Goal: Task Accomplishment & Management: Complete application form

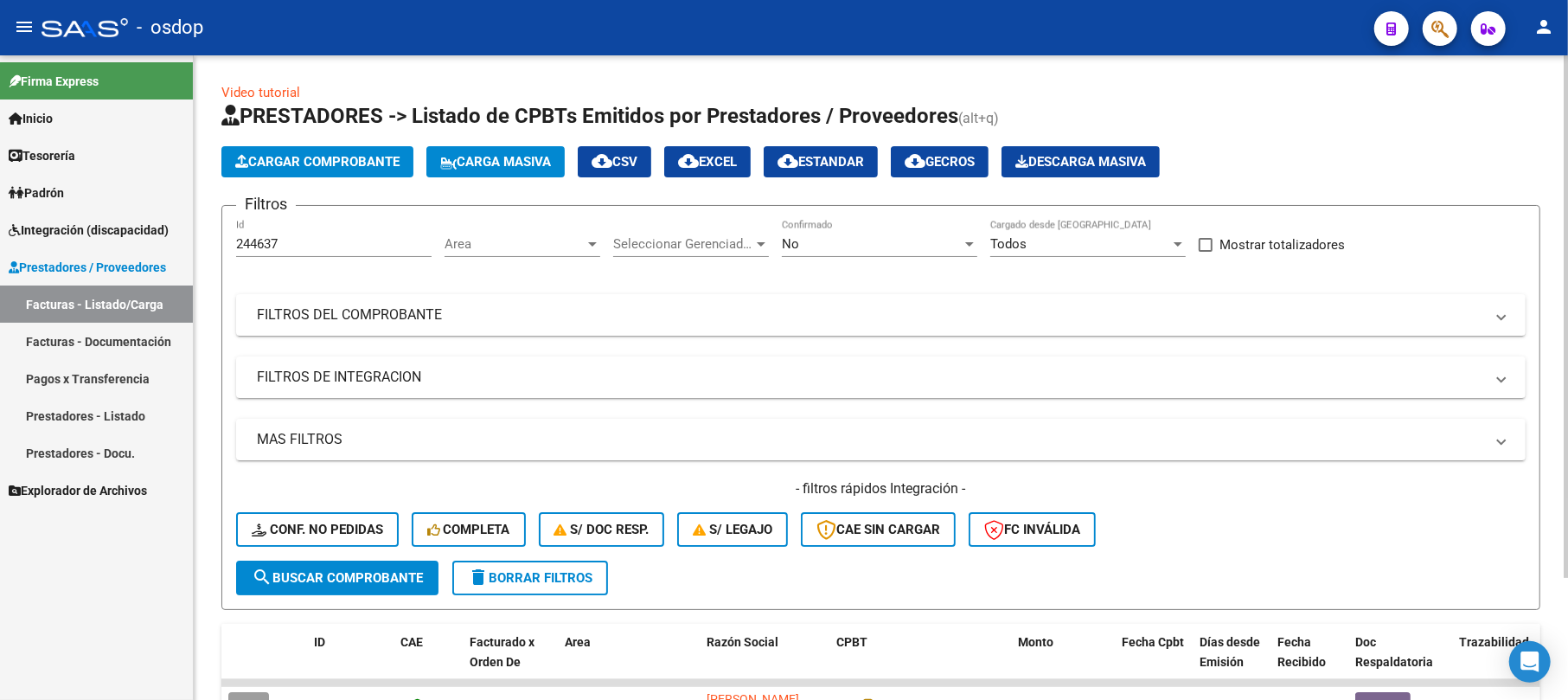
click at [355, 172] on button "Cargar Comprobante" at bounding box center [317, 162] width 192 height 32
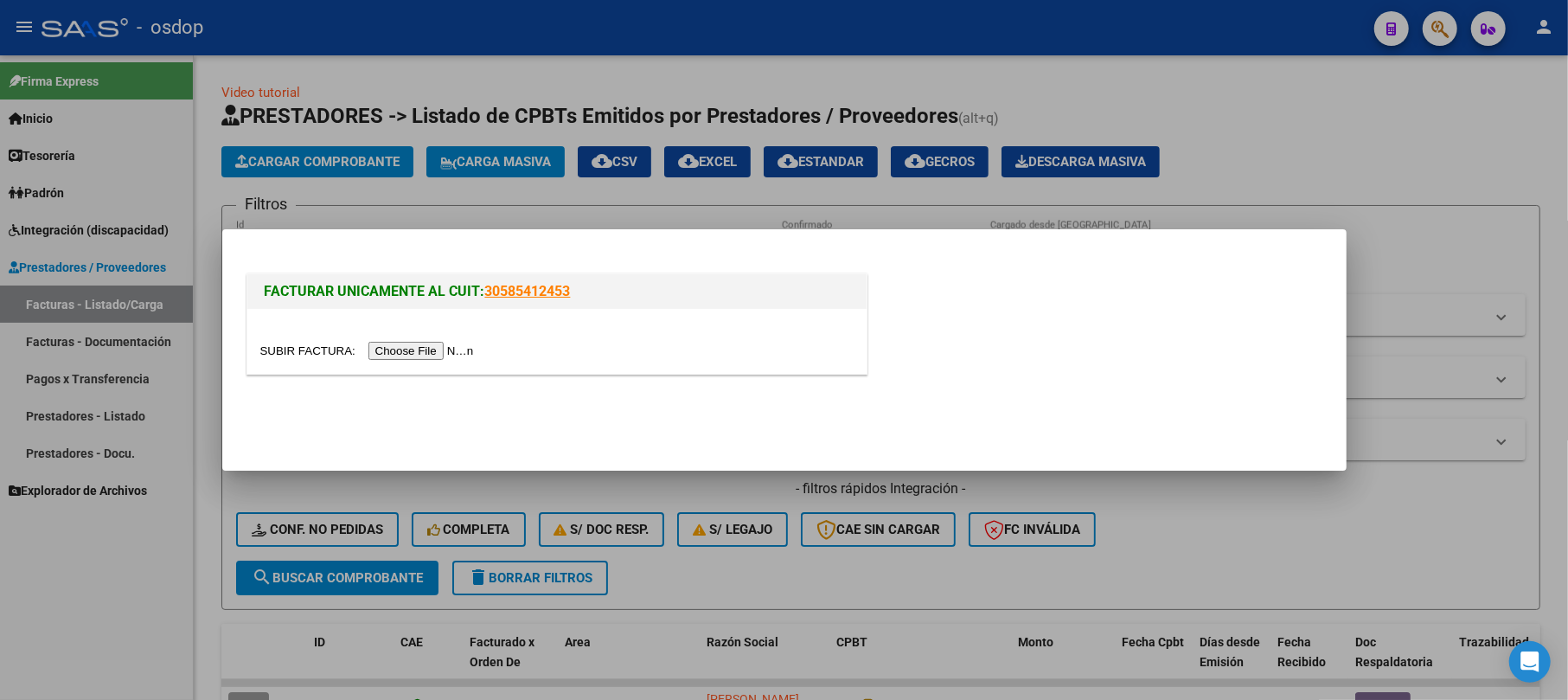
click at [423, 354] on input "file" at bounding box center [369, 350] width 219 height 18
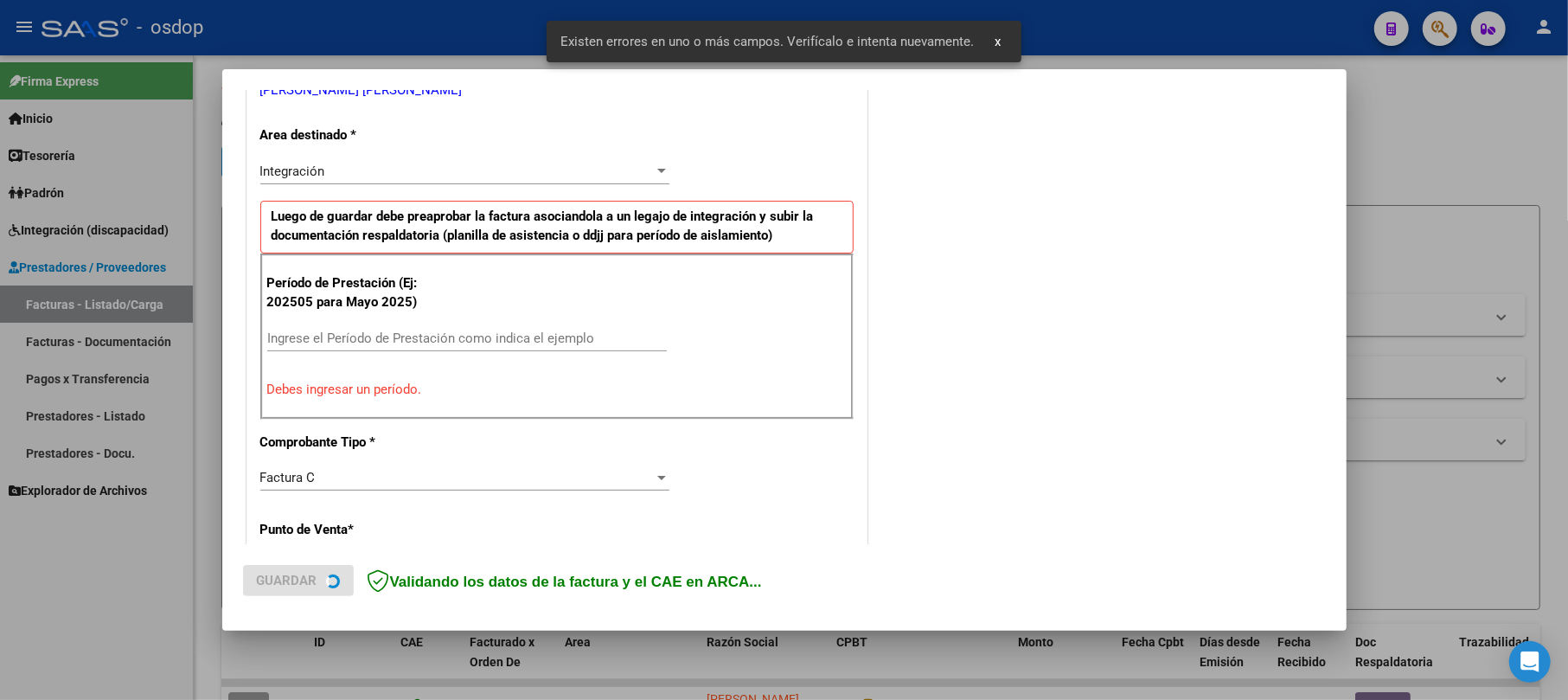
scroll to position [378, 0]
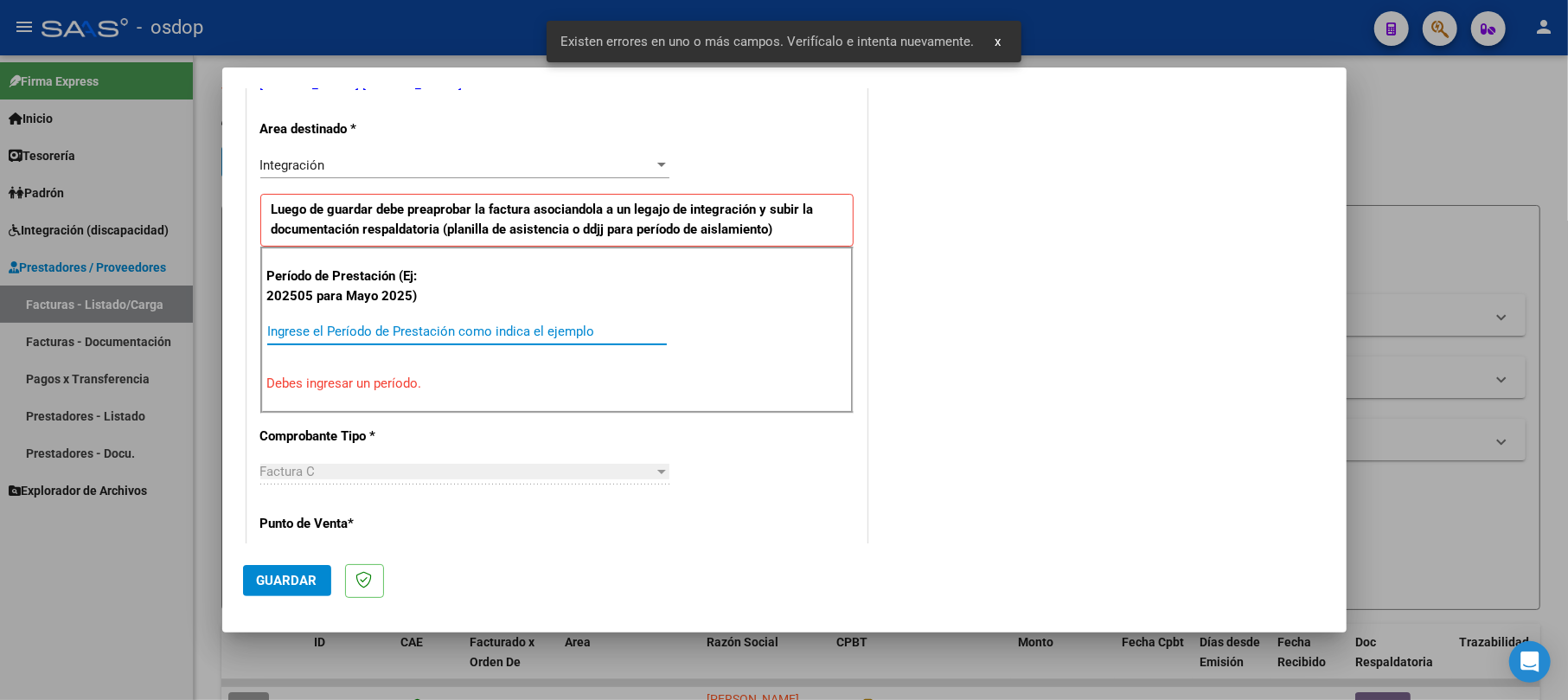
click at [377, 336] on input "Ingrese el Período de Prestación como indica el ejemplo" at bounding box center [467, 332] width 399 height 16
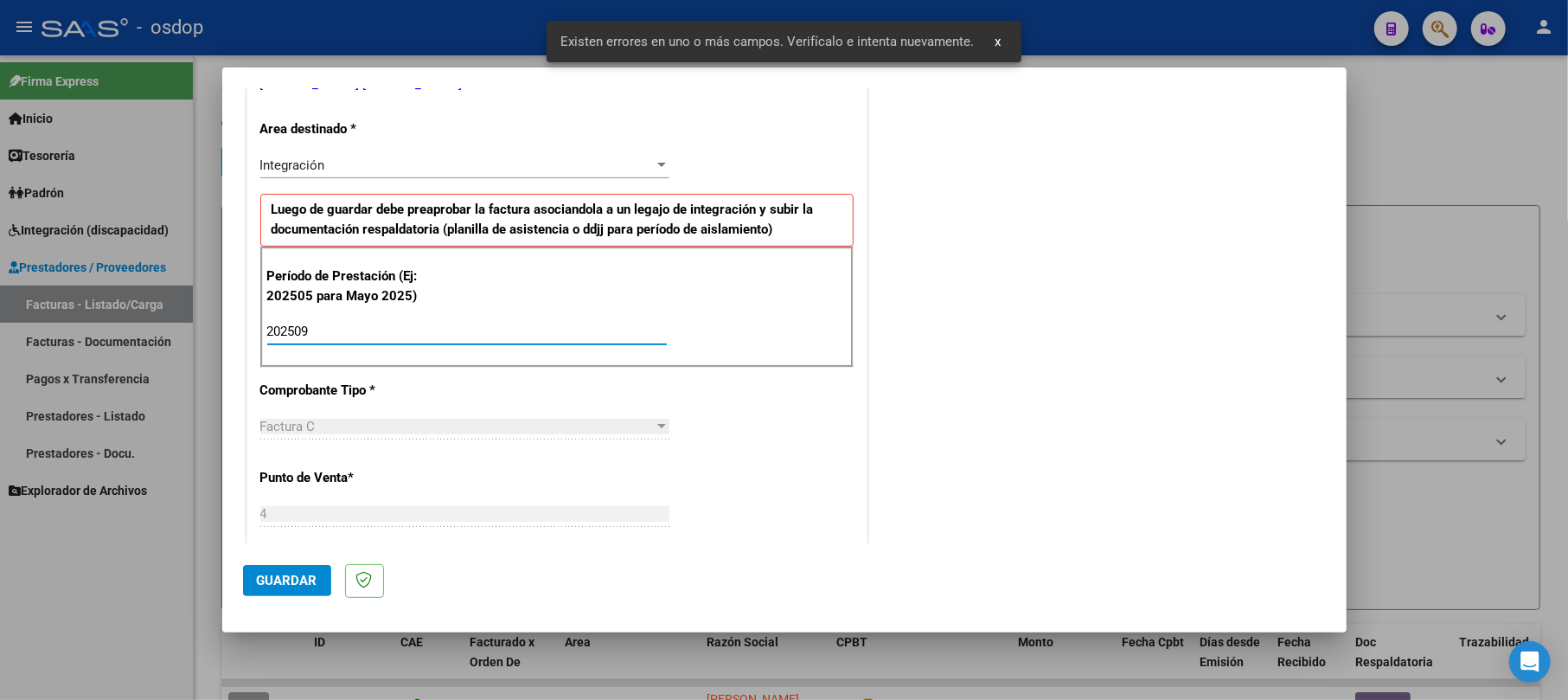
type input "202509"
click at [295, 579] on span "Guardar" at bounding box center [286, 581] width 60 height 16
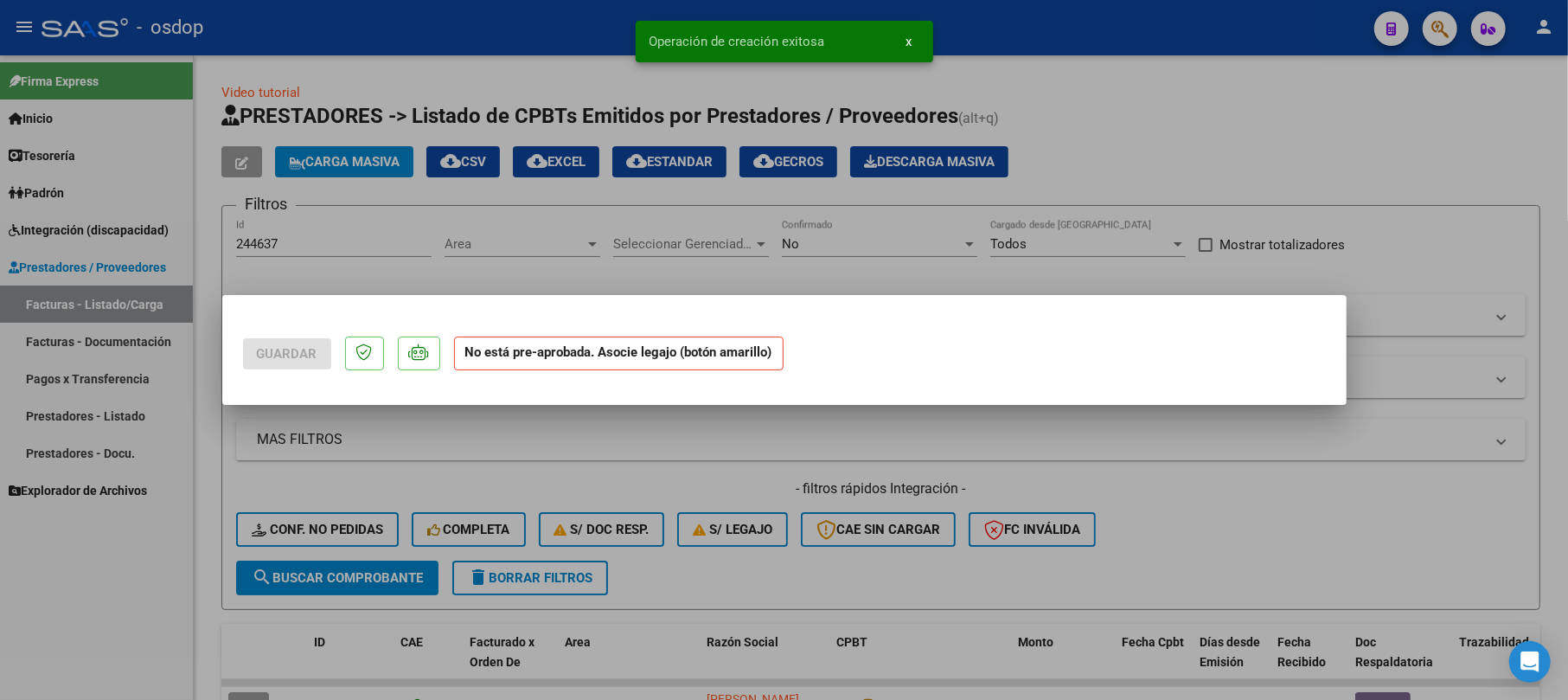
scroll to position [0, 0]
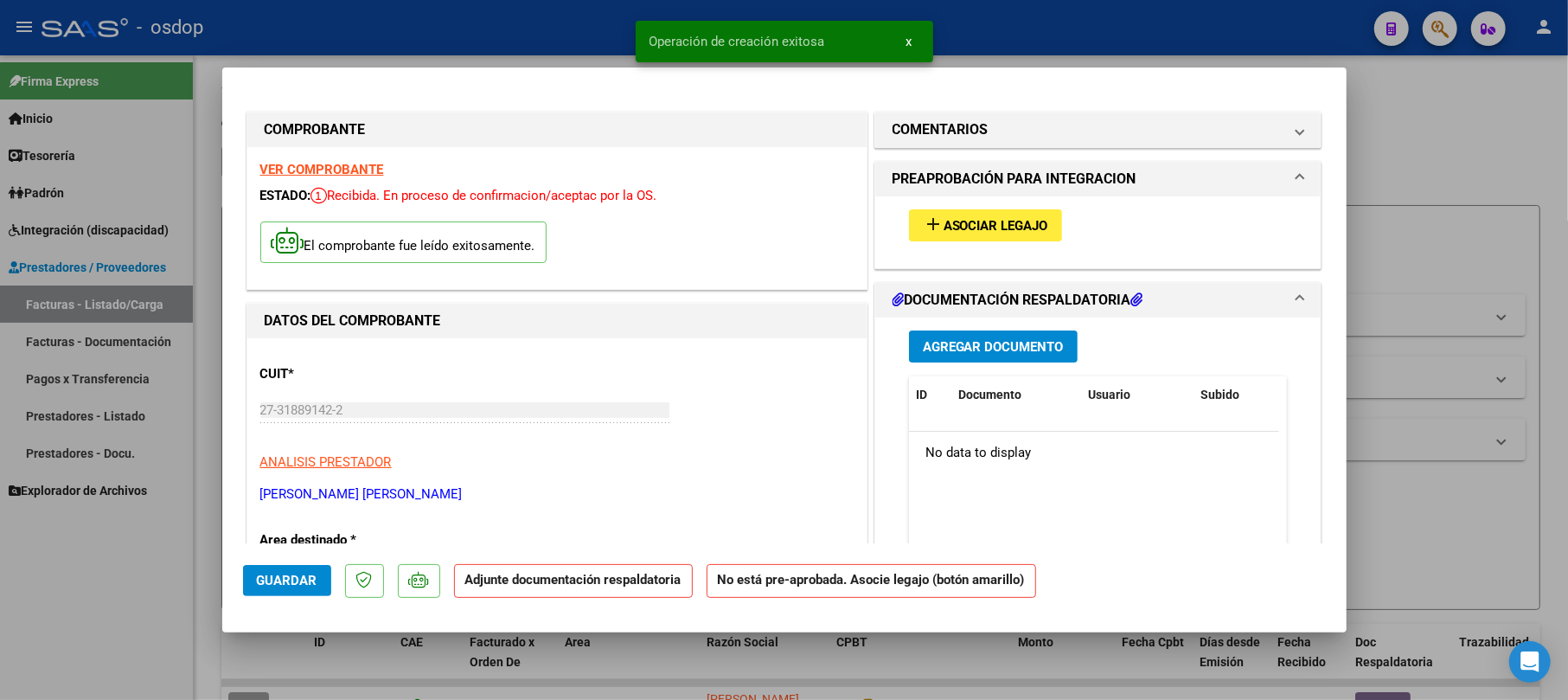
click at [1023, 343] on span "Agregar Documento" at bounding box center [993, 347] width 141 height 16
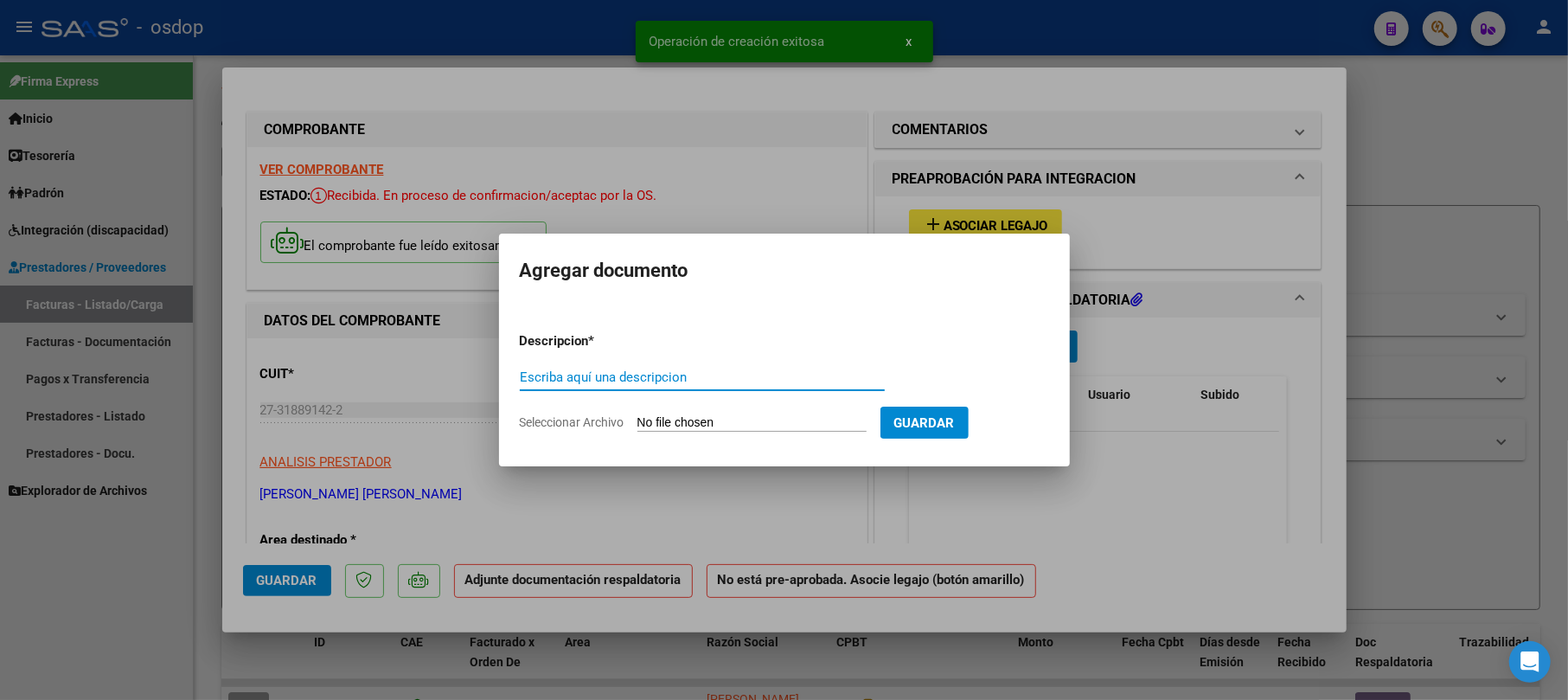
click at [664, 376] on input "Escriba aquí una descripcion" at bounding box center [702, 378] width 365 height 16
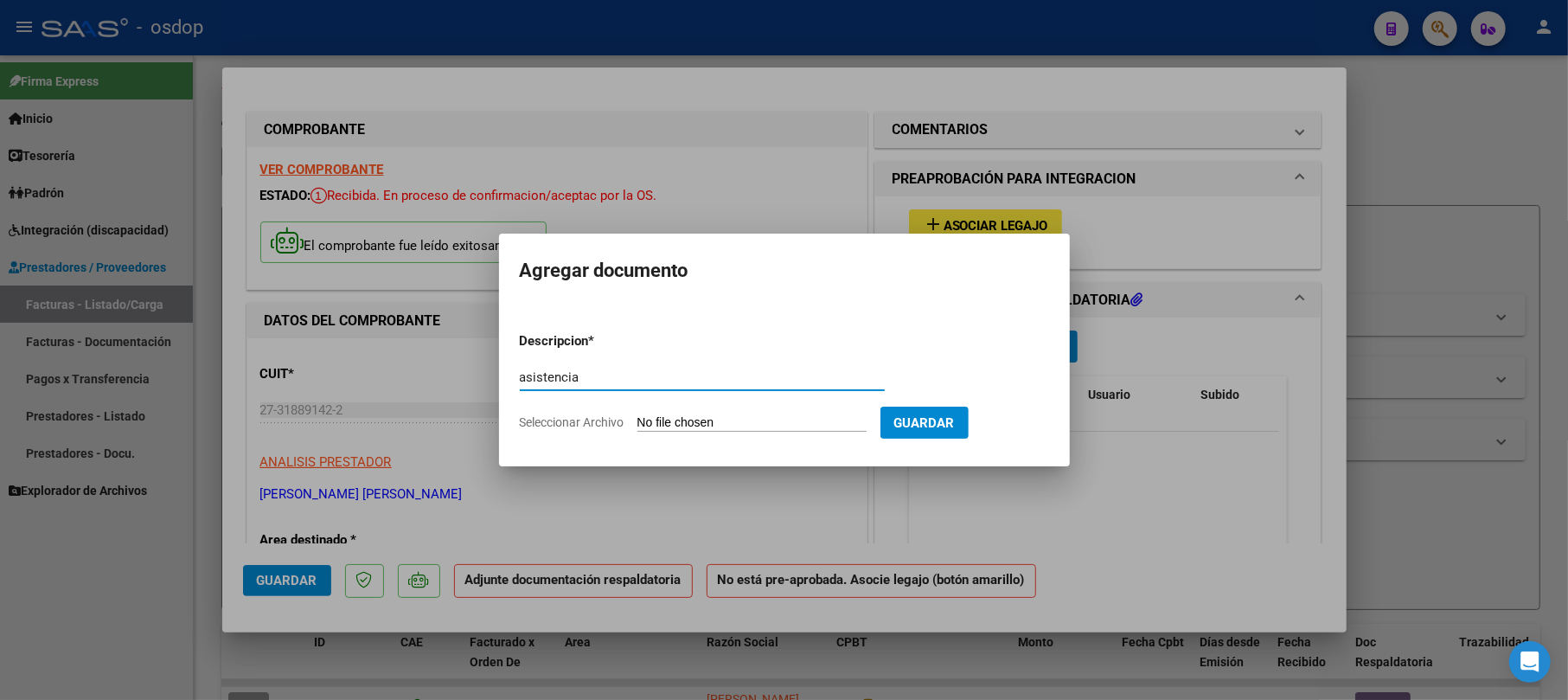
type input "asistencia"
drag, startPoint x: 739, startPoint y: 402, endPoint x: 739, endPoint y: 414, distance: 12.0
click at [739, 407] on form "Descripcion * asistencia Escriba aquí una descripcion Seleccionar Archivo Guard…" at bounding box center [784, 382] width 530 height 126
click at [739, 415] on input "Seleccionar Archivo" at bounding box center [752, 423] width 229 height 17
type input "C:\fakepath\gmail_images20251014_001830.png"
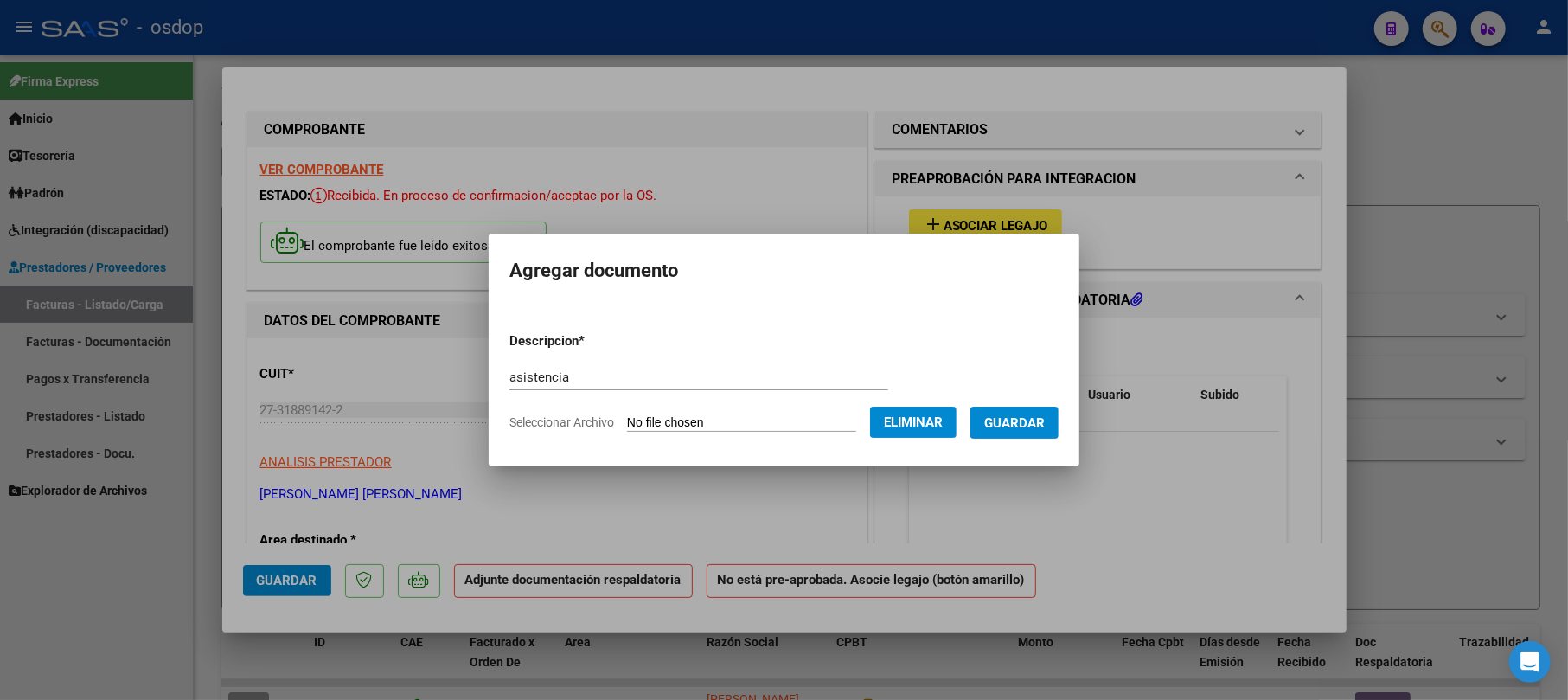
click at [1045, 421] on span "Guardar" at bounding box center [1014, 423] width 60 height 16
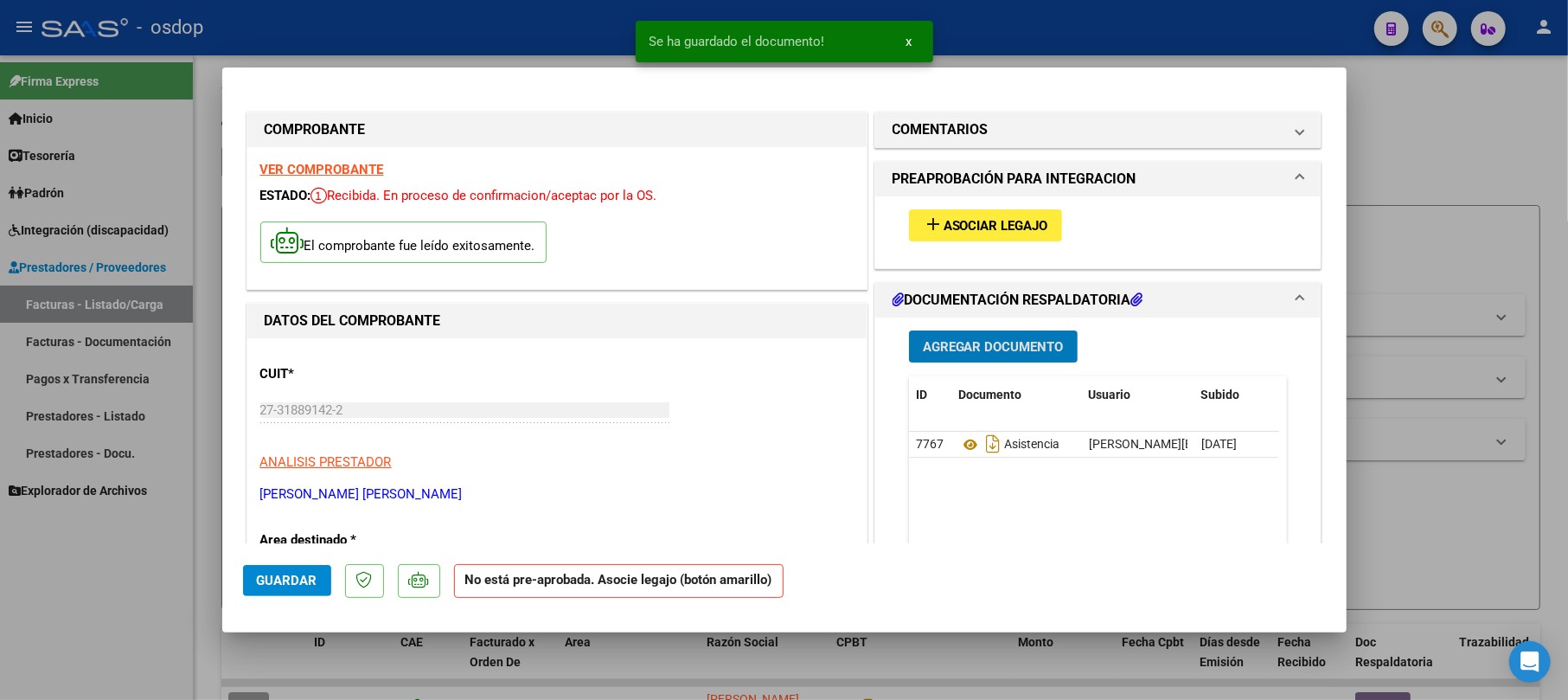
click at [1003, 225] on span "Asociar Legajo" at bounding box center [996, 226] width 105 height 16
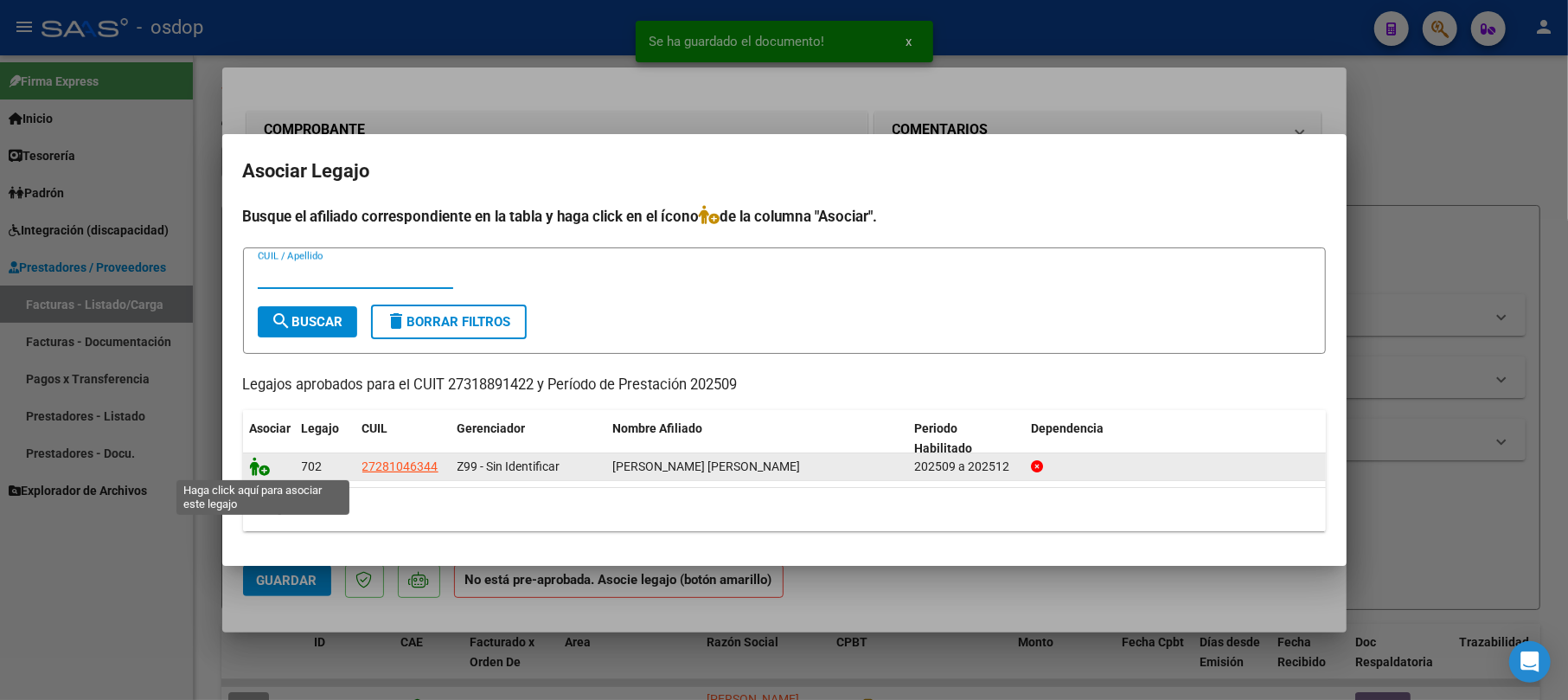
click at [257, 471] on icon at bounding box center [261, 467] width 21 height 19
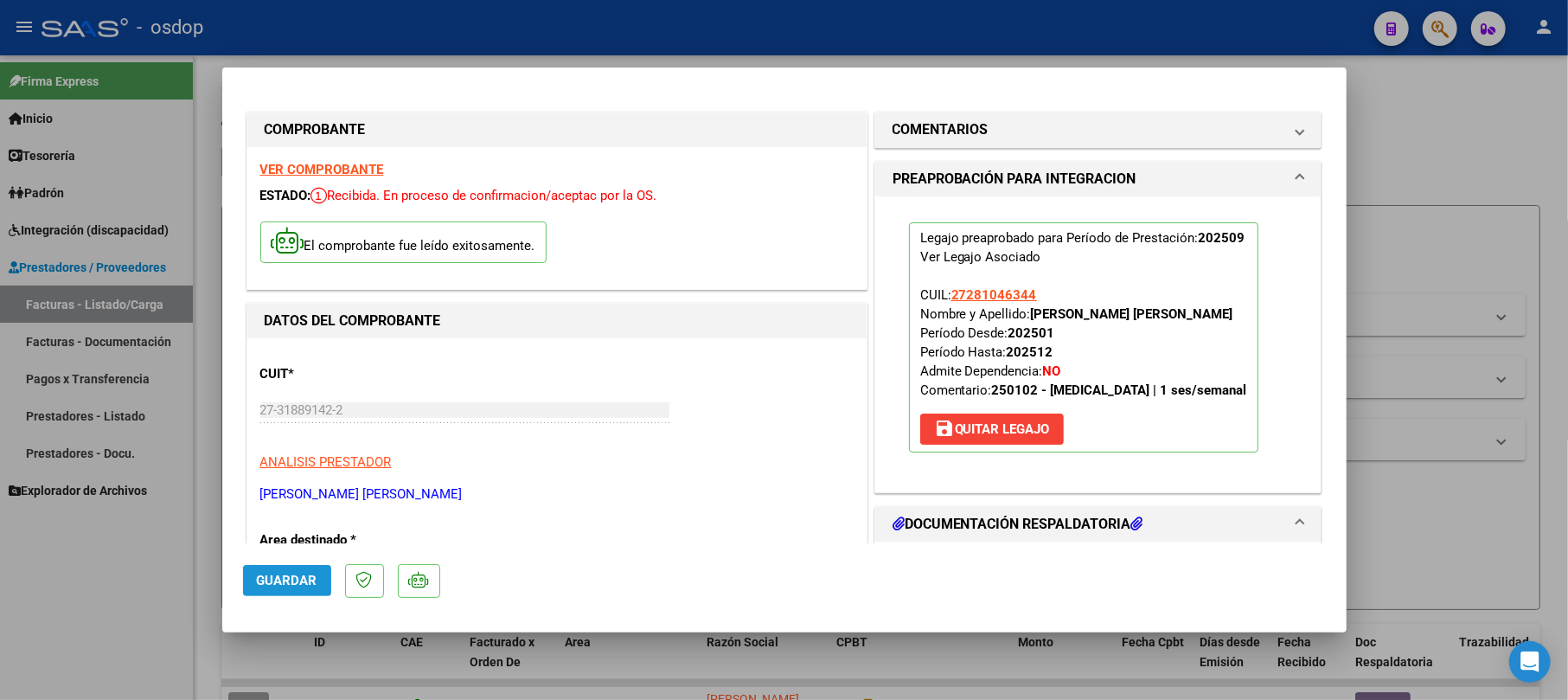
click at [282, 580] on span "Guardar" at bounding box center [286, 581] width 60 height 16
click at [1399, 161] on div at bounding box center [784, 350] width 1568 height 700
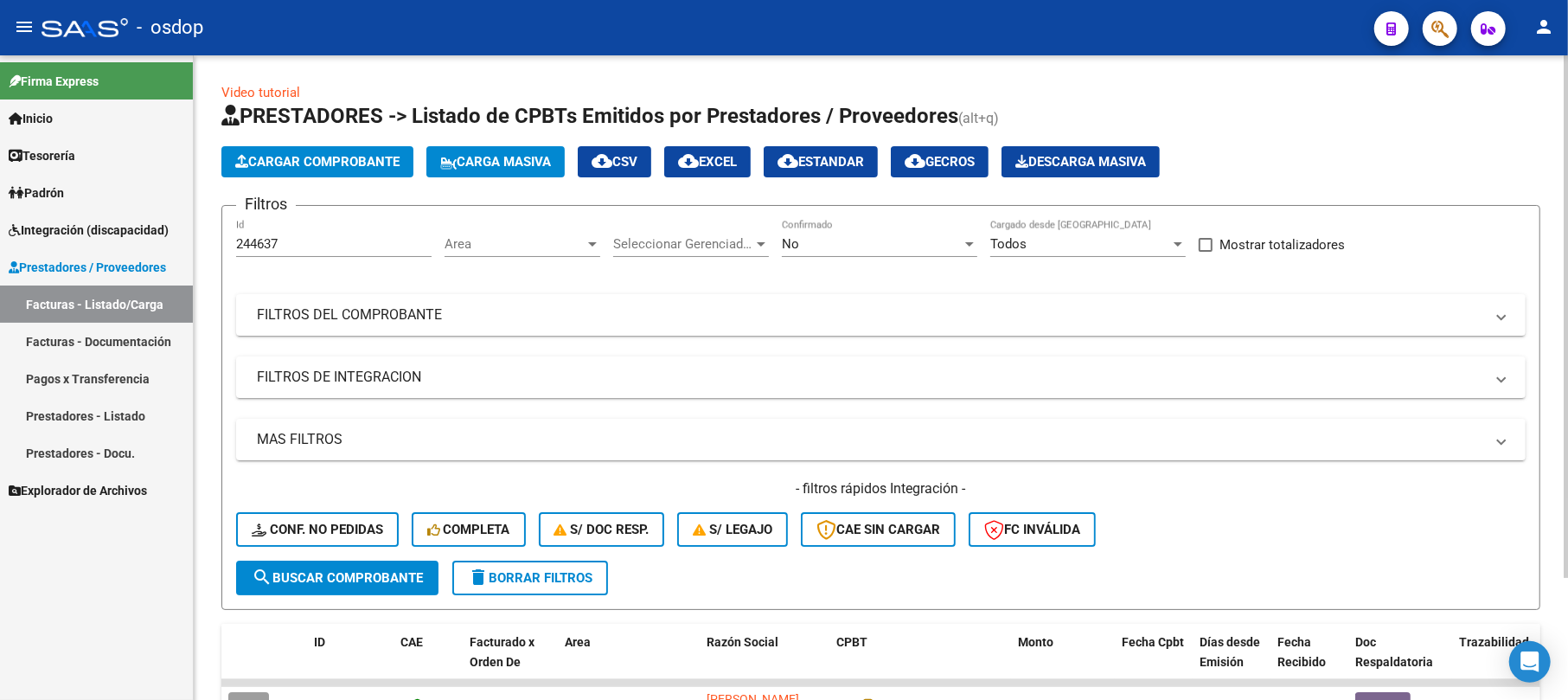
click at [271, 156] on span "Cargar Comprobante" at bounding box center [318, 162] width 165 height 16
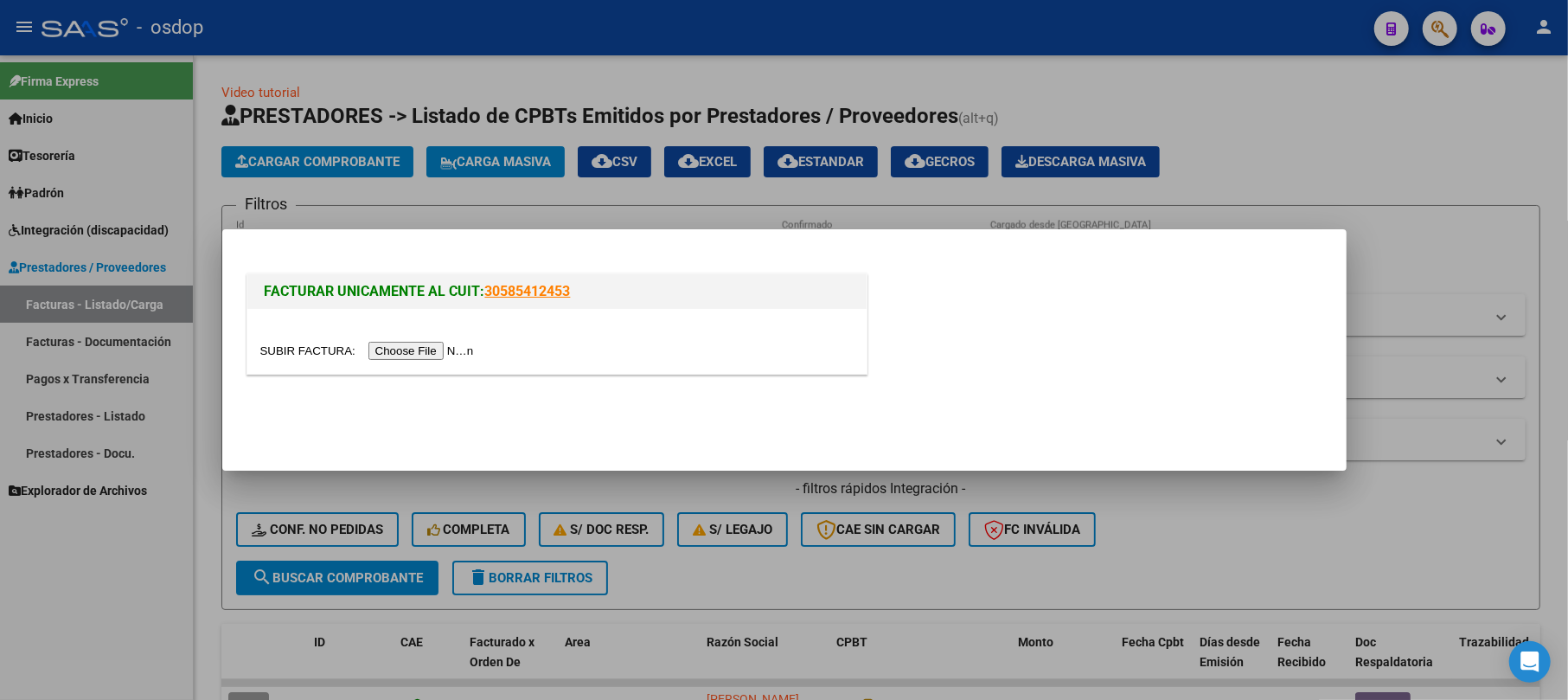
click at [401, 348] on input "file" at bounding box center [369, 350] width 219 height 18
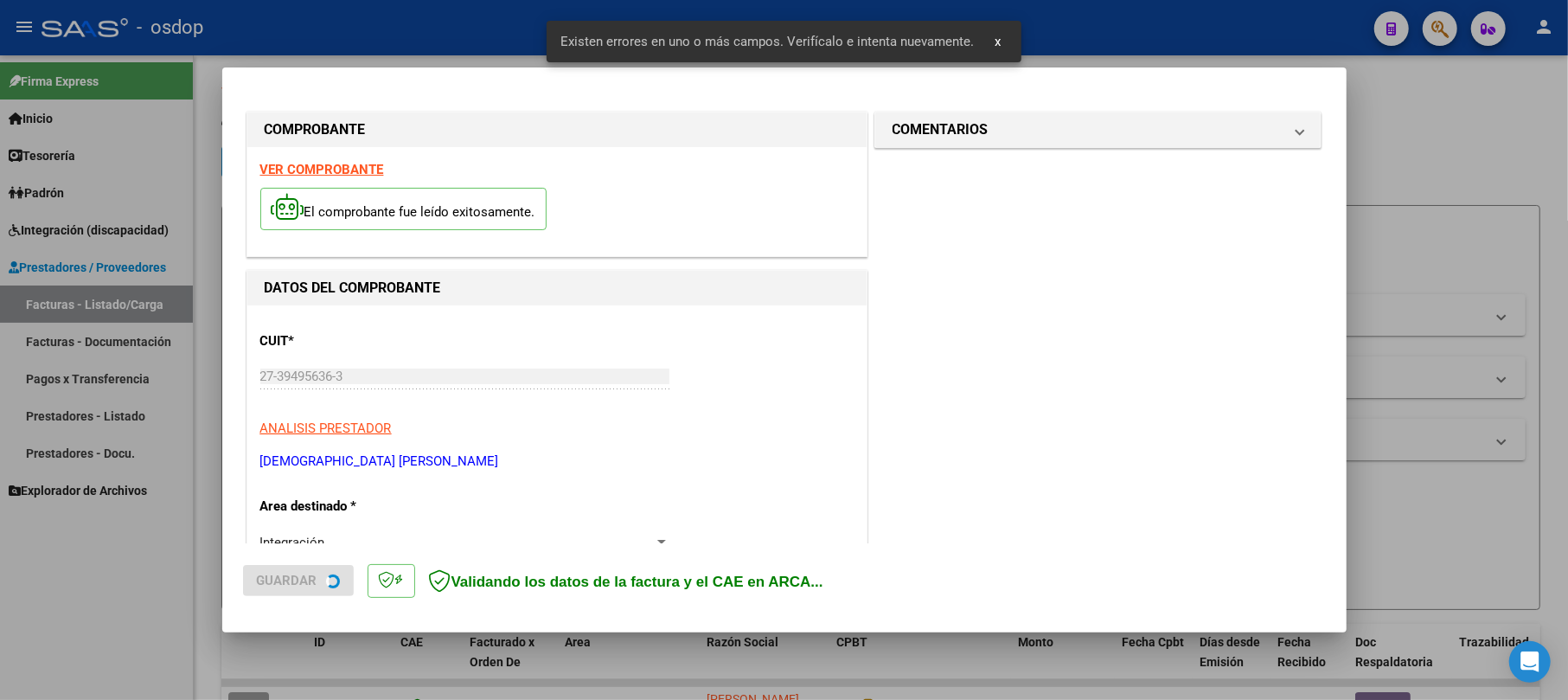
scroll to position [378, 0]
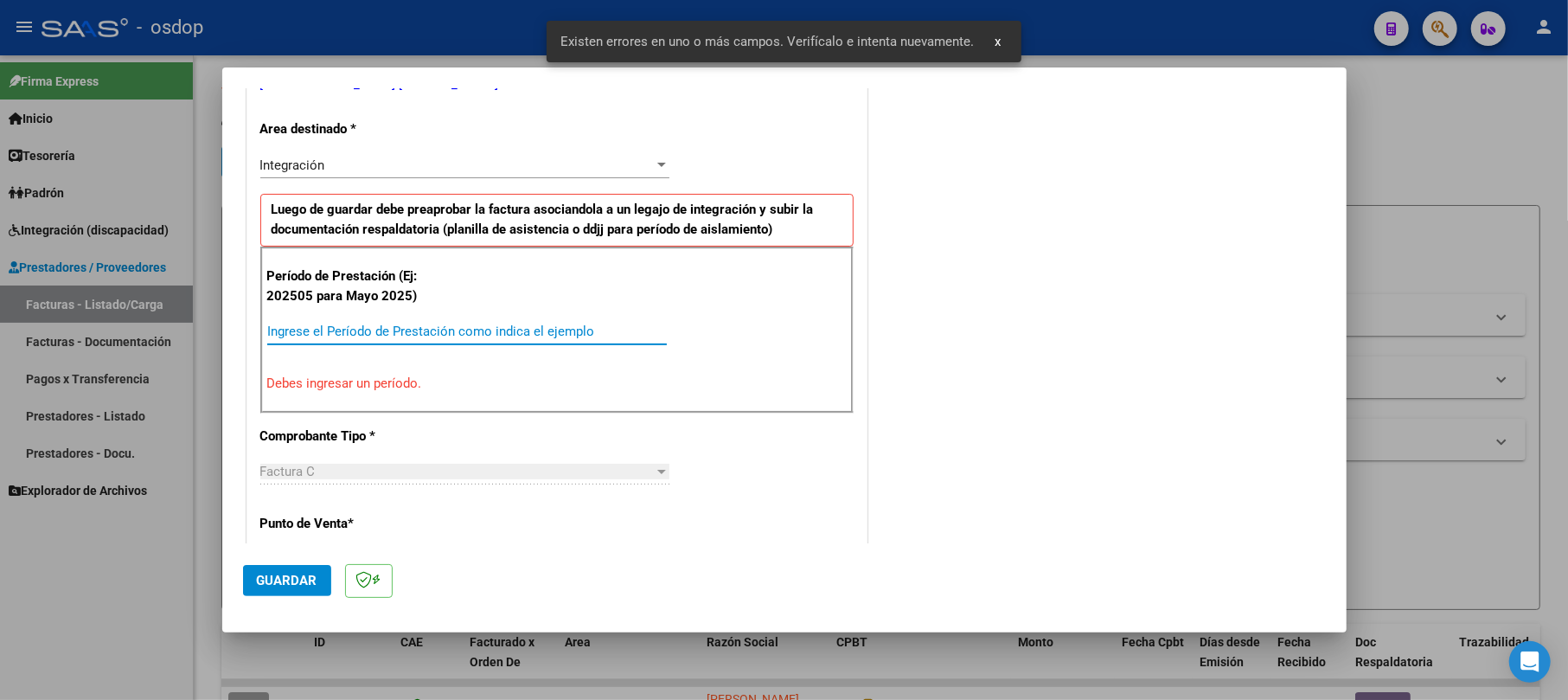
click at [322, 332] on input "Ingrese el Período de Prestación como indica el ejemplo" at bounding box center [467, 332] width 399 height 16
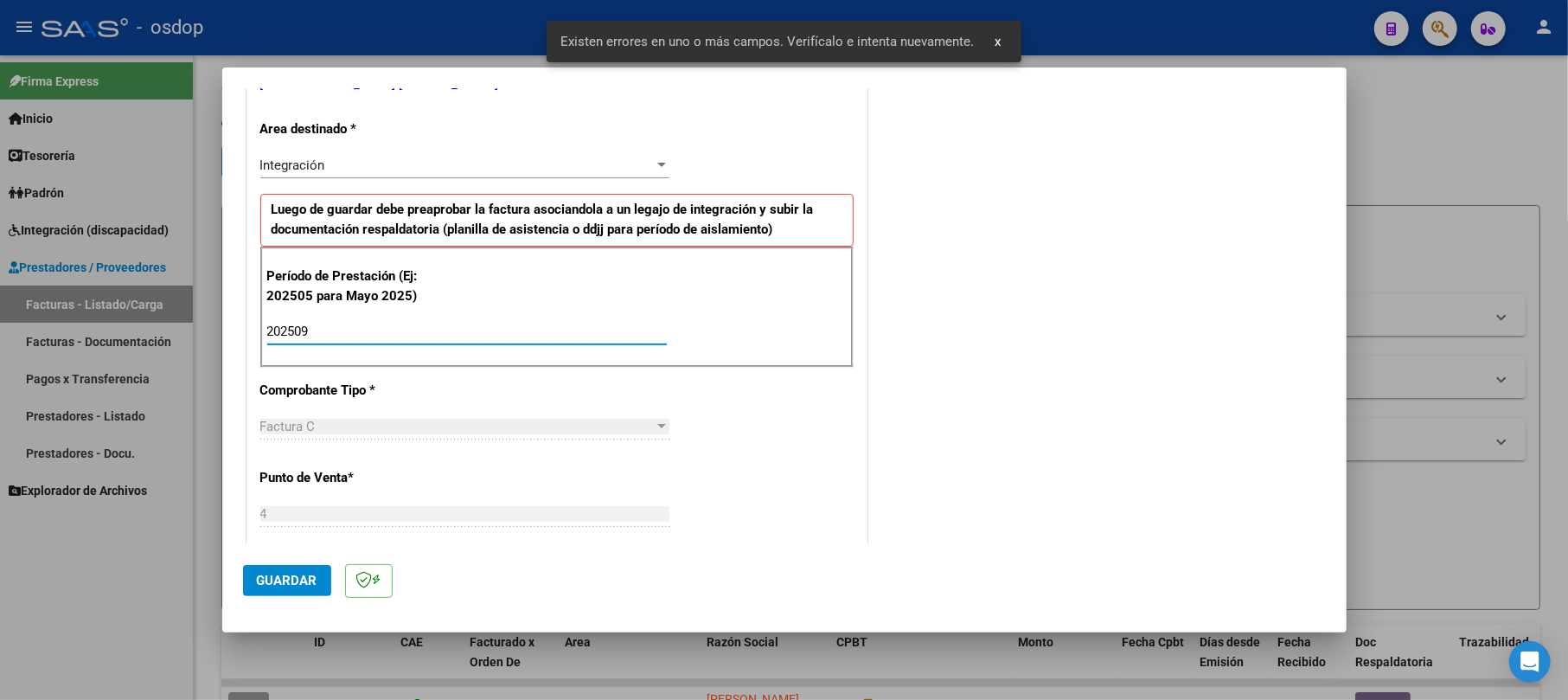
type input "202509"
click at [808, 444] on div "CUIT * 27-39495636-3 Ingresar CUIT ANALISIS PRESTADOR [DEMOGRAPHIC_DATA][PERSON…" at bounding box center [557, 628] width 619 height 1401
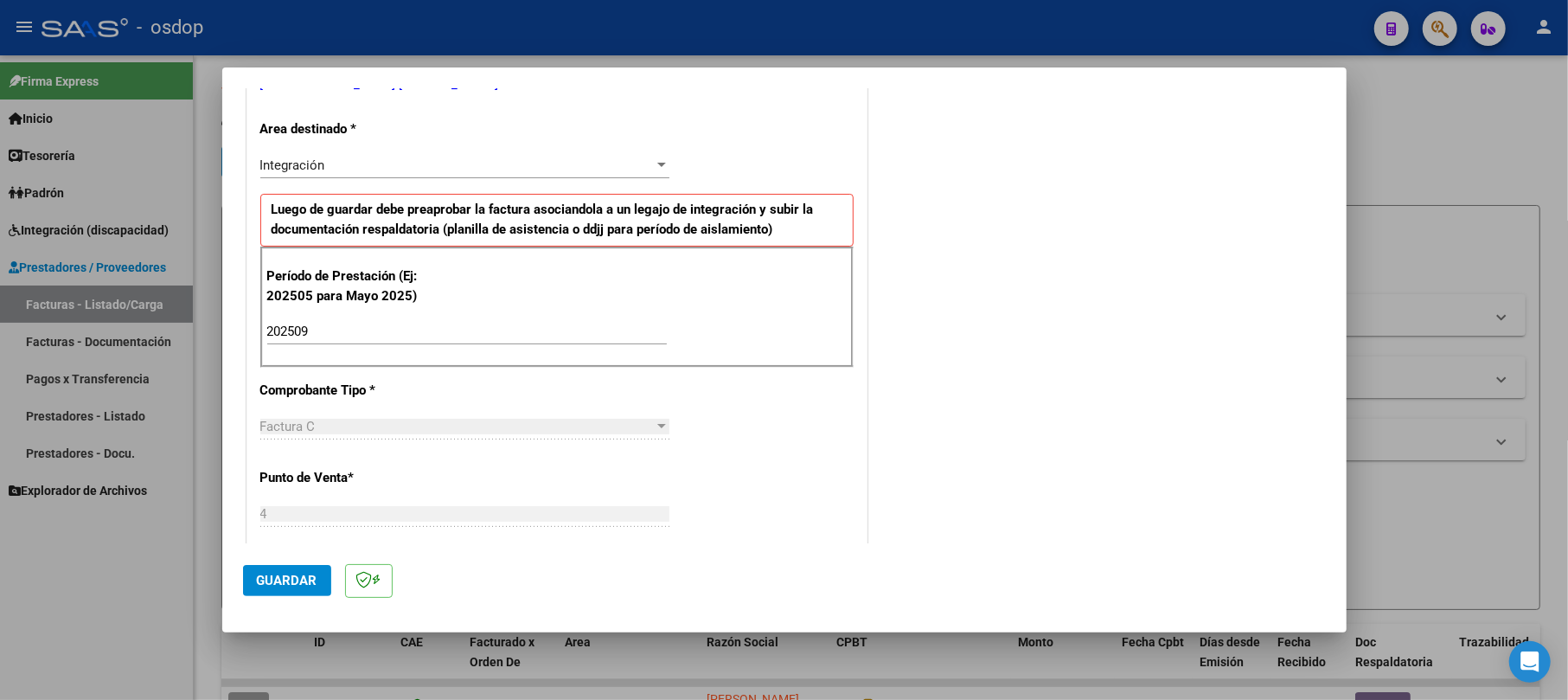
click at [289, 578] on span "Guardar" at bounding box center [286, 581] width 60 height 16
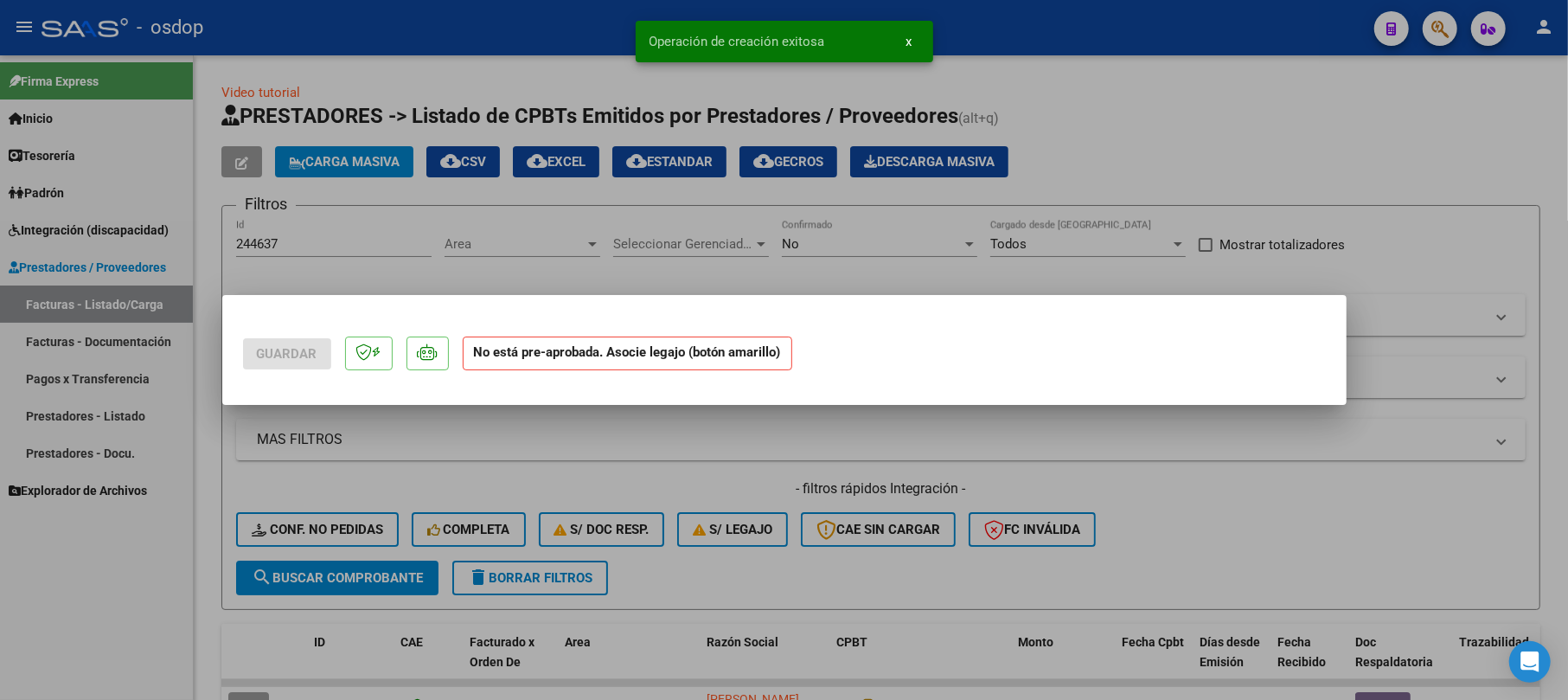
scroll to position [0, 0]
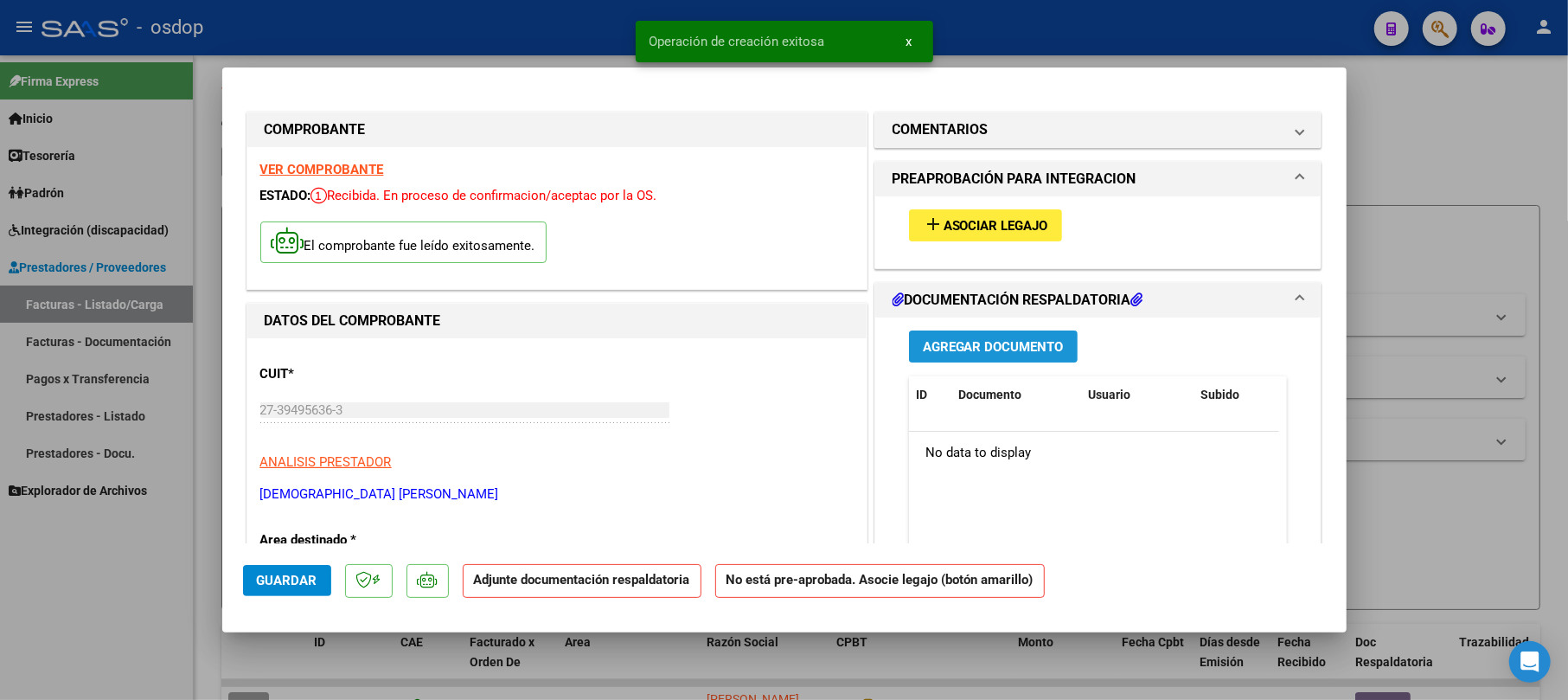
click at [996, 360] on button "Agregar Documento" at bounding box center [993, 346] width 169 height 32
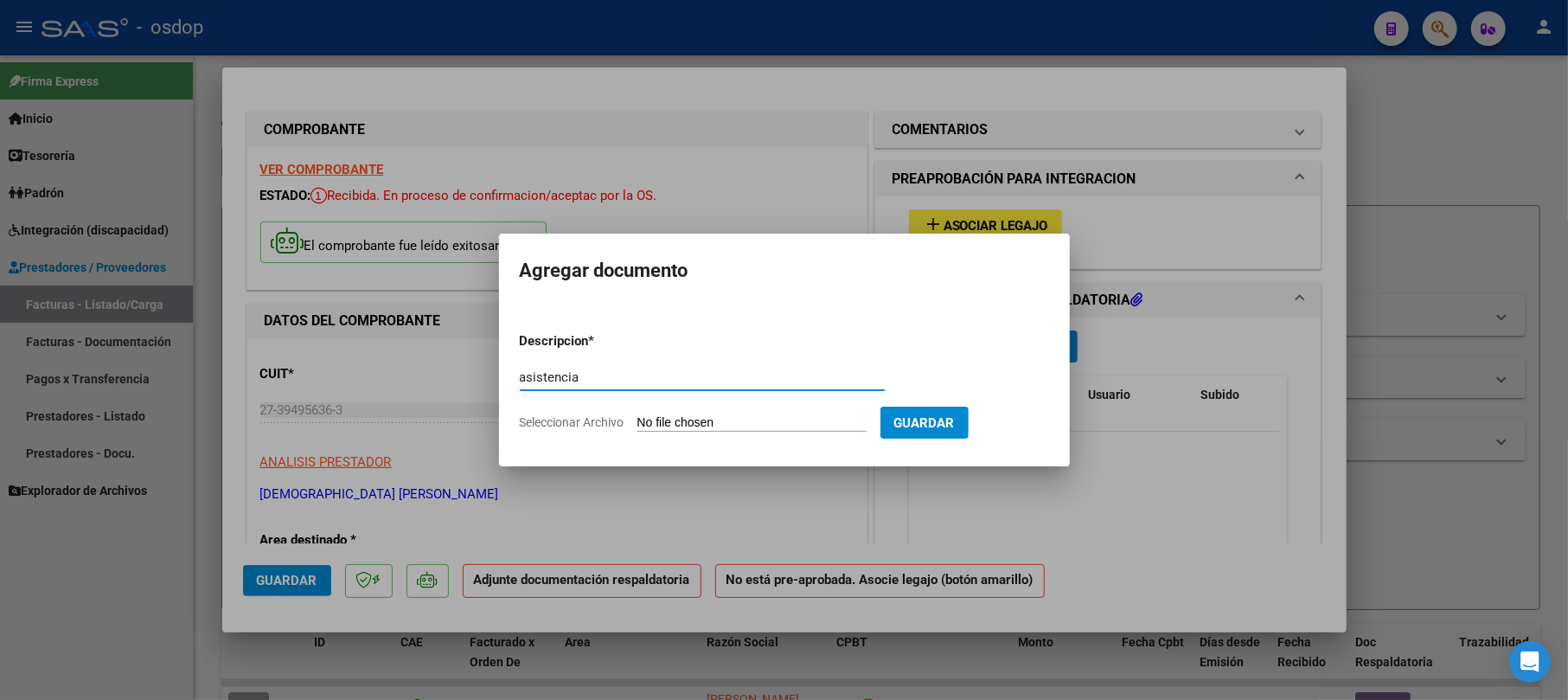
type input "asistencia"
click at [765, 423] on input "Seleccionar Archivo" at bounding box center [752, 423] width 229 height 17
type input "C:\fakepath\Planilla de asistencia [PERSON_NAME][GEOGRAPHIC_DATA]- [DATE].pdf"
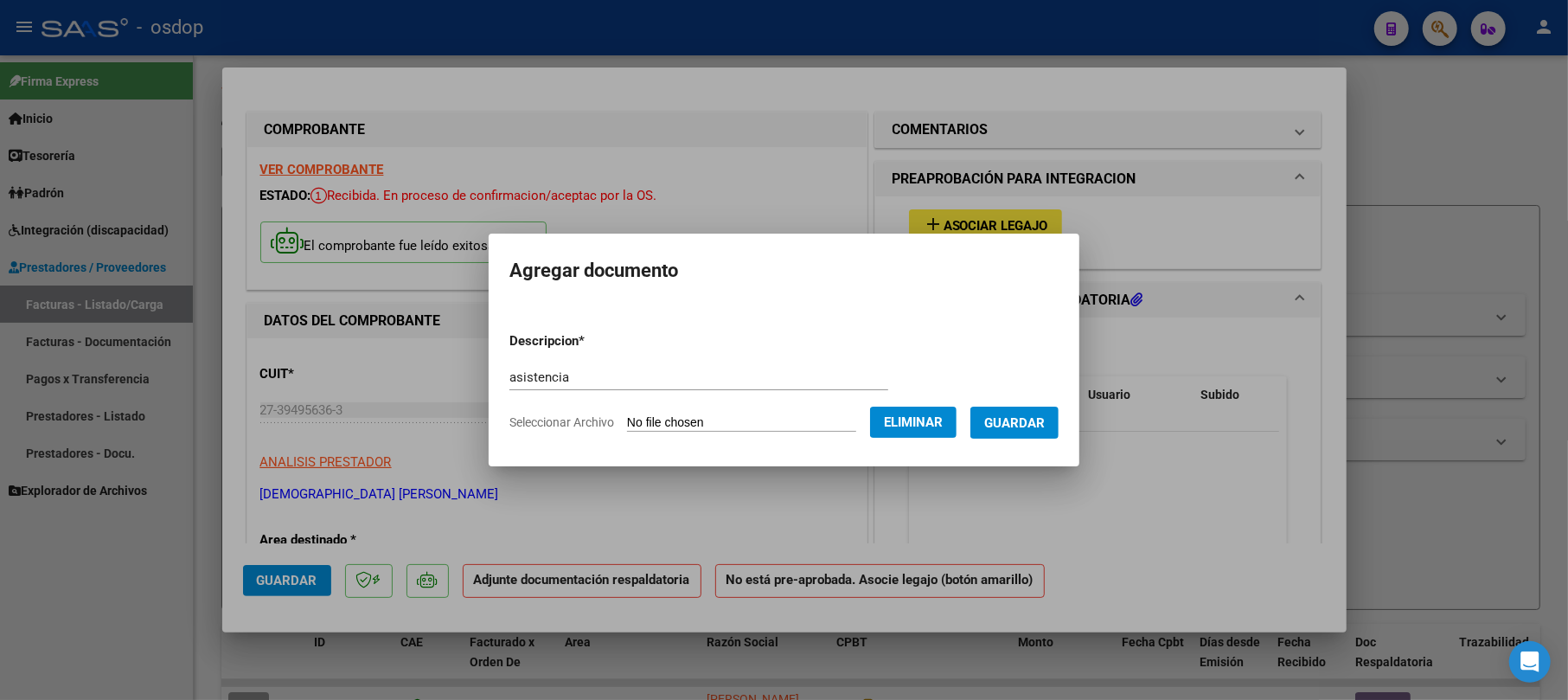
click at [1039, 420] on span "Guardar" at bounding box center [1014, 423] width 60 height 16
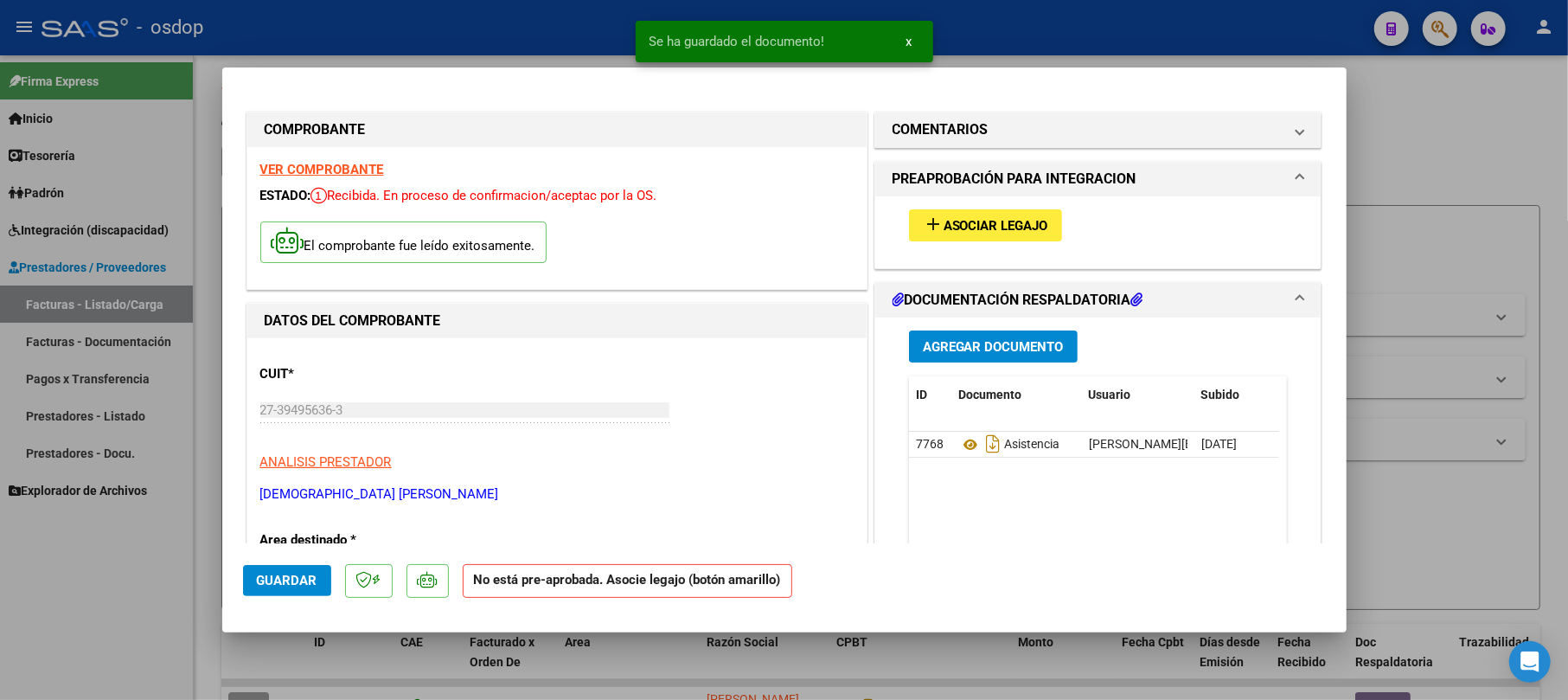
click at [983, 208] on div "add Asociar Legajo" at bounding box center [1099, 225] width 404 height 58
click at [925, 223] on mat-icon "add" at bounding box center [933, 224] width 21 height 21
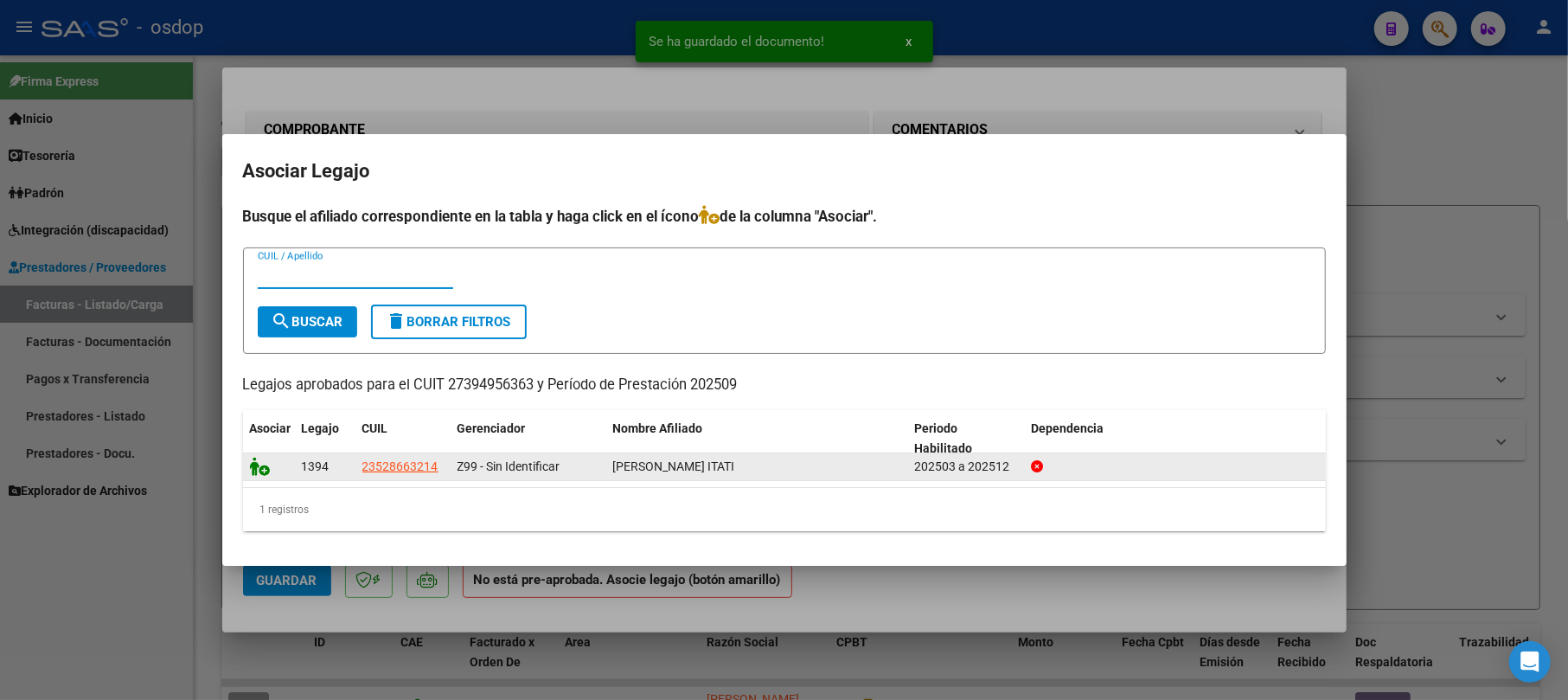
click at [250, 459] on icon at bounding box center [261, 467] width 21 height 19
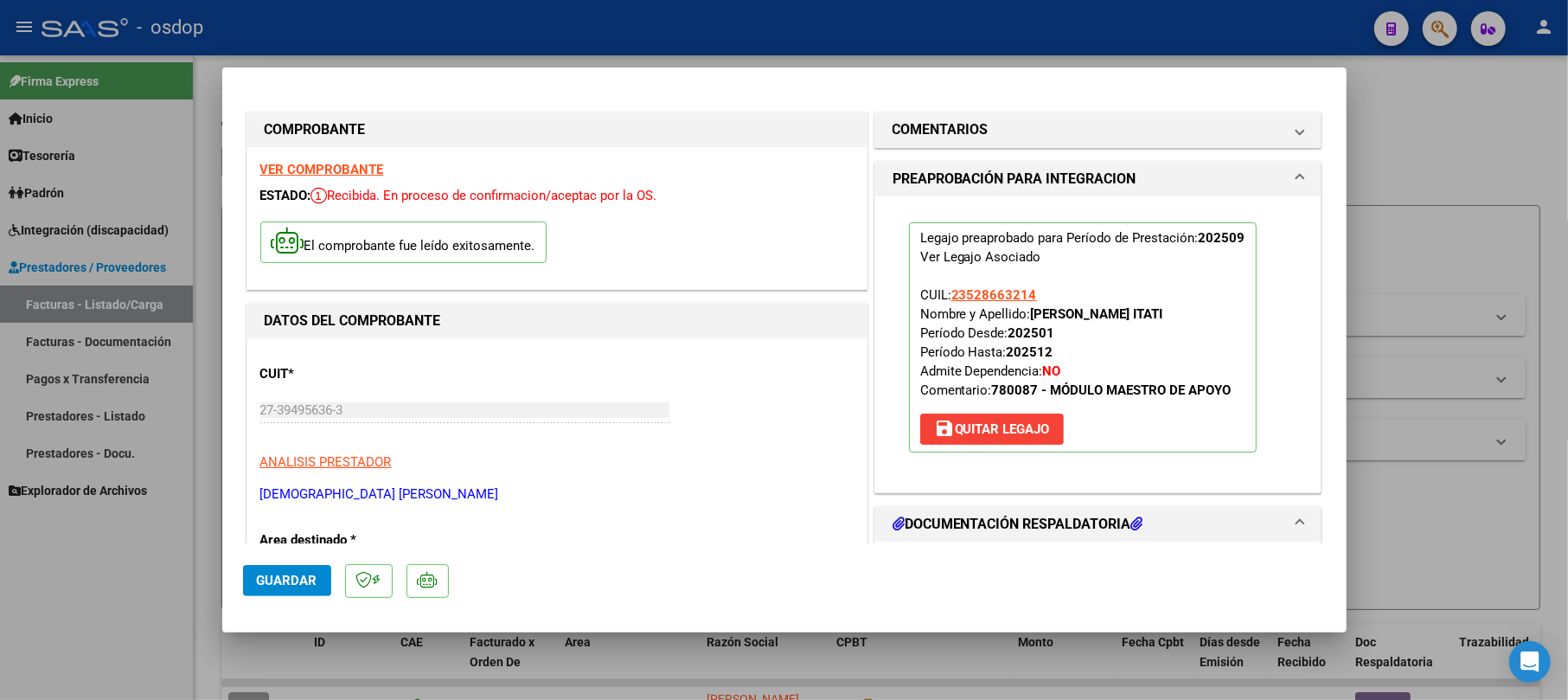
click at [278, 582] on span "Guardar" at bounding box center [286, 581] width 60 height 16
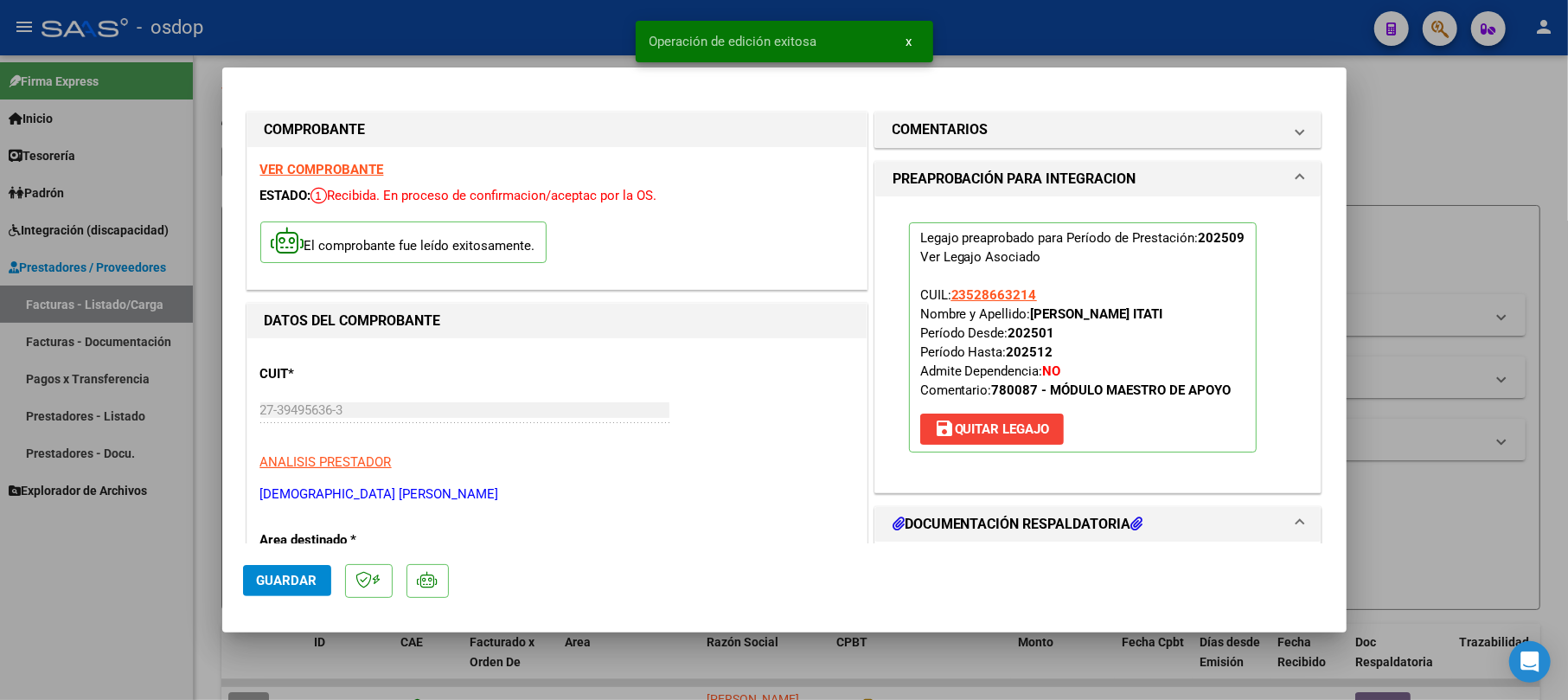
click at [1426, 167] on div at bounding box center [784, 350] width 1568 height 700
type input "$ 0,00"
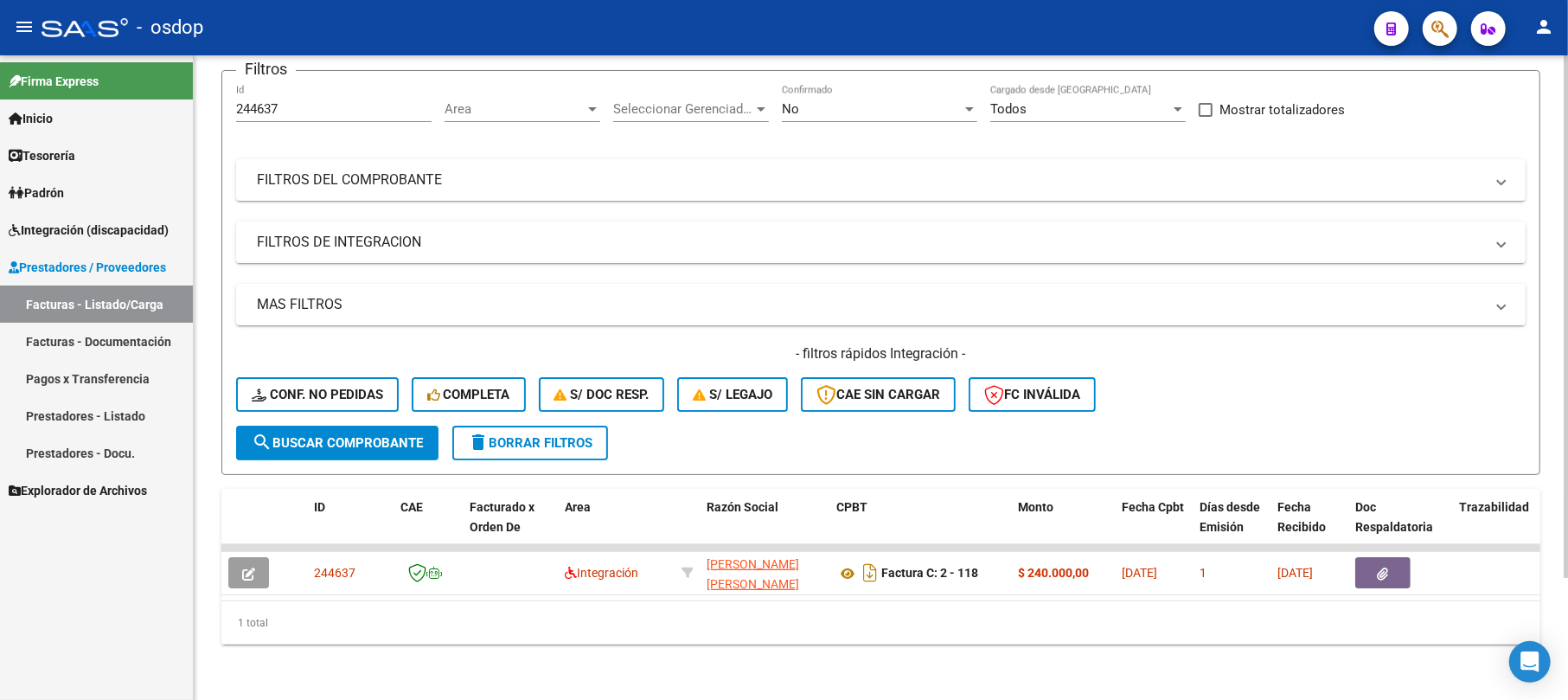
scroll to position [151, 0]
click at [299, 102] on input "244637" at bounding box center [334, 110] width 195 height 16
click at [353, 435] on span "search Buscar Comprobante" at bounding box center [338, 443] width 172 height 16
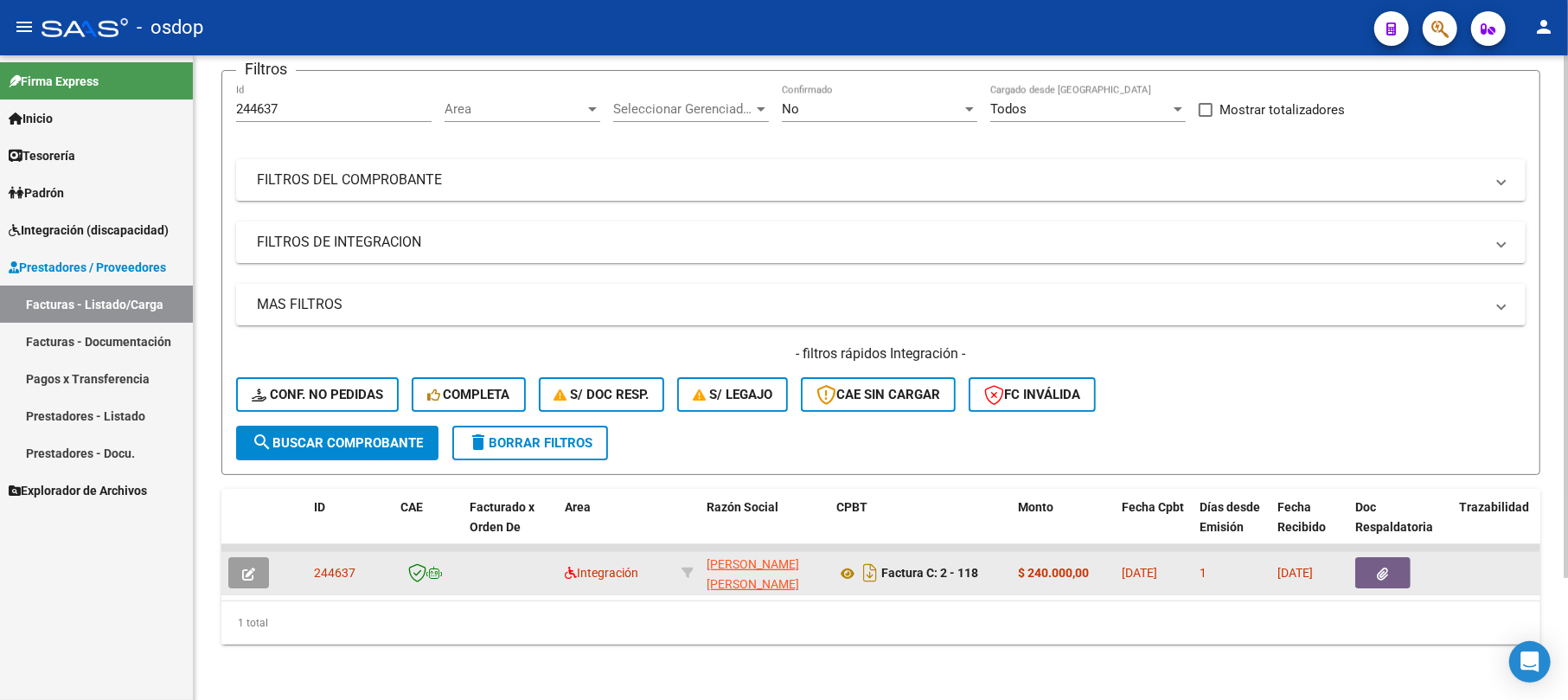
click at [243, 568] on icon "button" at bounding box center [249, 574] width 13 height 13
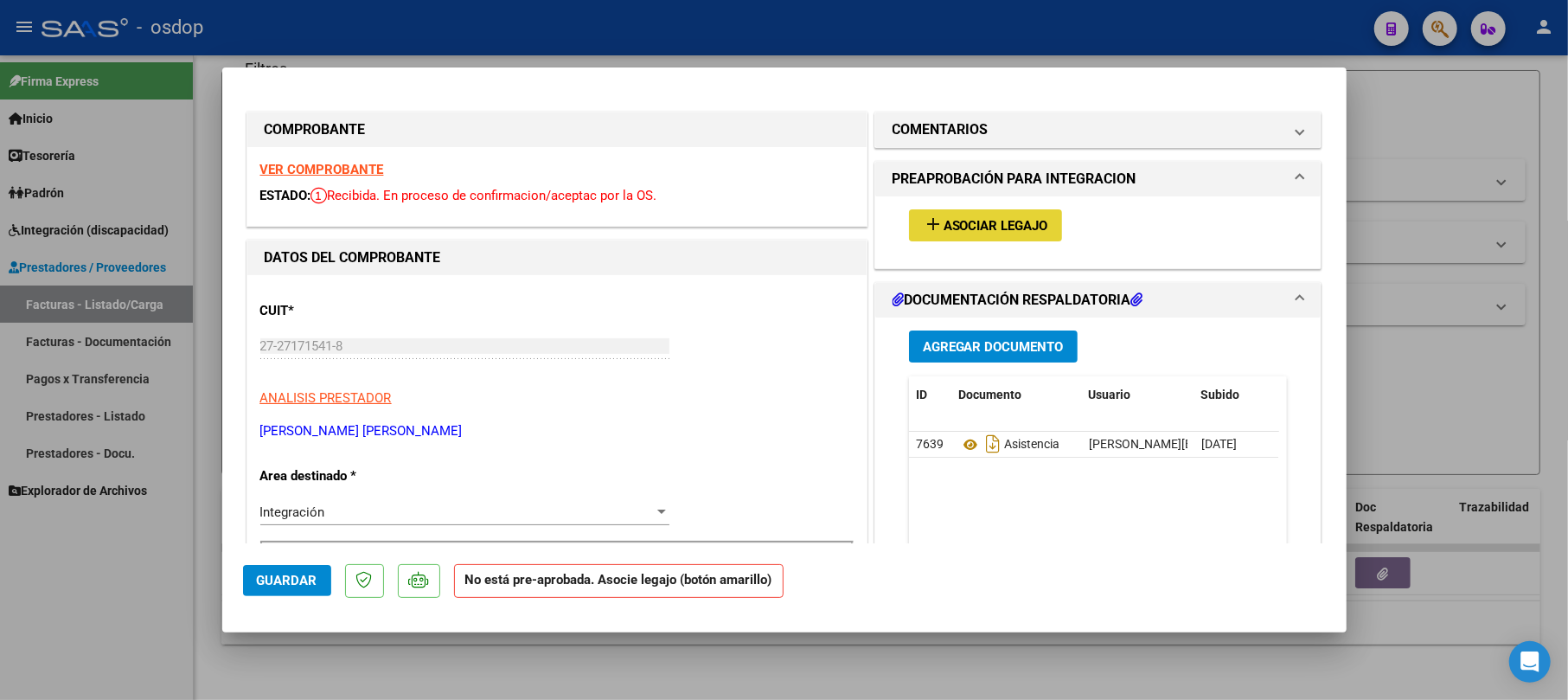
click at [995, 236] on button "add Asociar Legajo" at bounding box center [985, 225] width 153 height 32
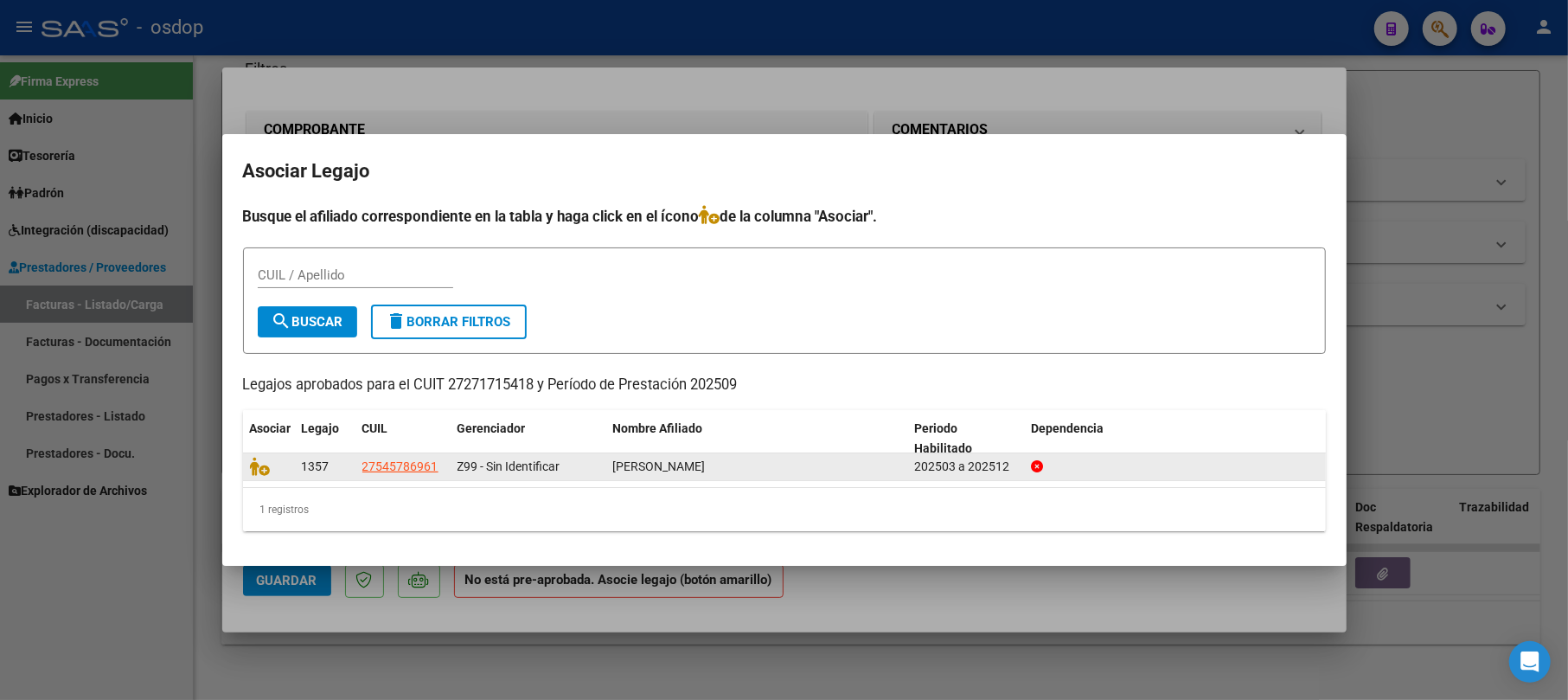
click at [246, 461] on datatable-body-cell at bounding box center [269, 467] width 52 height 27
click at [257, 465] on icon at bounding box center [261, 467] width 21 height 19
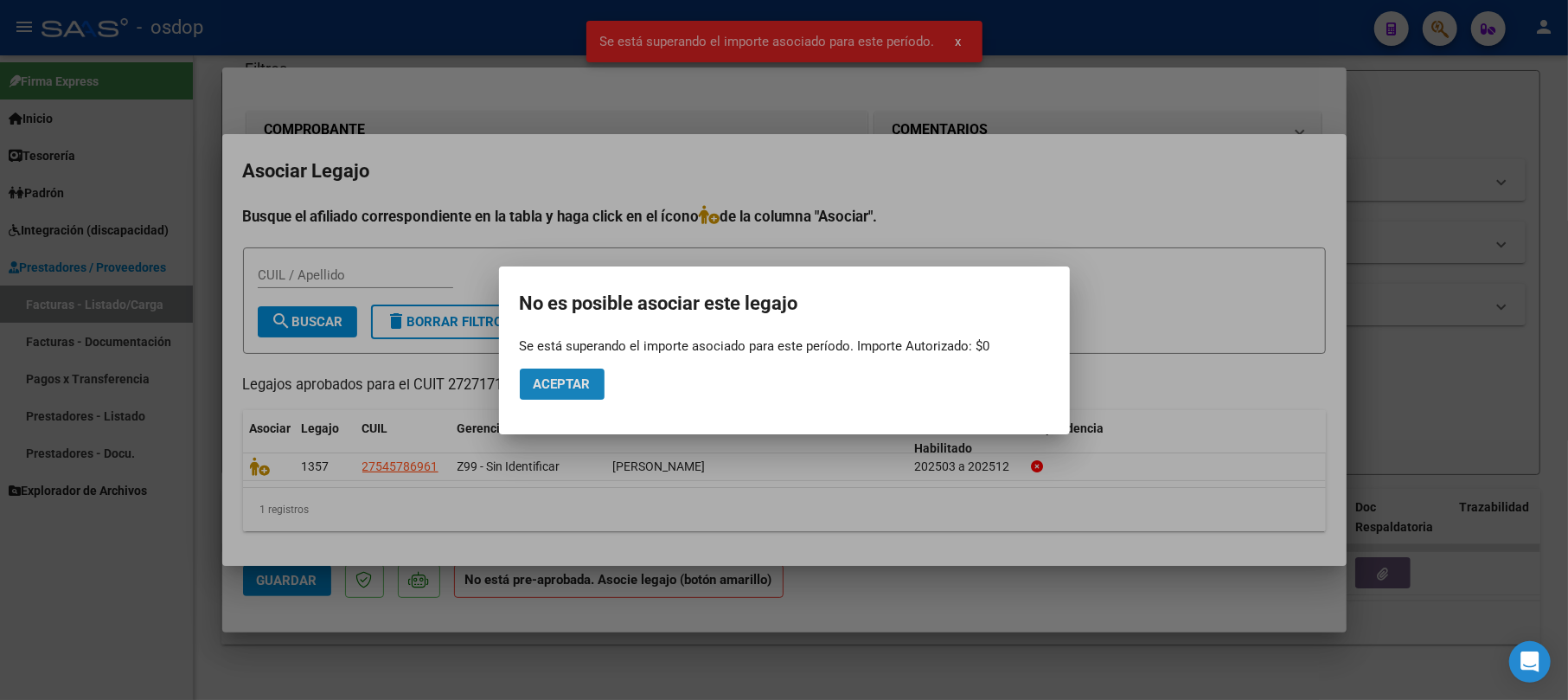
click at [587, 381] on span "Aceptar" at bounding box center [562, 385] width 57 height 16
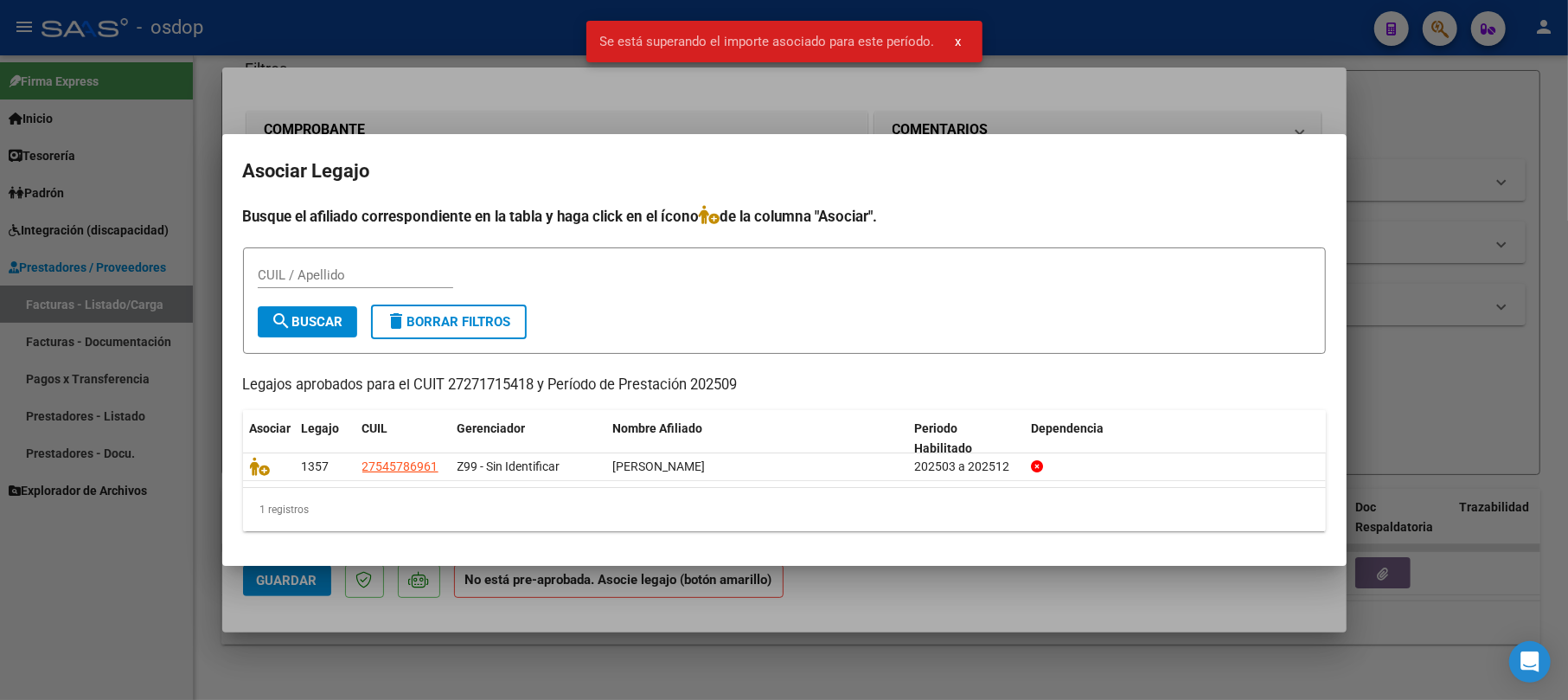
click at [1156, 282] on div "CUIL / Apellido" at bounding box center [784, 283] width 1053 height 42
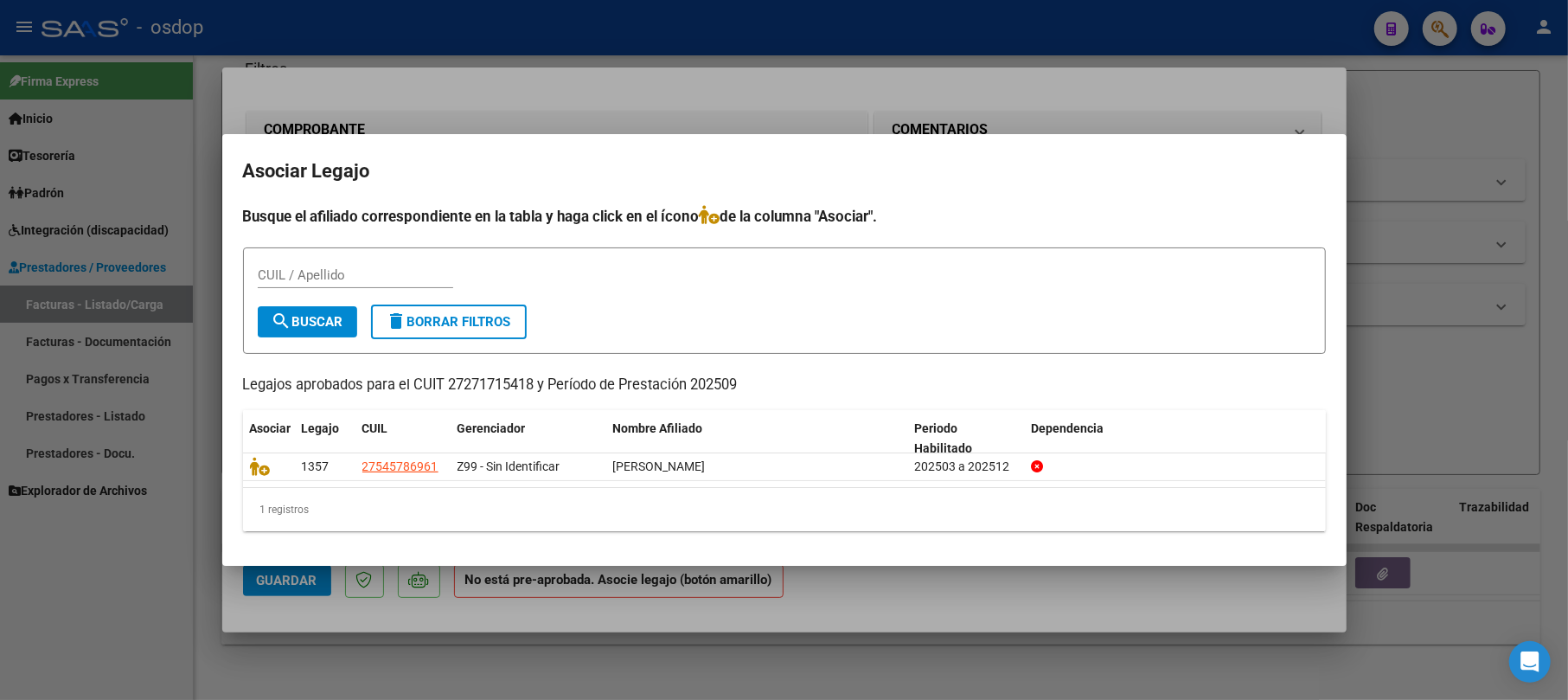
click at [1424, 143] on div at bounding box center [784, 350] width 1568 height 700
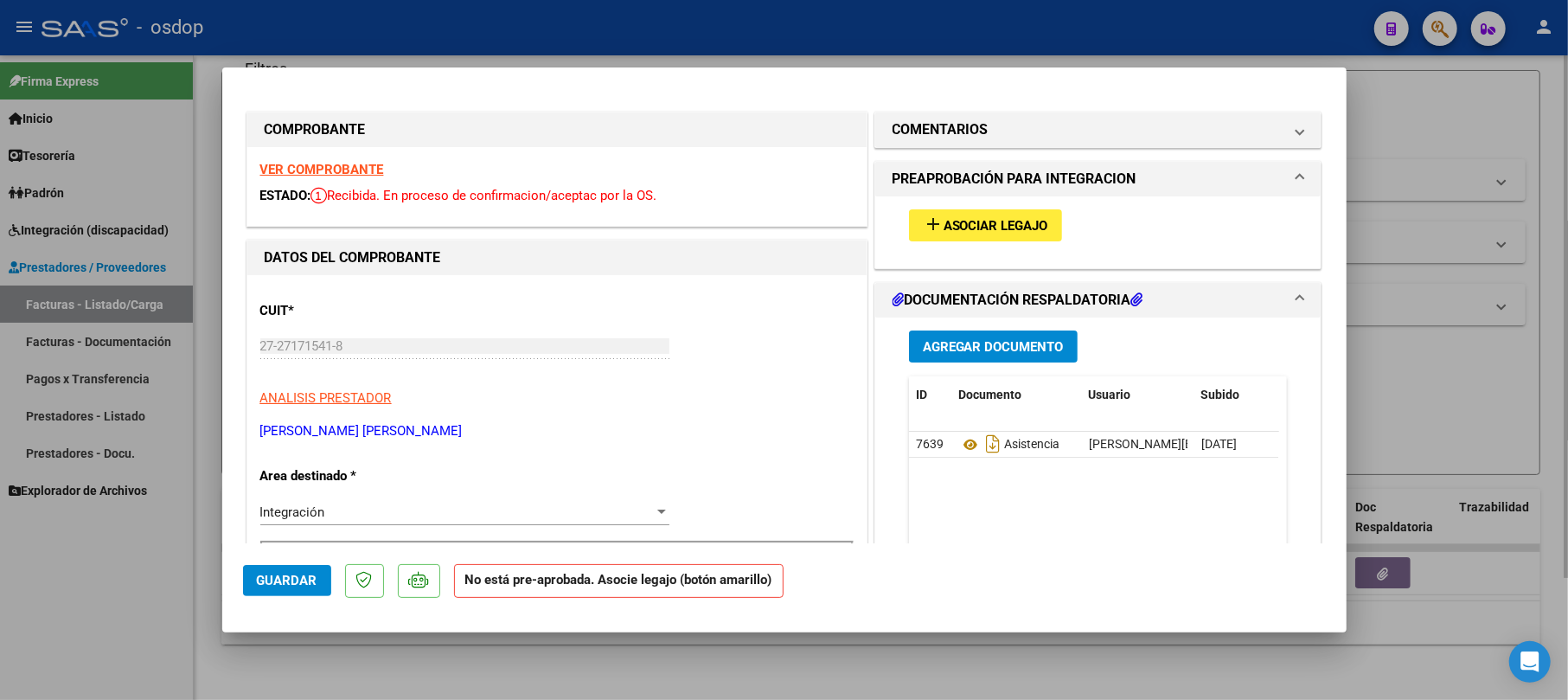
drag, startPoint x: 1396, startPoint y: 140, endPoint x: 1384, endPoint y: 140, distance: 12.0
click at [1396, 139] on div at bounding box center [784, 350] width 1568 height 700
type input "$ 0,00"
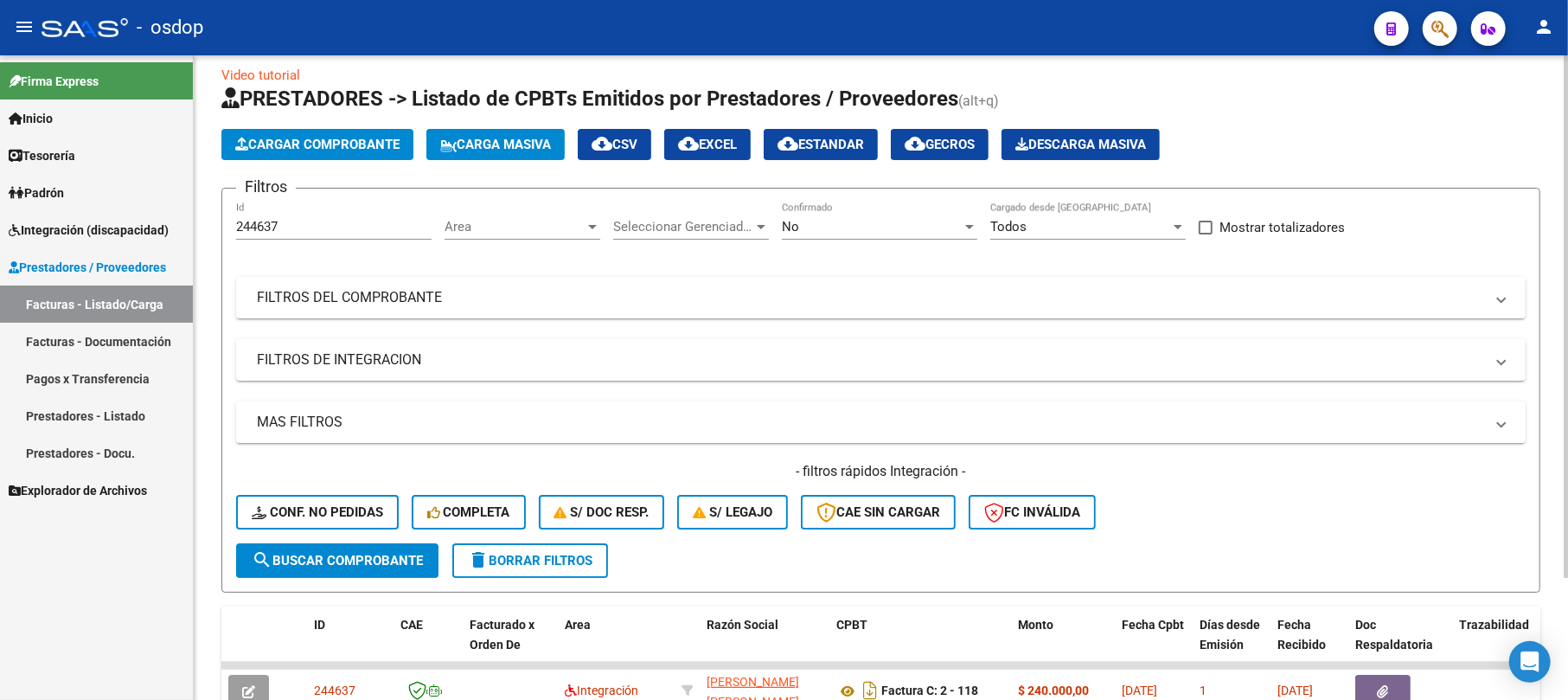
scroll to position [0, 0]
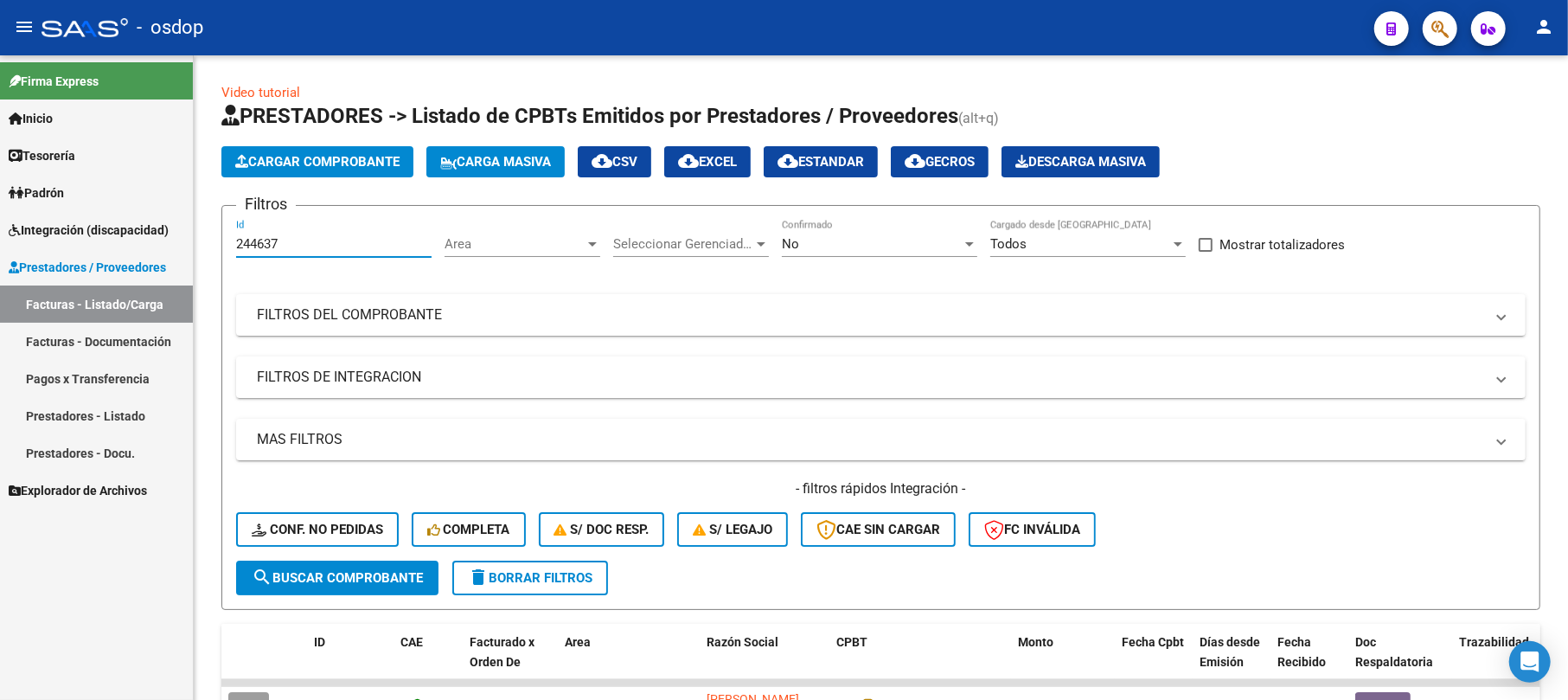
drag, startPoint x: 332, startPoint y: 239, endPoint x: 187, endPoint y: 244, distance: 145.1
click at [187, 244] on mat-sidenav-container "Firma Express Inicio Calendario SSS Instructivos Contacto OS Tesorería Extracto…" at bounding box center [784, 378] width 1568 height 645
click at [327, 302] on mat-expansion-panel-header "FILTROS DEL COMPROBANTE" at bounding box center [881, 315] width 1290 height 41
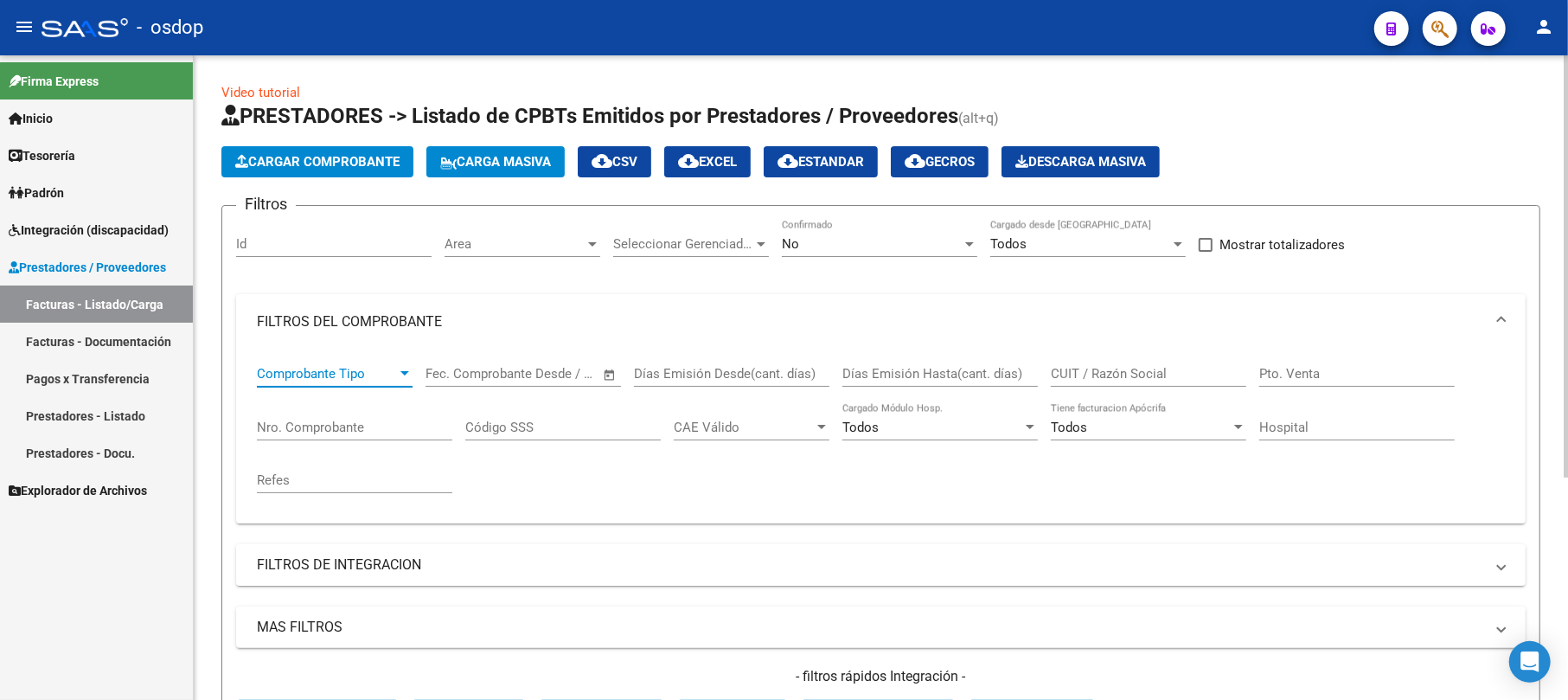
click at [319, 366] on span "Comprobante Tipo" at bounding box center [327, 374] width 140 height 16
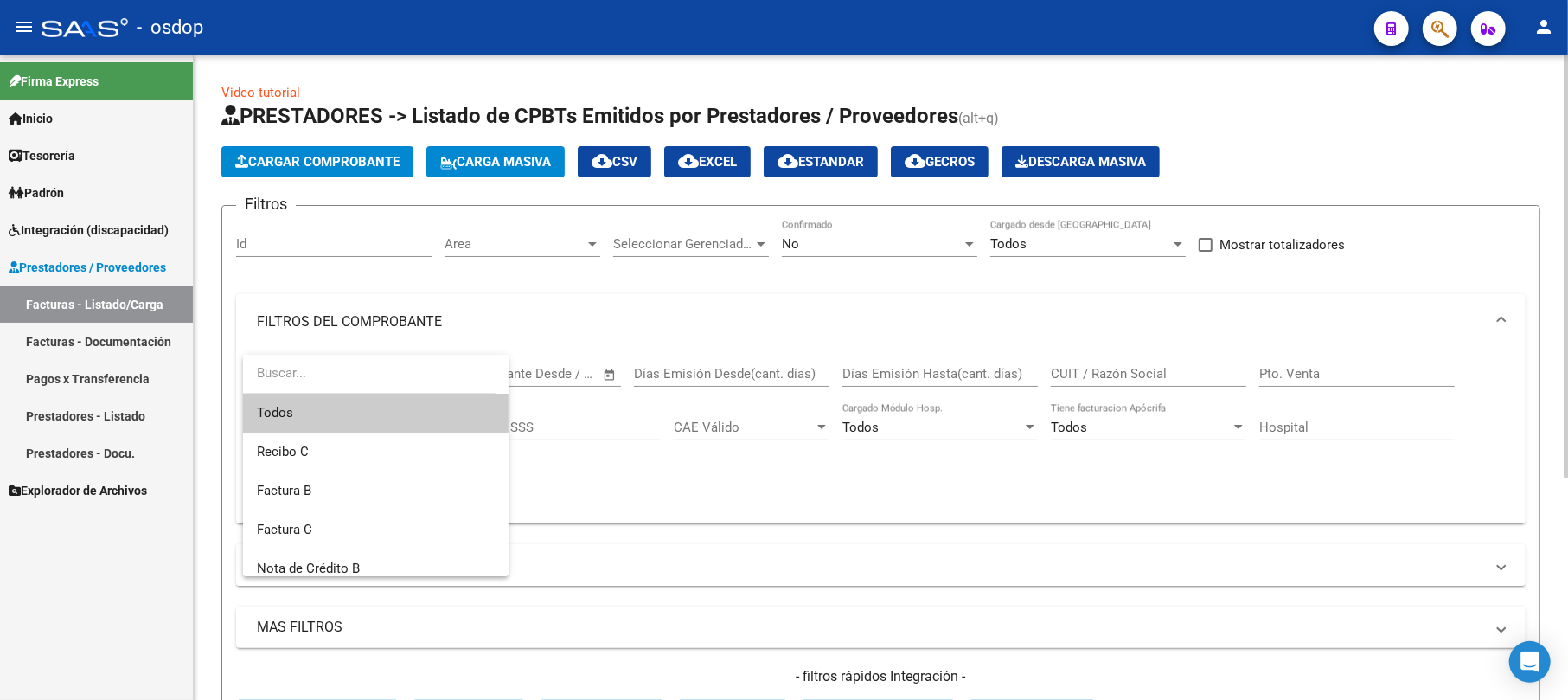
click at [583, 489] on div at bounding box center [784, 350] width 1568 height 700
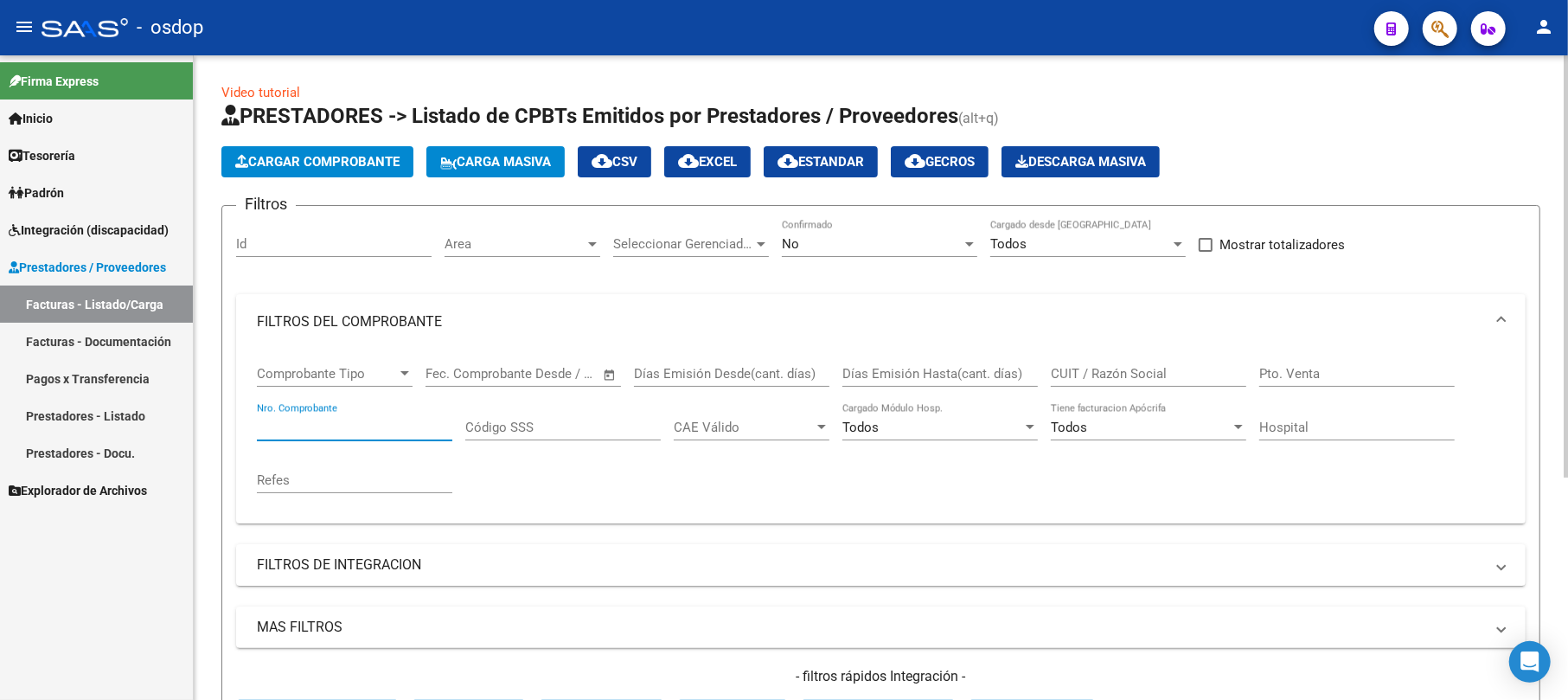
click at [357, 433] on input "Nro. Comprobante" at bounding box center [354, 428] width 195 height 16
type input "3627"
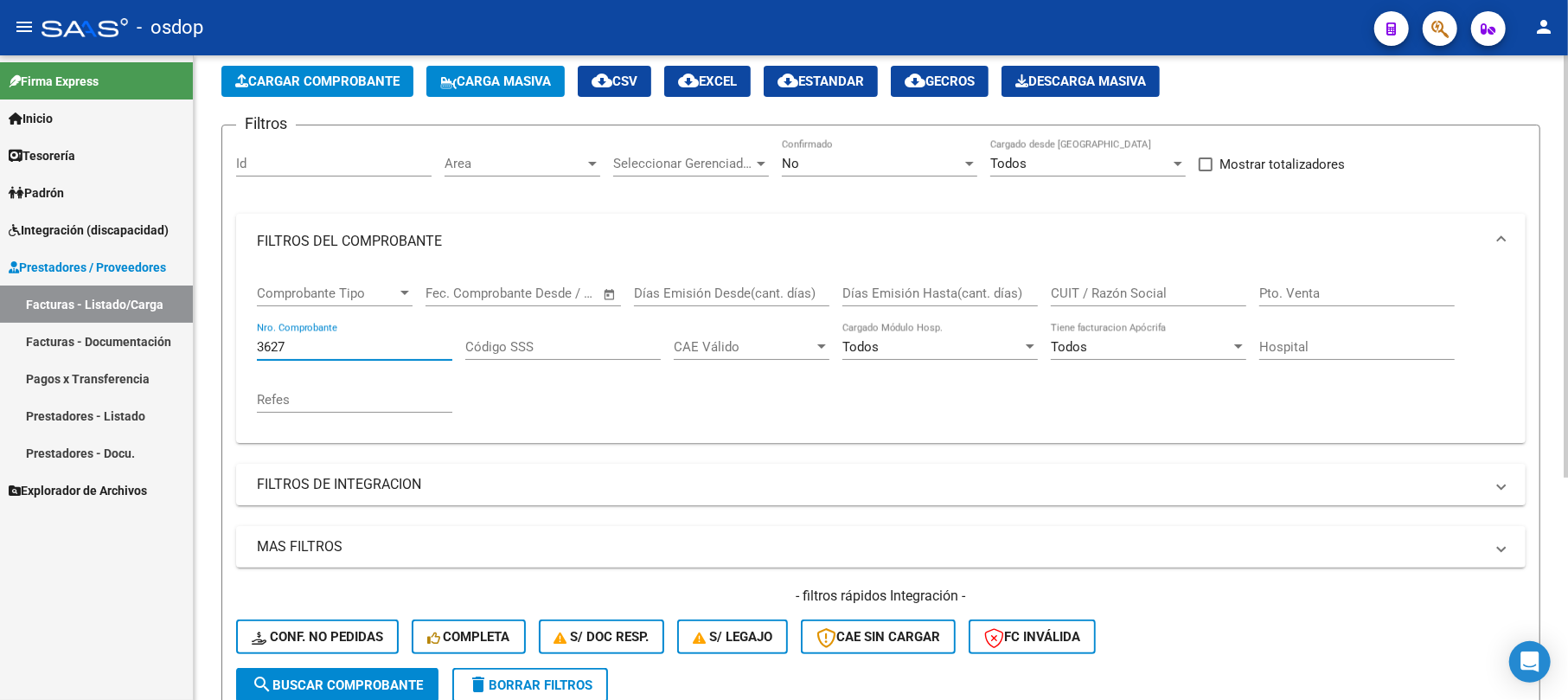
scroll to position [230, 0]
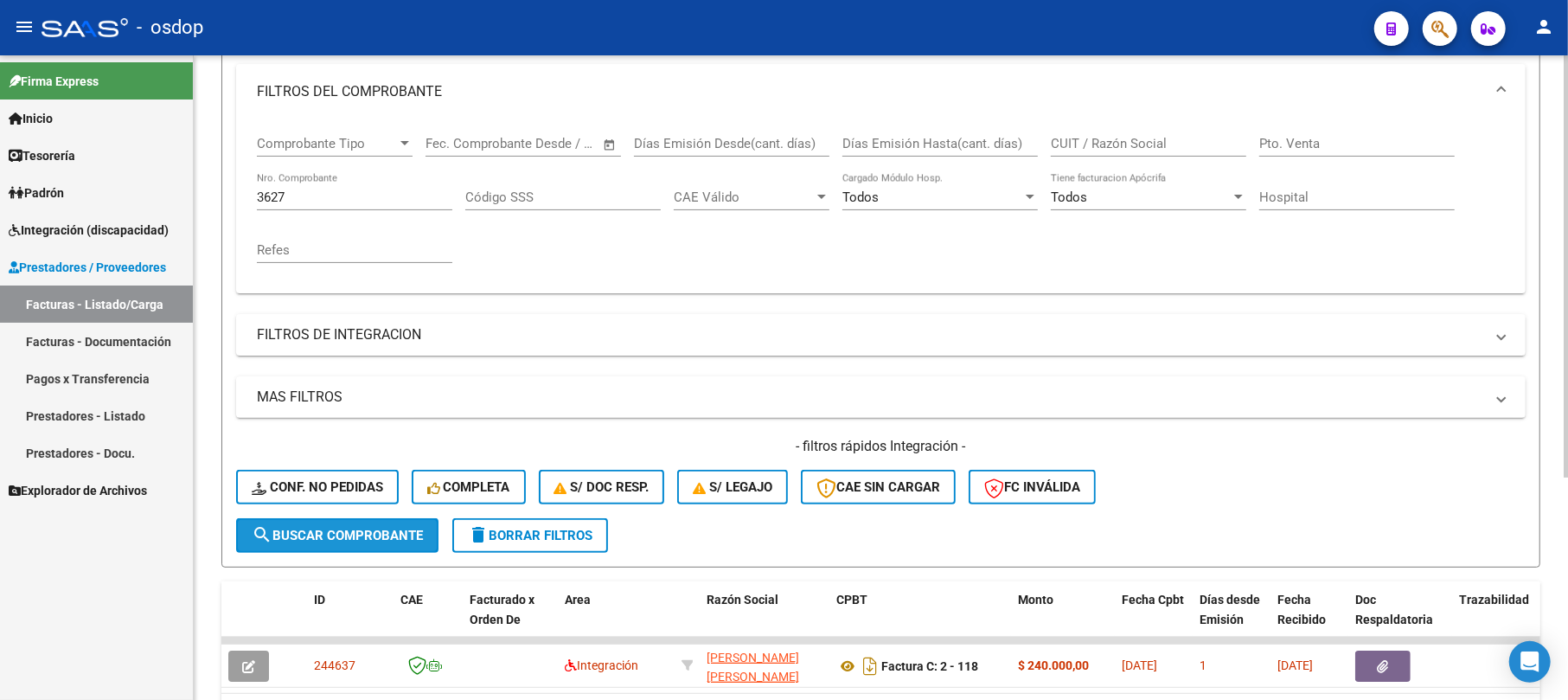
click at [299, 550] on button "search Buscar Comprobante" at bounding box center [337, 536] width 202 height 35
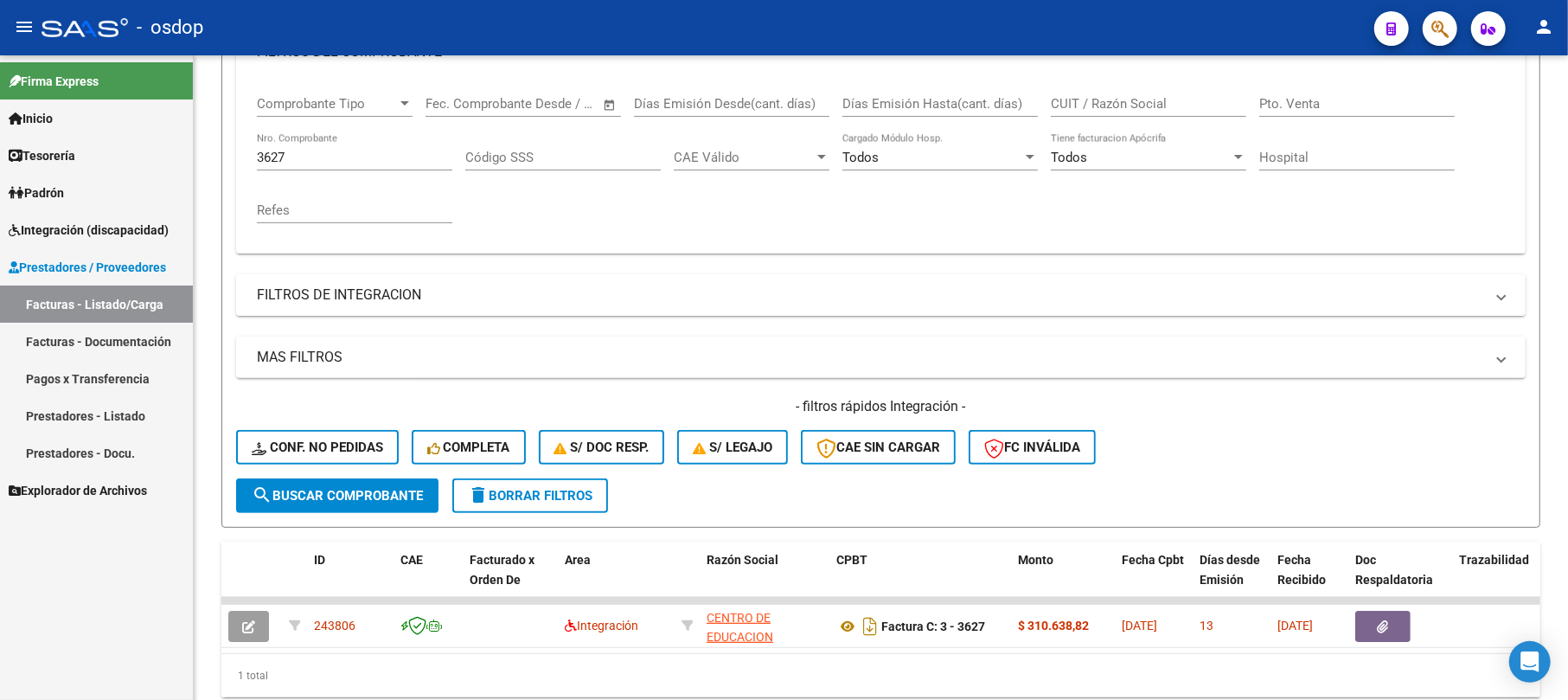
scroll to position [339, 0]
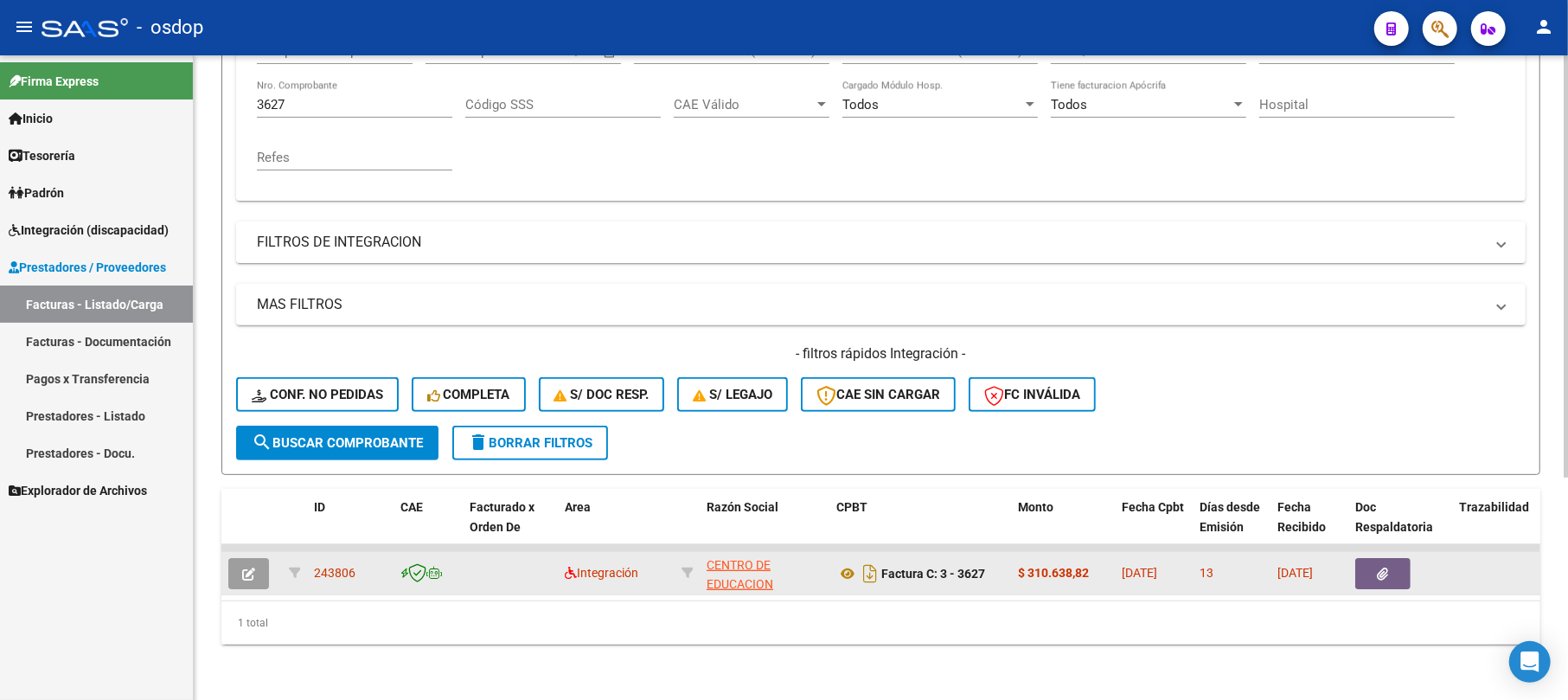
click at [261, 558] on button "button" at bounding box center [249, 574] width 40 height 32
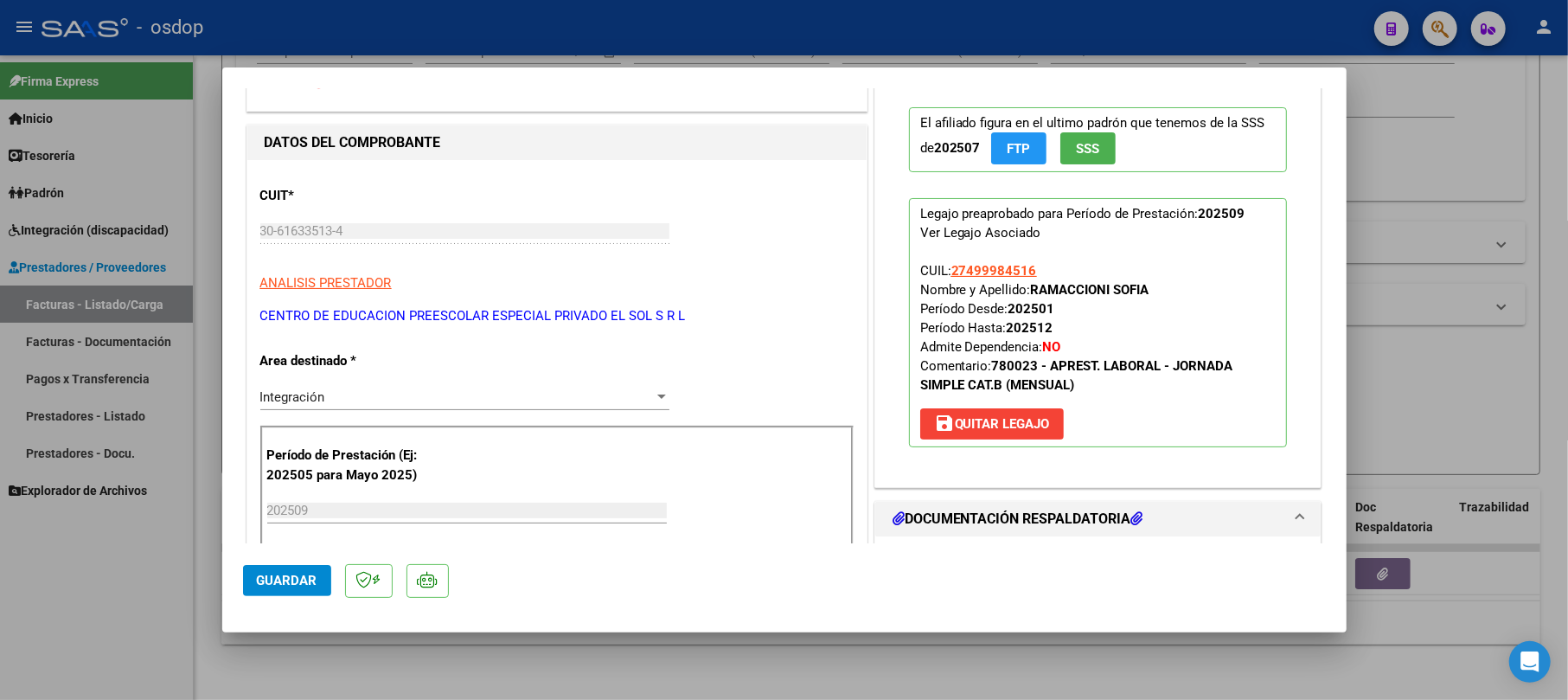
scroll to position [0, 0]
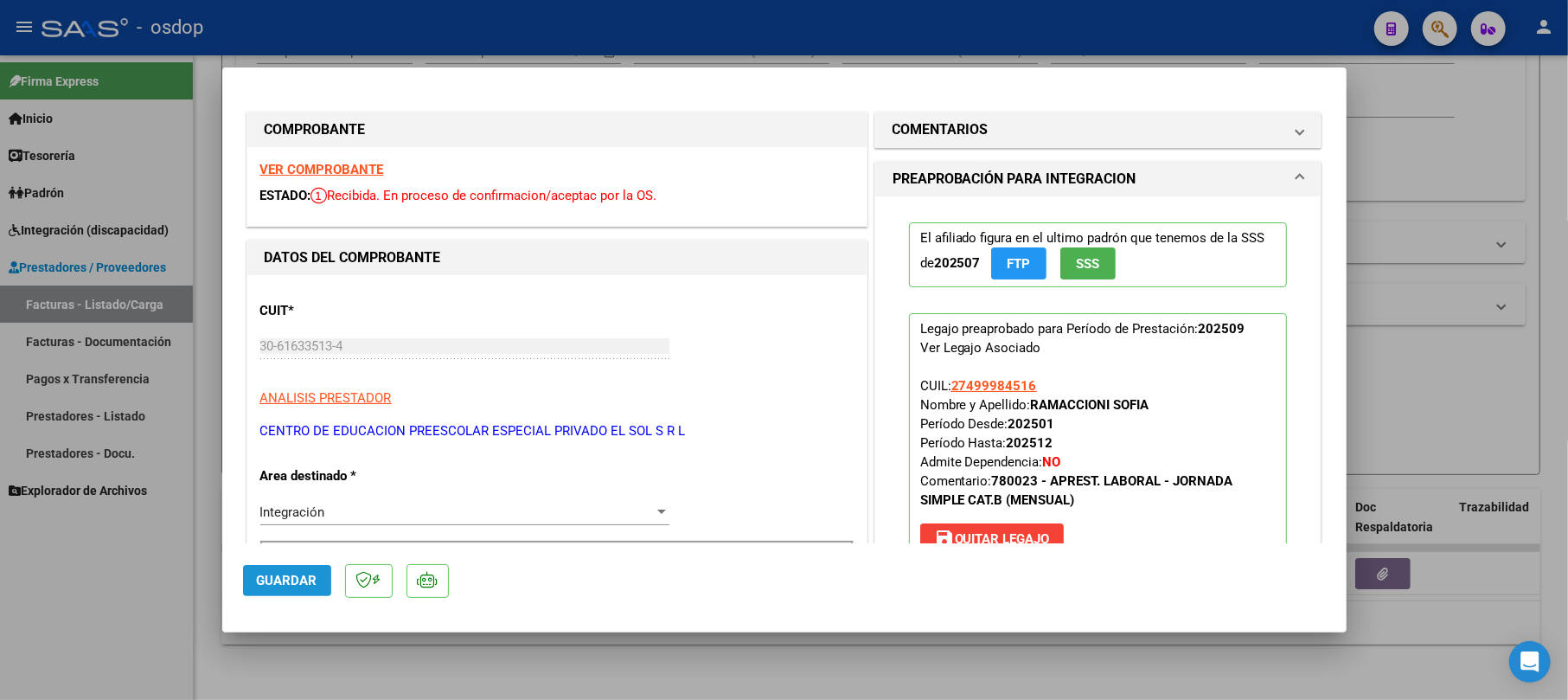
click at [278, 582] on span "Guardar" at bounding box center [286, 581] width 60 height 16
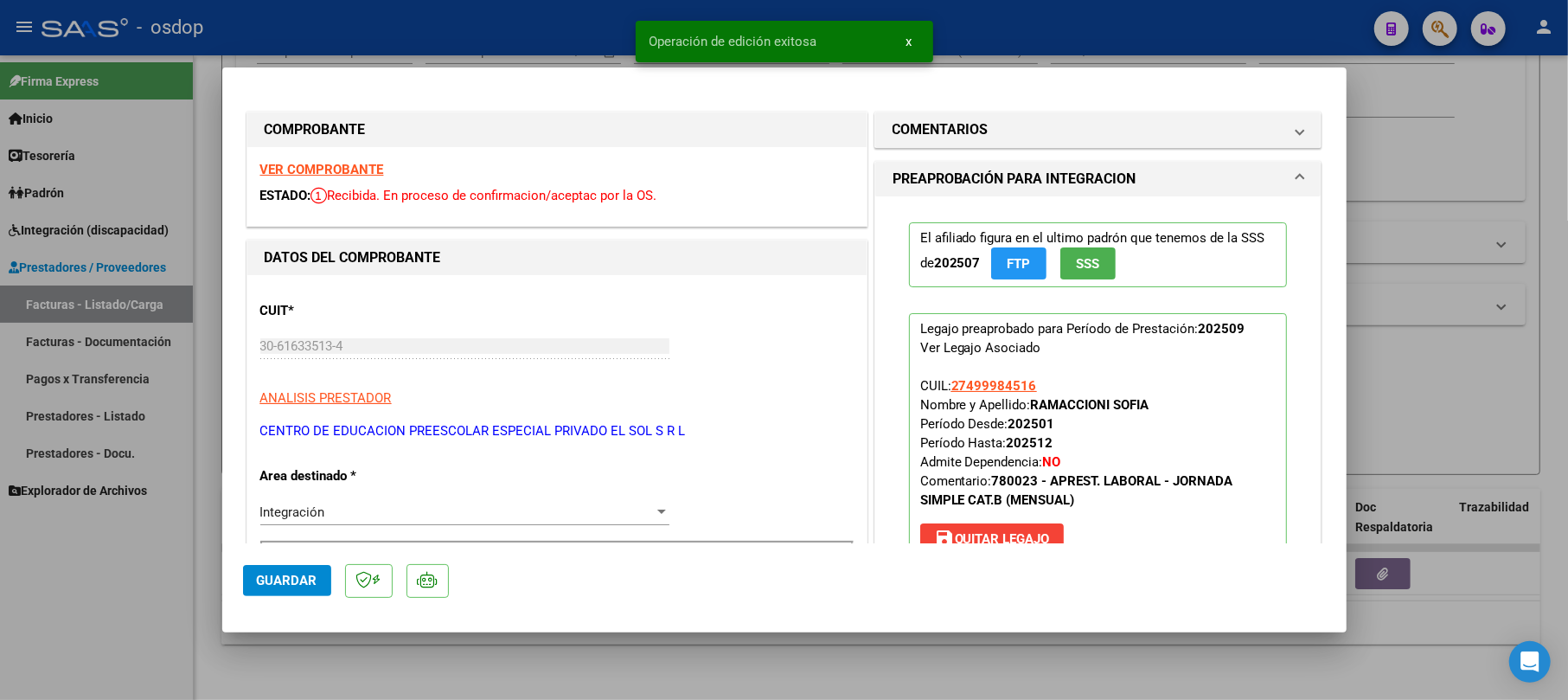
click at [1443, 137] on div at bounding box center [784, 350] width 1568 height 700
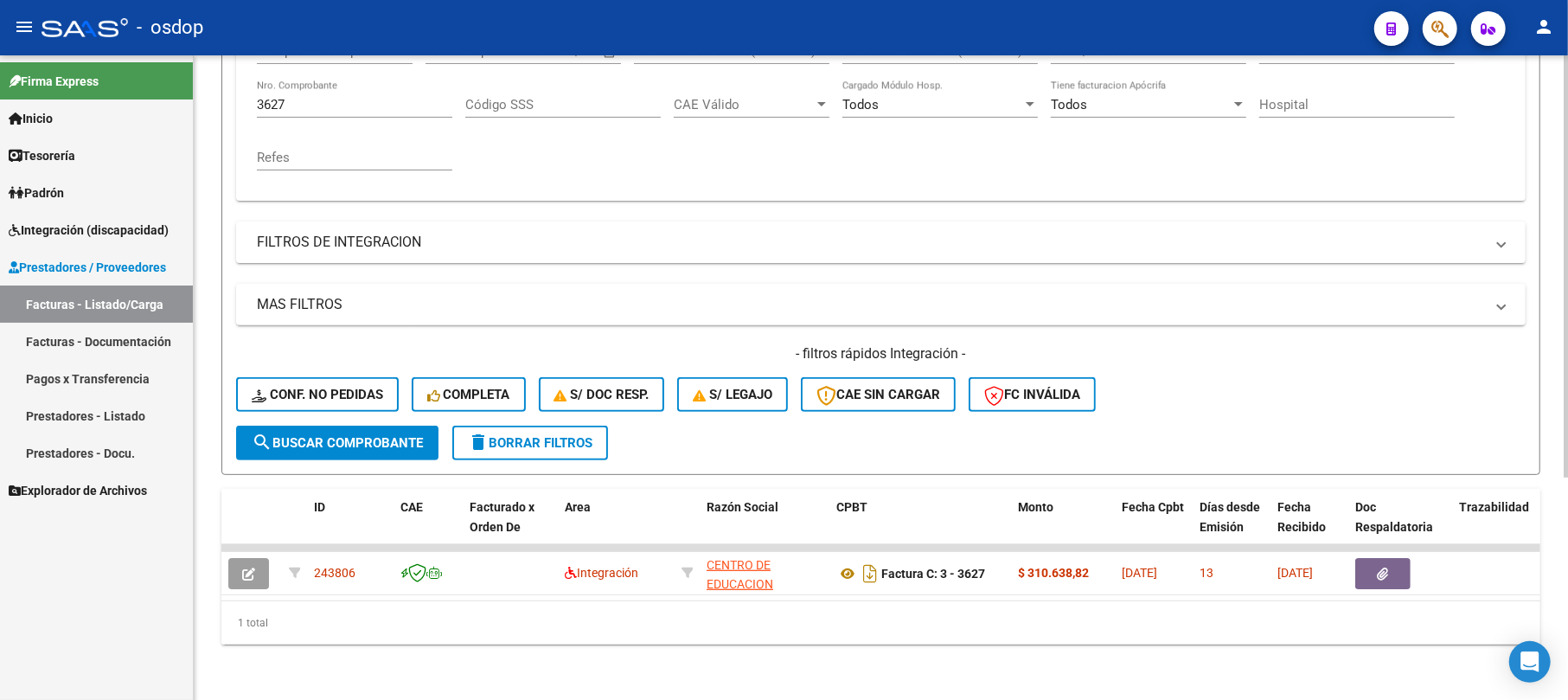
scroll to position [223, 0]
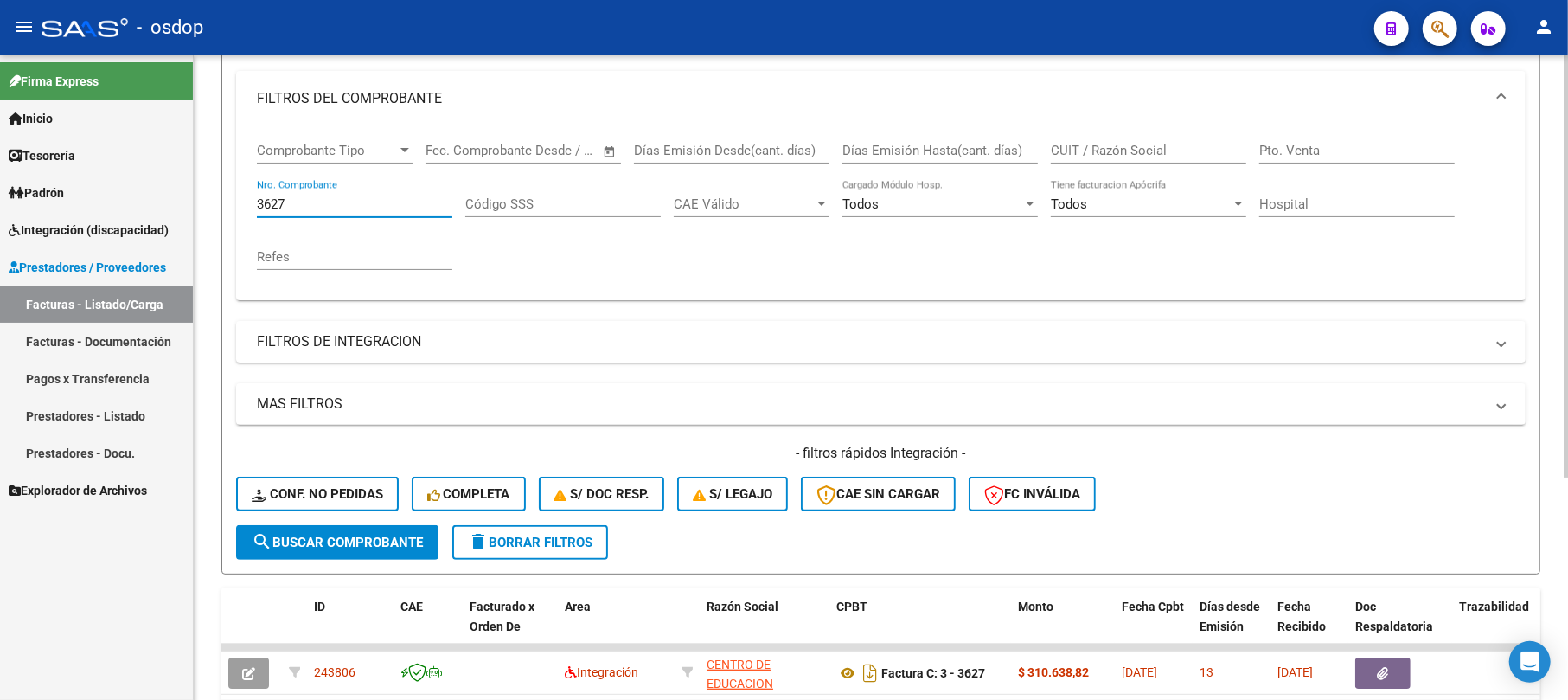
drag, startPoint x: 313, startPoint y: 205, endPoint x: 240, endPoint y: 206, distance: 73.0
click at [240, 206] on div "Comprobante Tipo Comprobante Tipo Fecha inicio – Fecha fin Fec. Comprobante Des…" at bounding box center [881, 213] width 1290 height 174
click at [363, 541] on span "search Buscar Comprobante" at bounding box center [338, 543] width 172 height 16
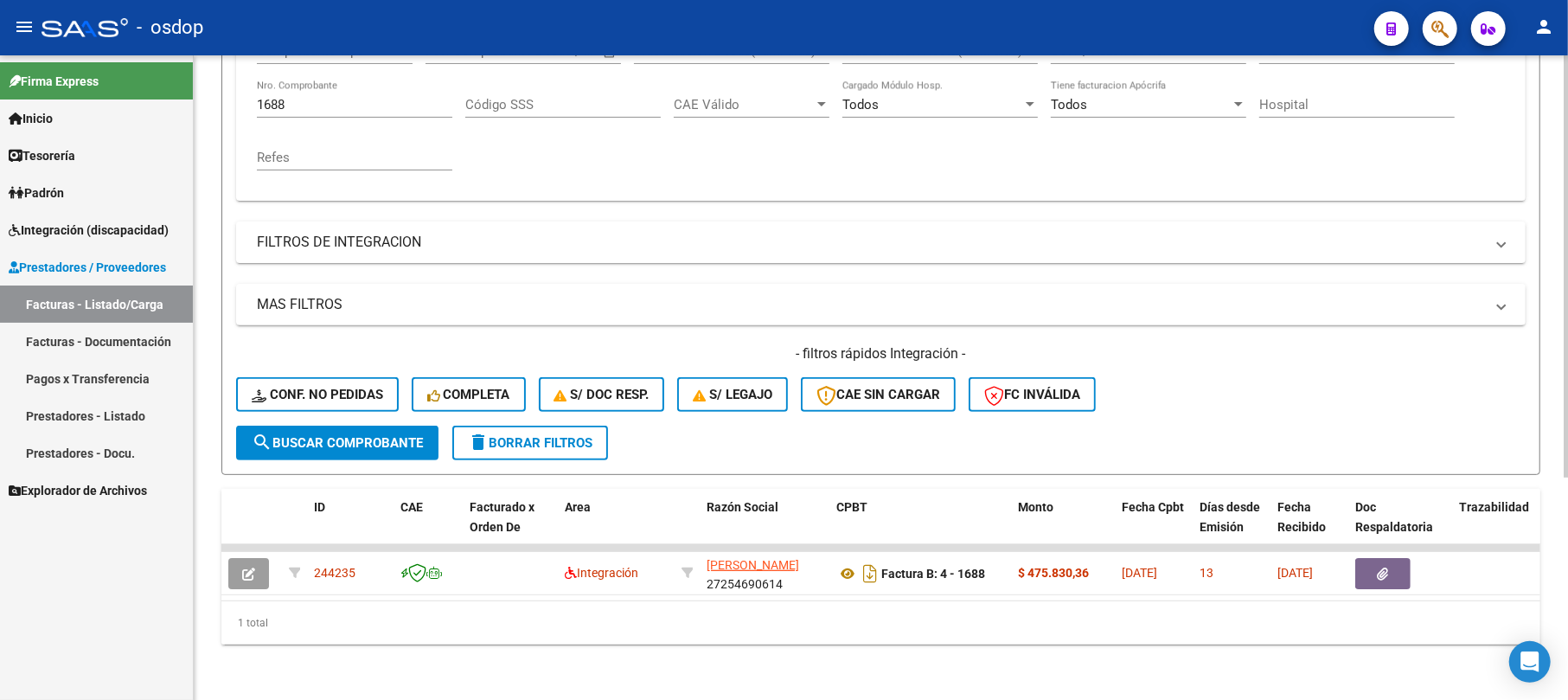
scroll to position [339, 0]
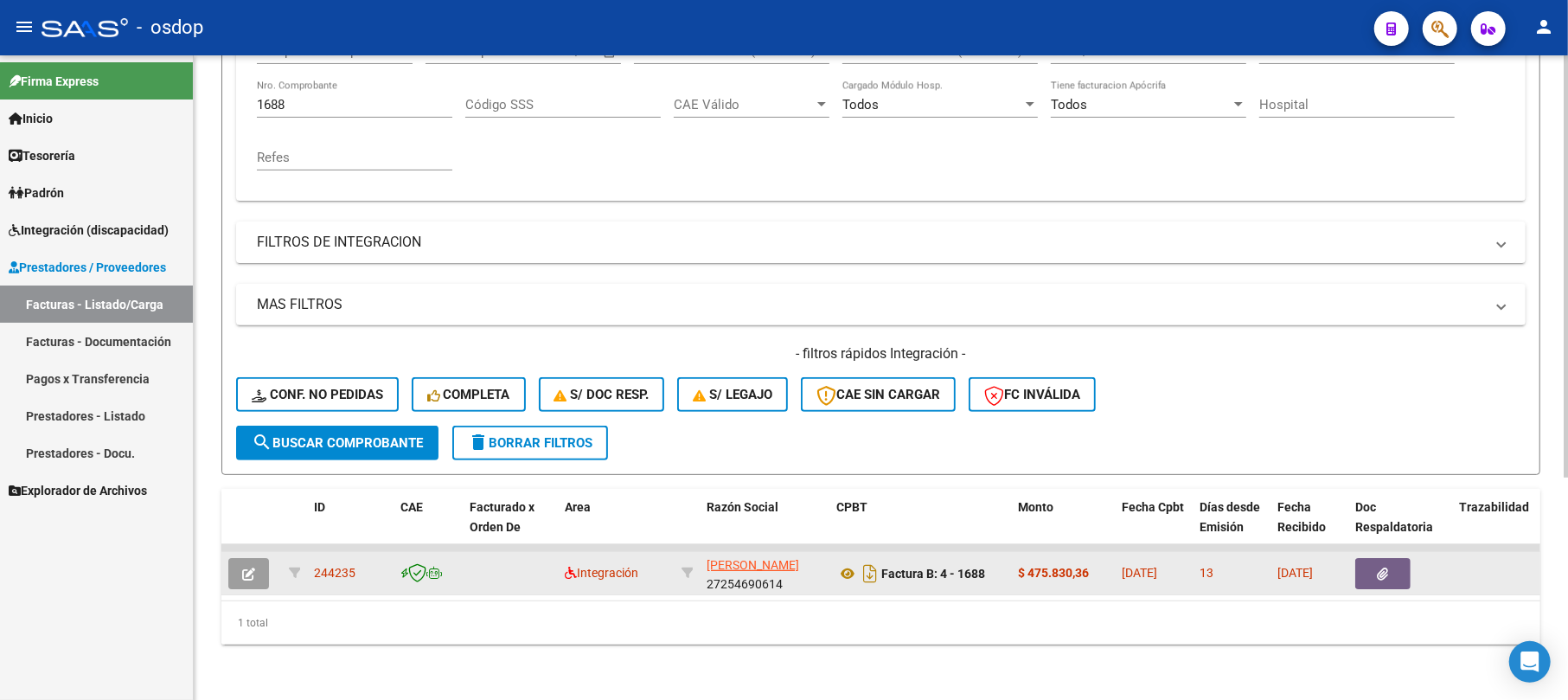
click at [257, 558] on button "button" at bounding box center [249, 574] width 40 height 32
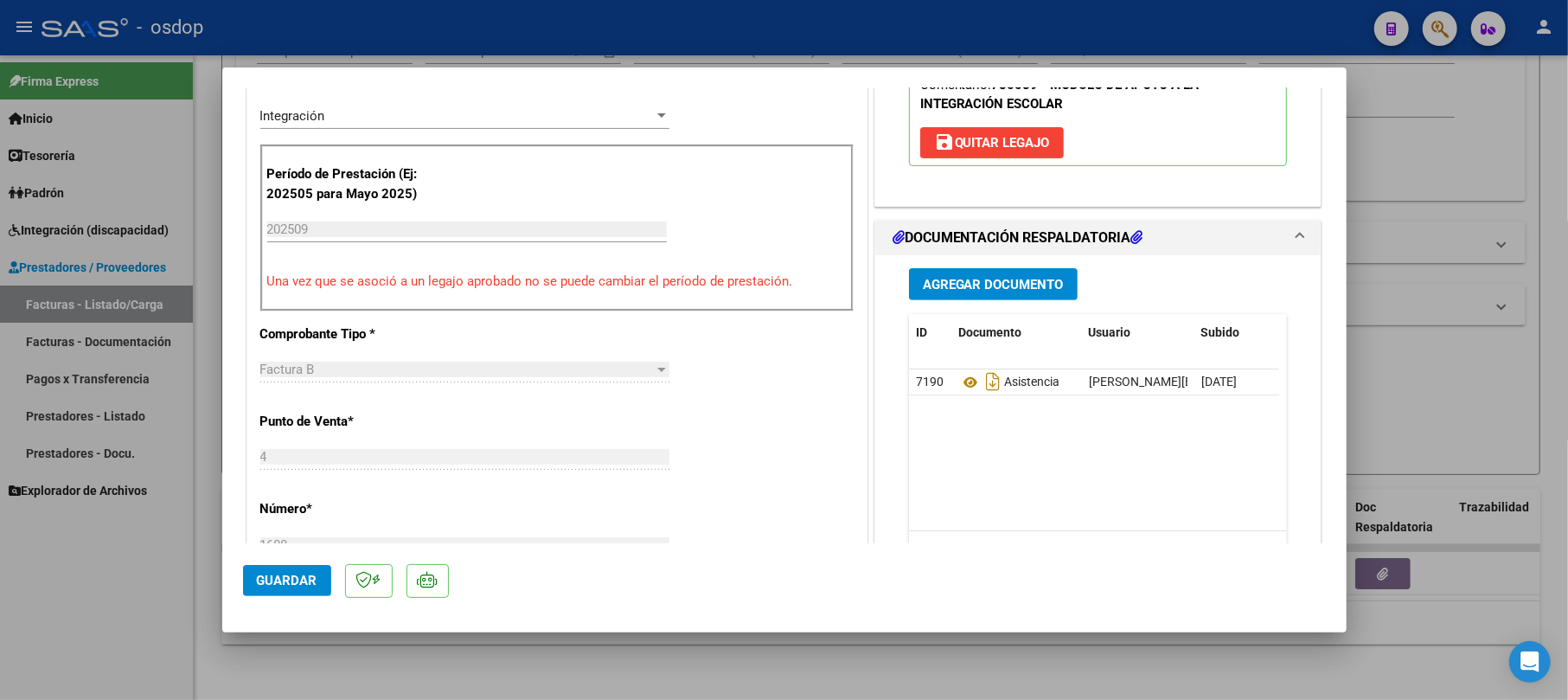
scroll to position [462, 0]
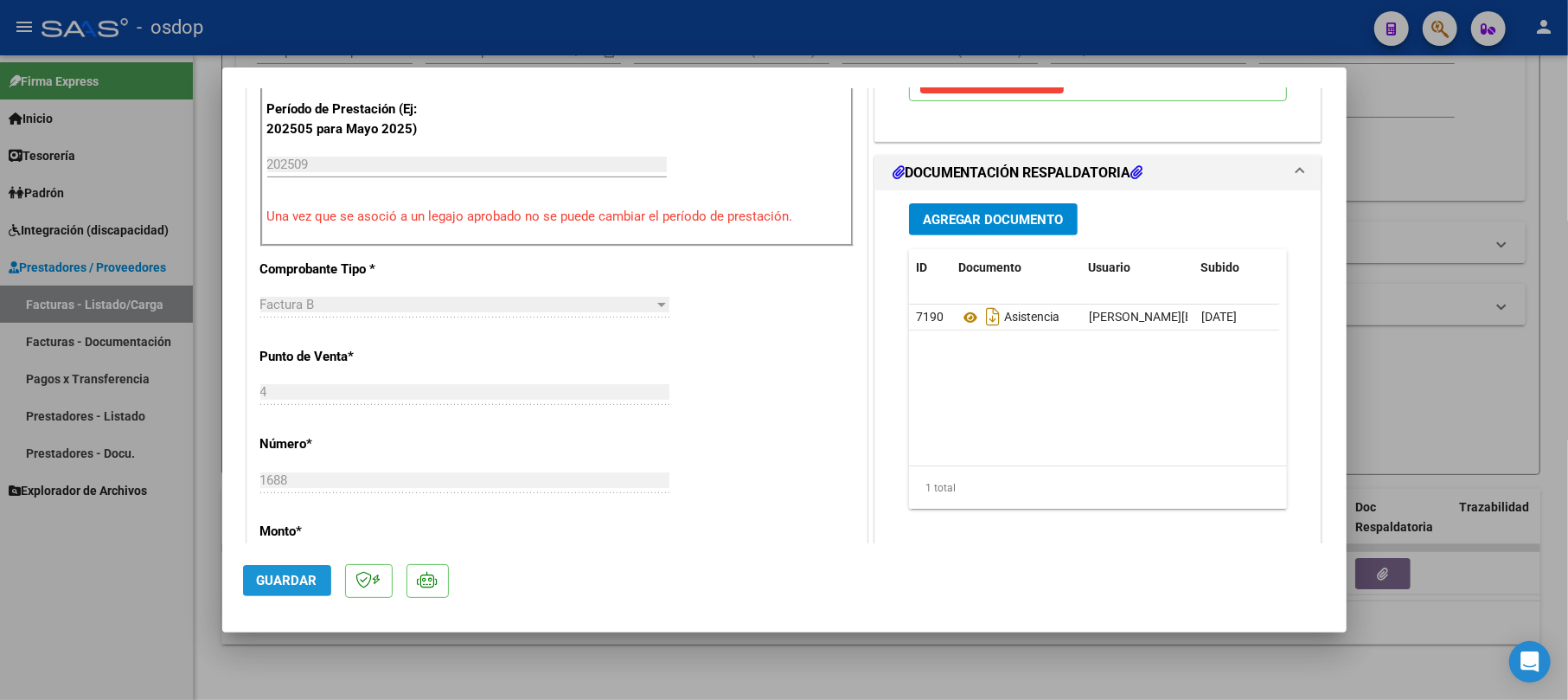
click at [301, 571] on button "Guardar" at bounding box center [287, 581] width 88 height 32
click at [1406, 153] on div at bounding box center [784, 350] width 1568 height 700
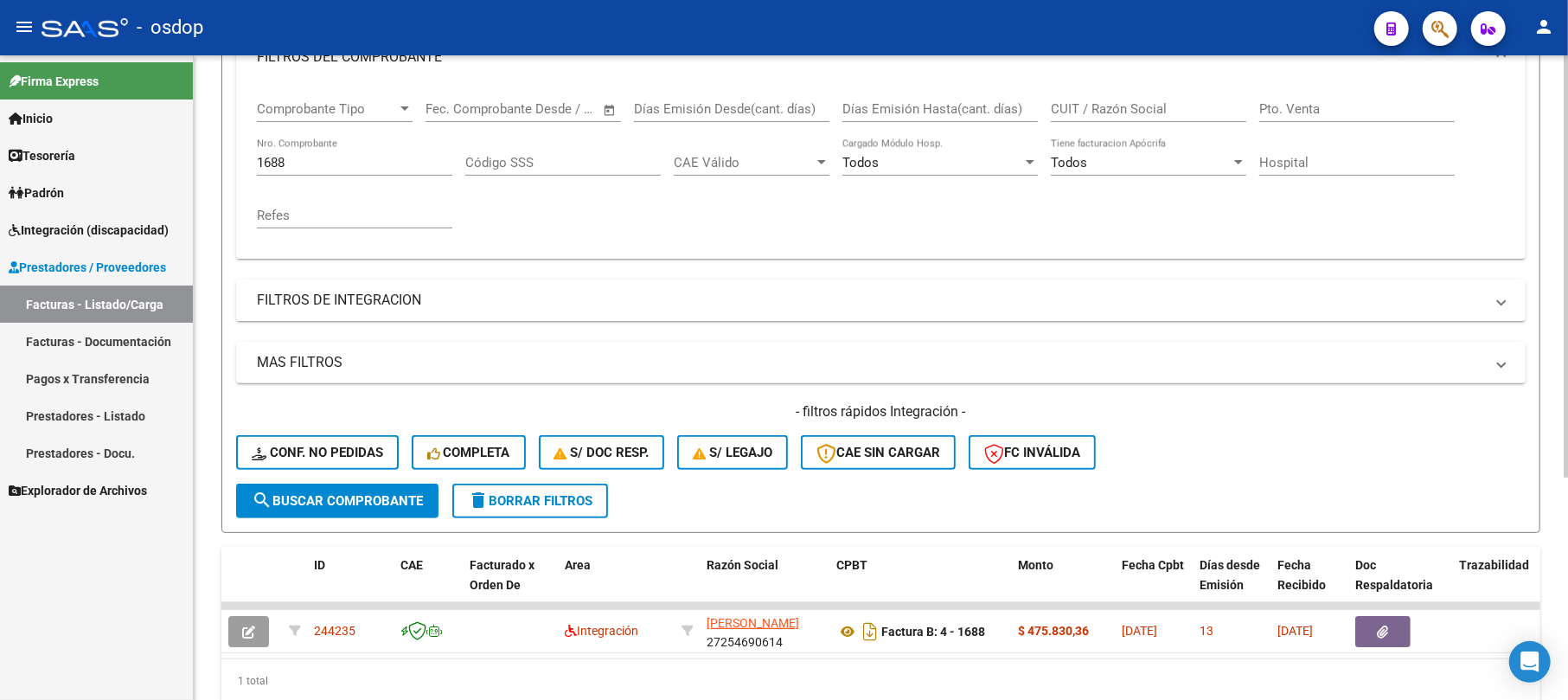
scroll to position [223, 0]
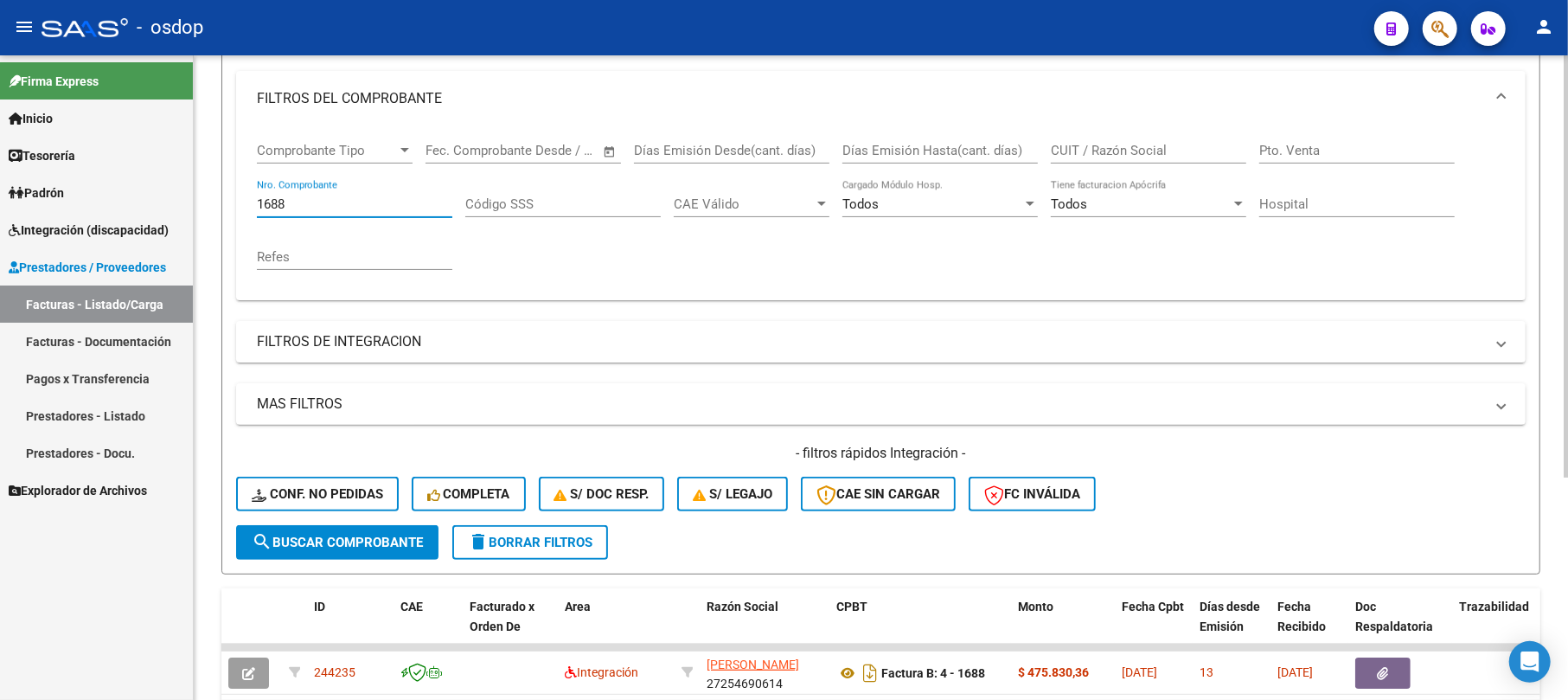
click at [303, 202] on input "1688" at bounding box center [354, 204] width 195 height 16
type input "1"
click at [347, 537] on span "search Buscar Comprobante" at bounding box center [338, 543] width 172 height 16
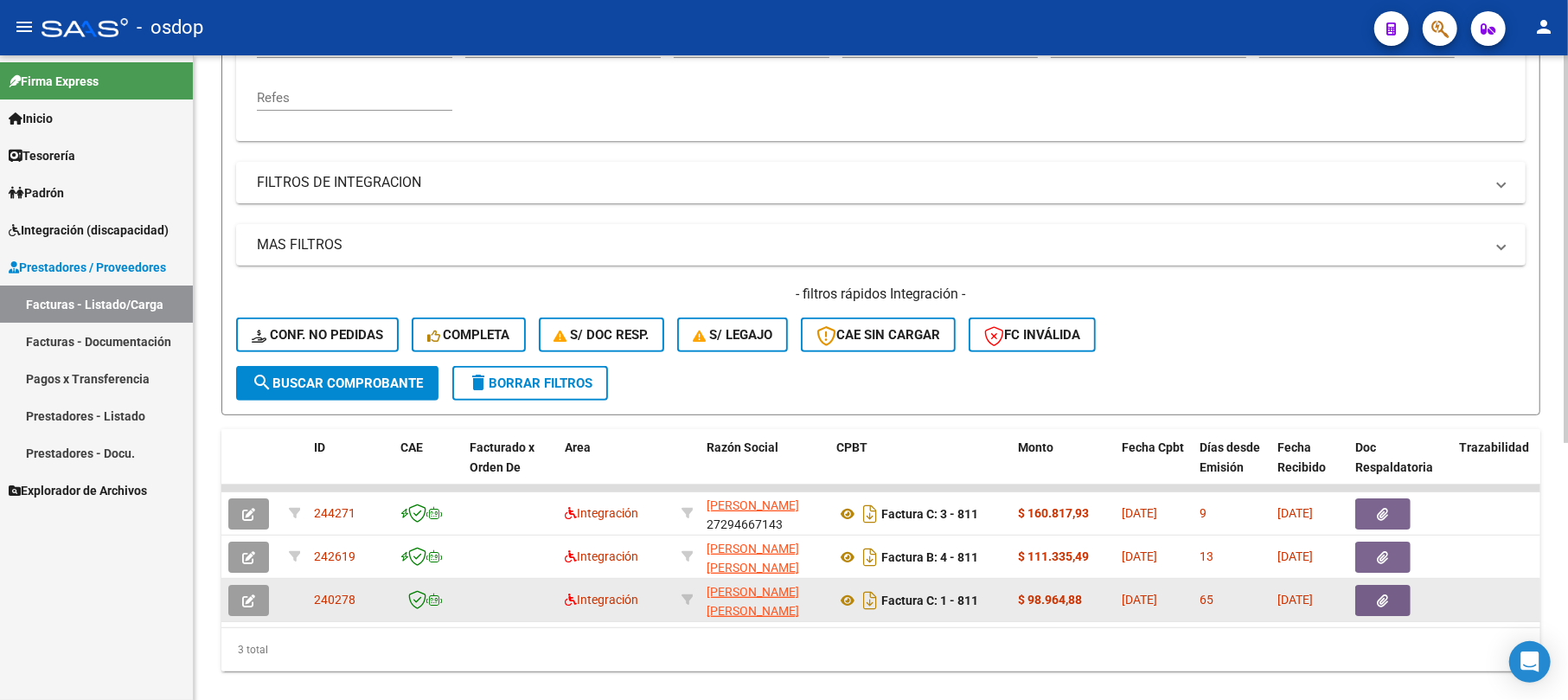
scroll to position [426, 0]
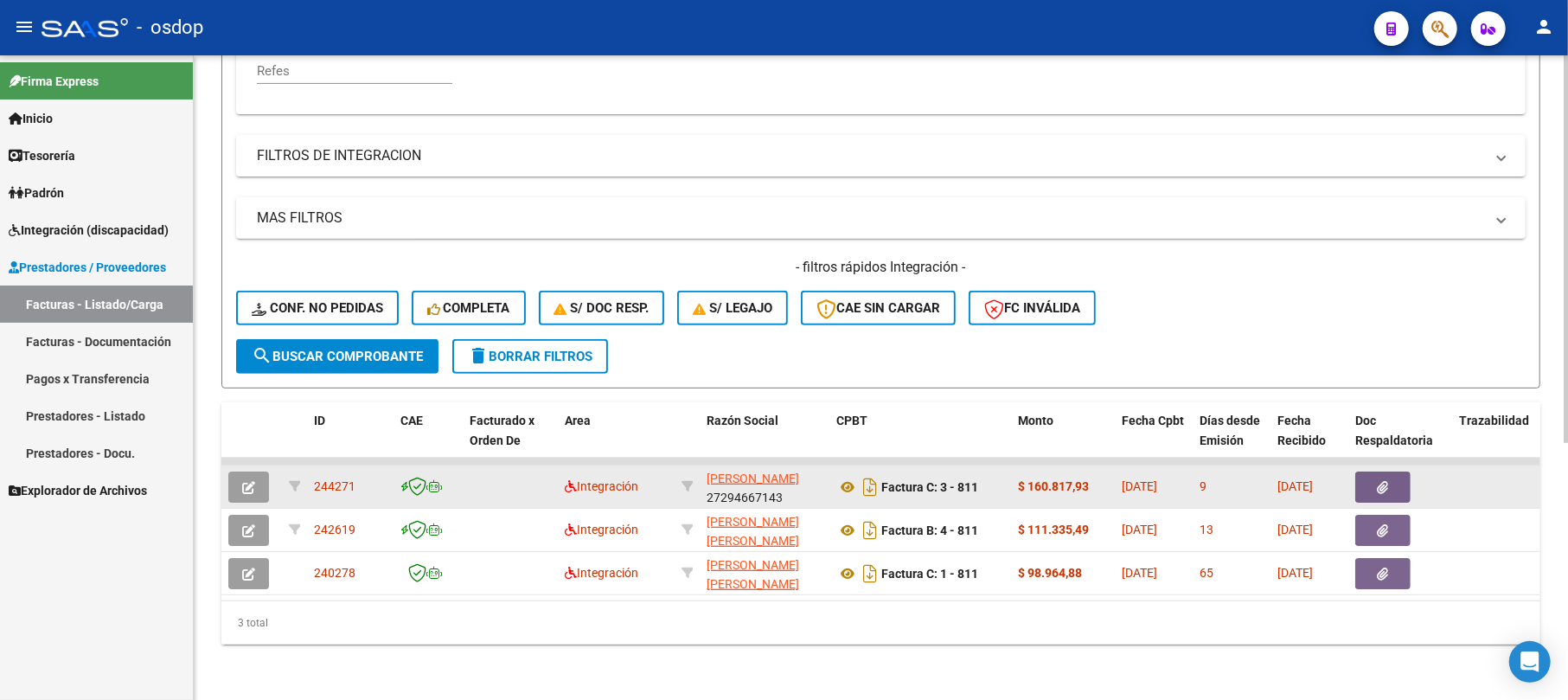
click at [254, 472] on button "button" at bounding box center [249, 488] width 40 height 32
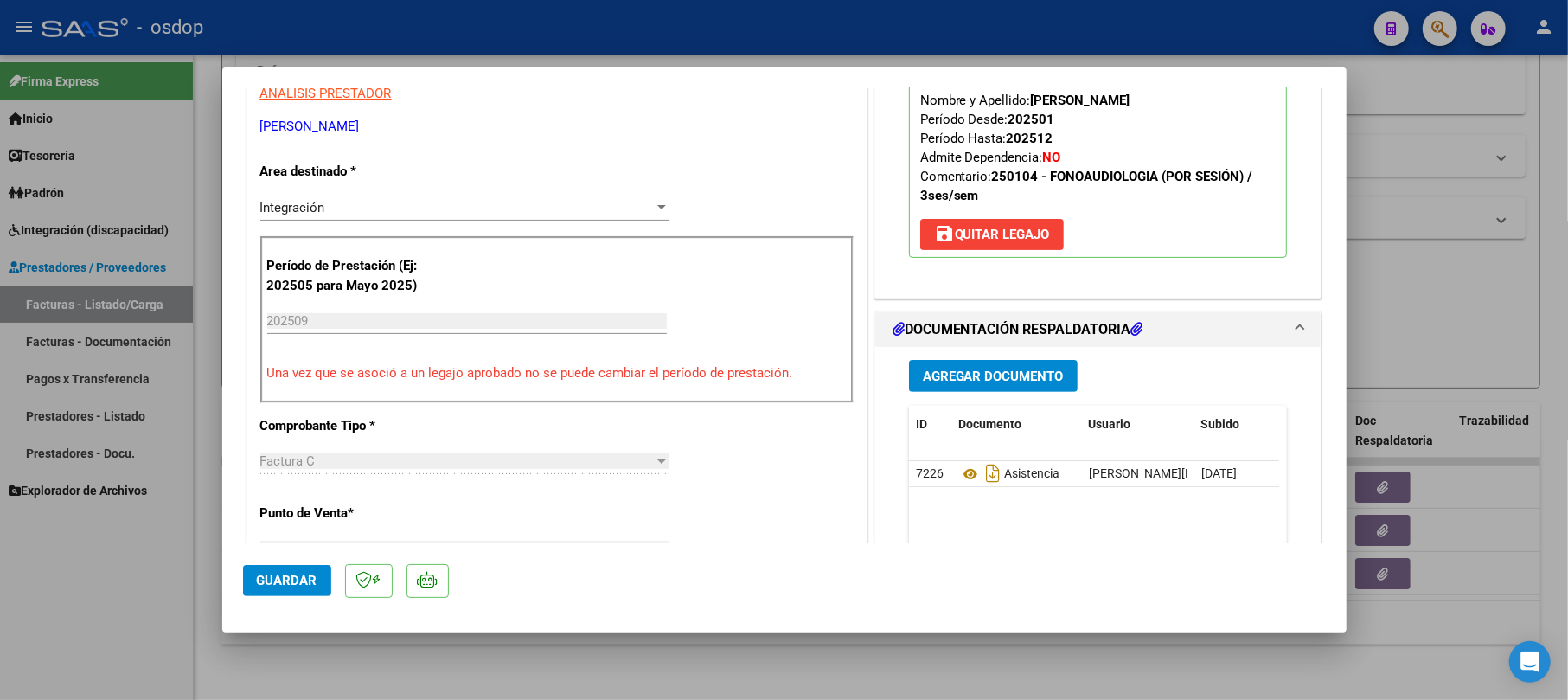
scroll to position [462, 0]
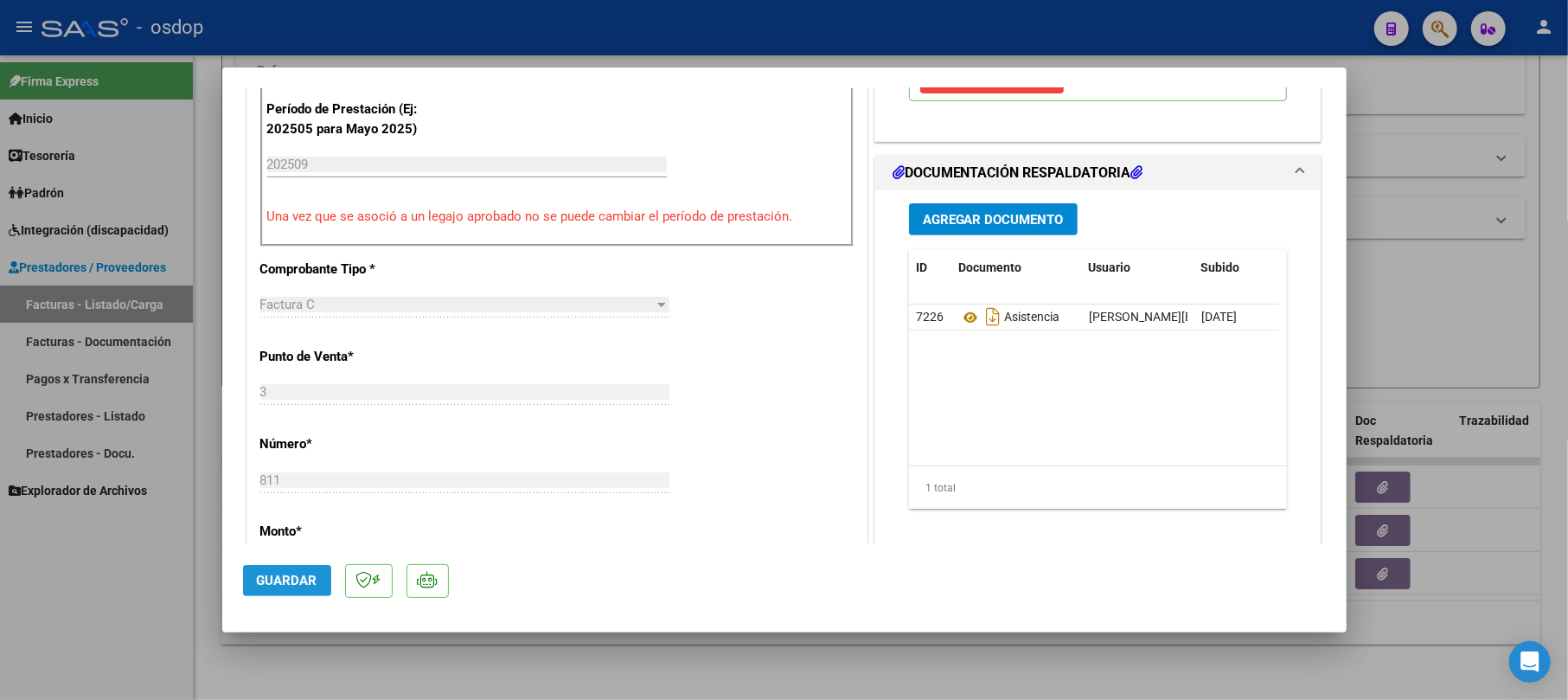
click at [301, 569] on button "Guardar" at bounding box center [287, 581] width 88 height 32
drag, startPoint x: 1447, startPoint y: 87, endPoint x: 1200, endPoint y: 660, distance: 624.0
click at [1447, 85] on div at bounding box center [784, 350] width 1568 height 700
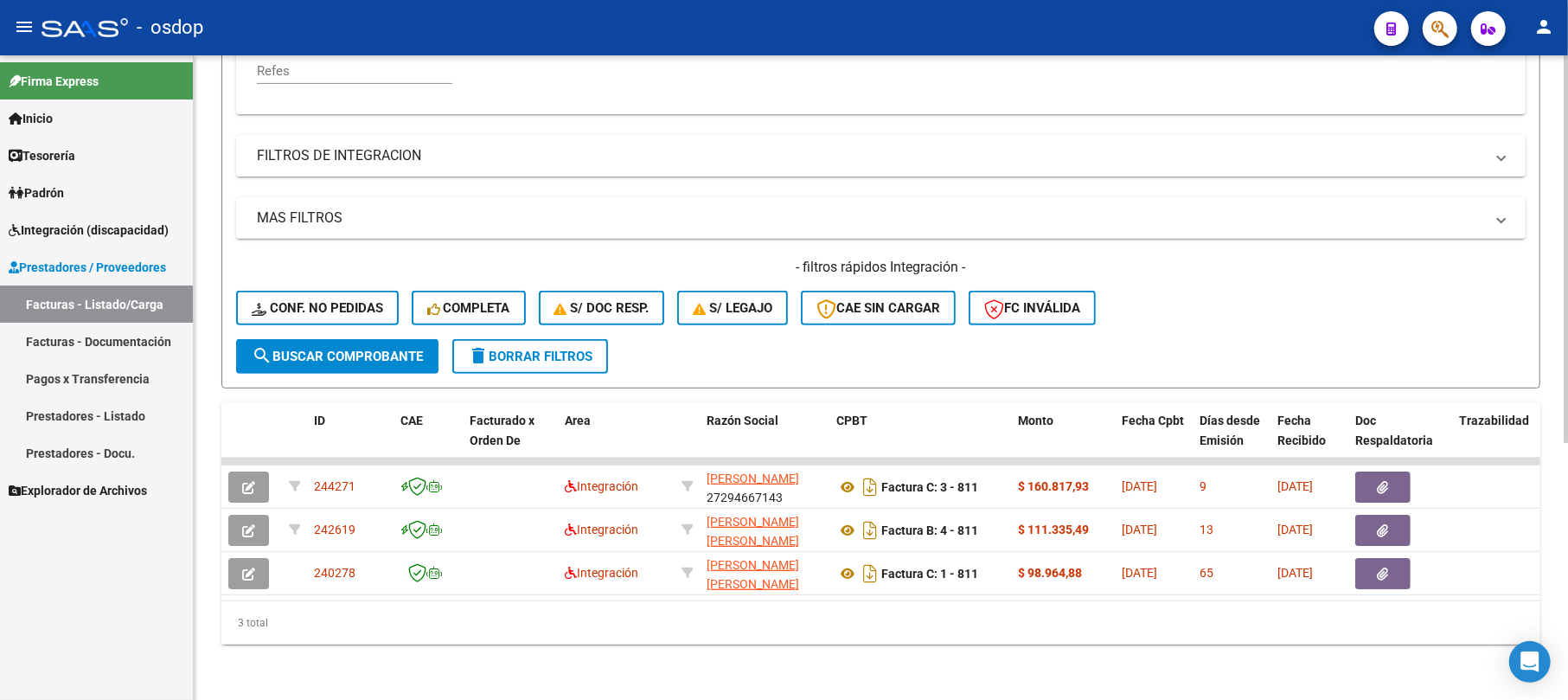
scroll to position [194, 0]
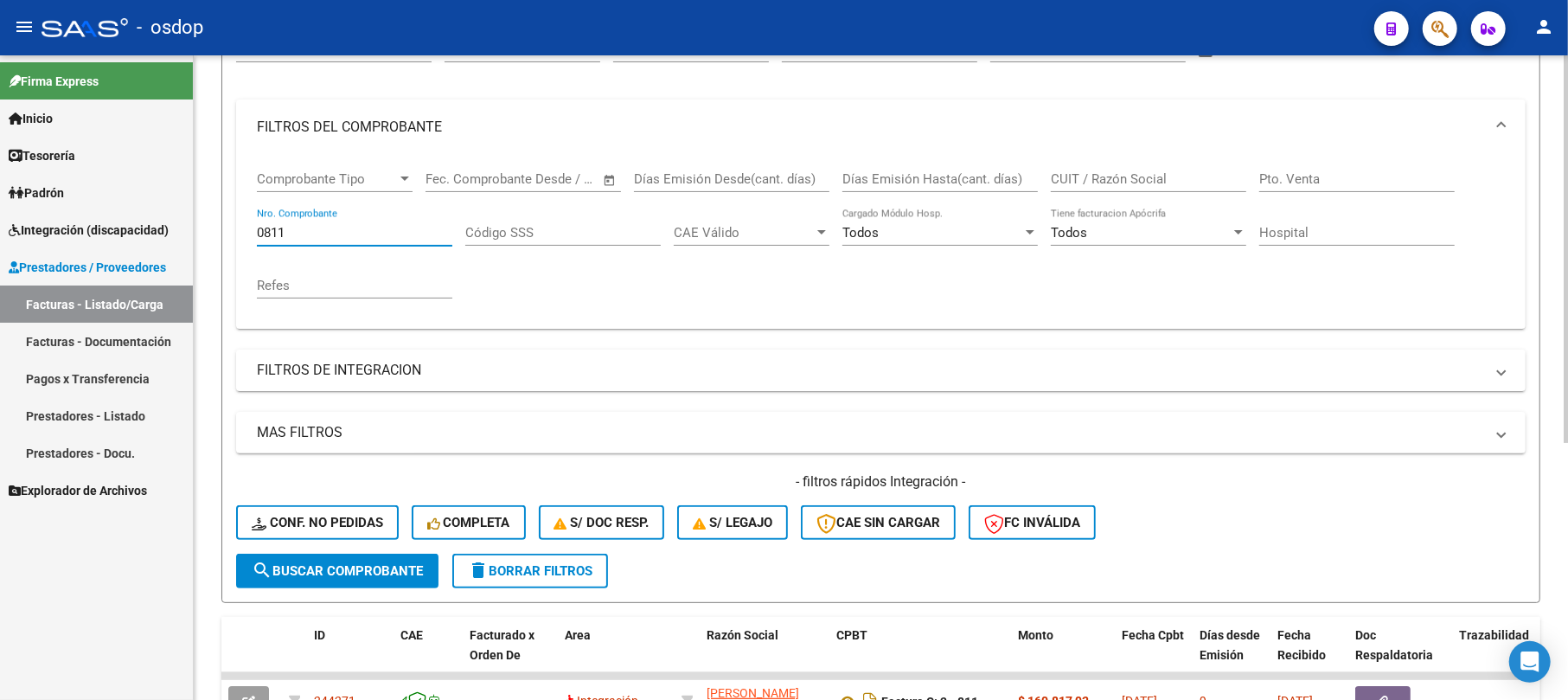
click at [323, 226] on input "0811" at bounding box center [354, 233] width 195 height 16
type input "08"
click at [327, 566] on span "search Buscar Comprobante" at bounding box center [338, 571] width 172 height 16
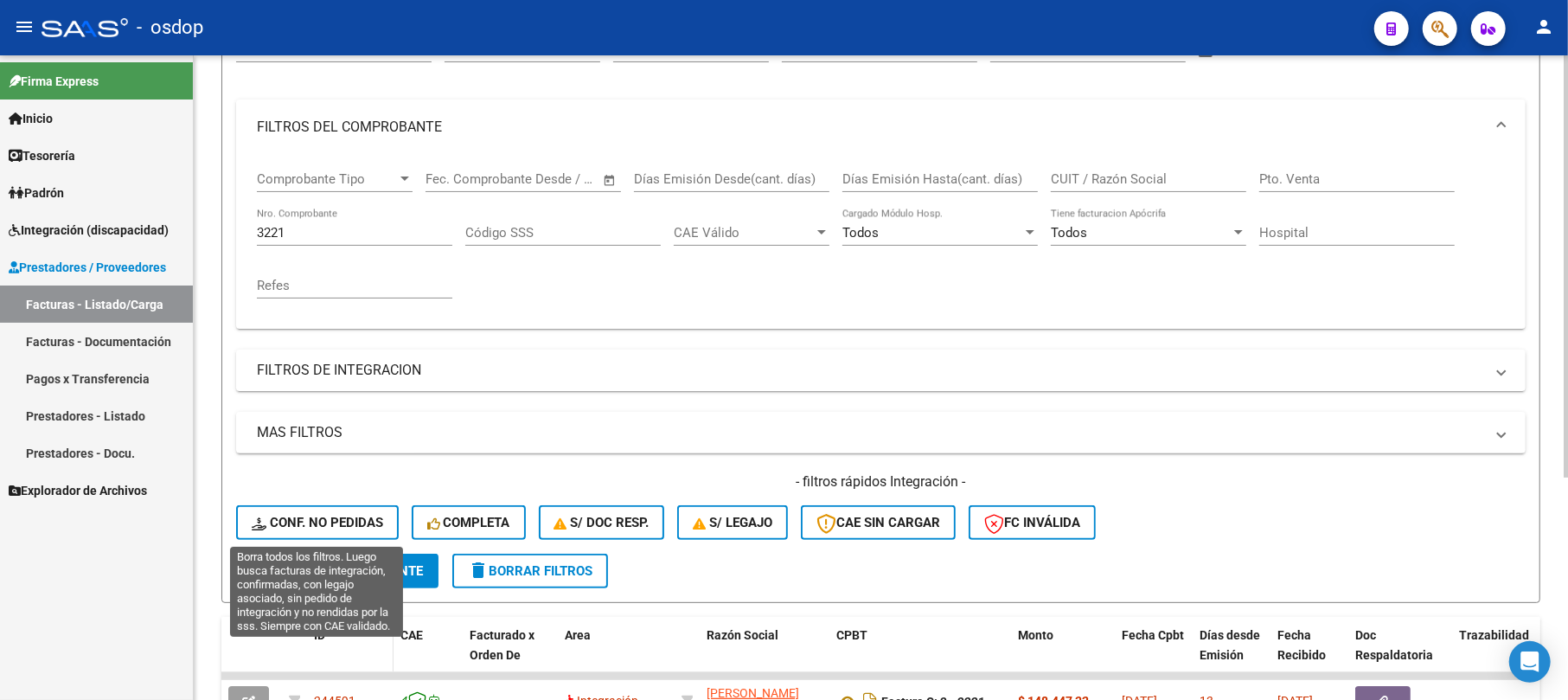
scroll to position [339, 0]
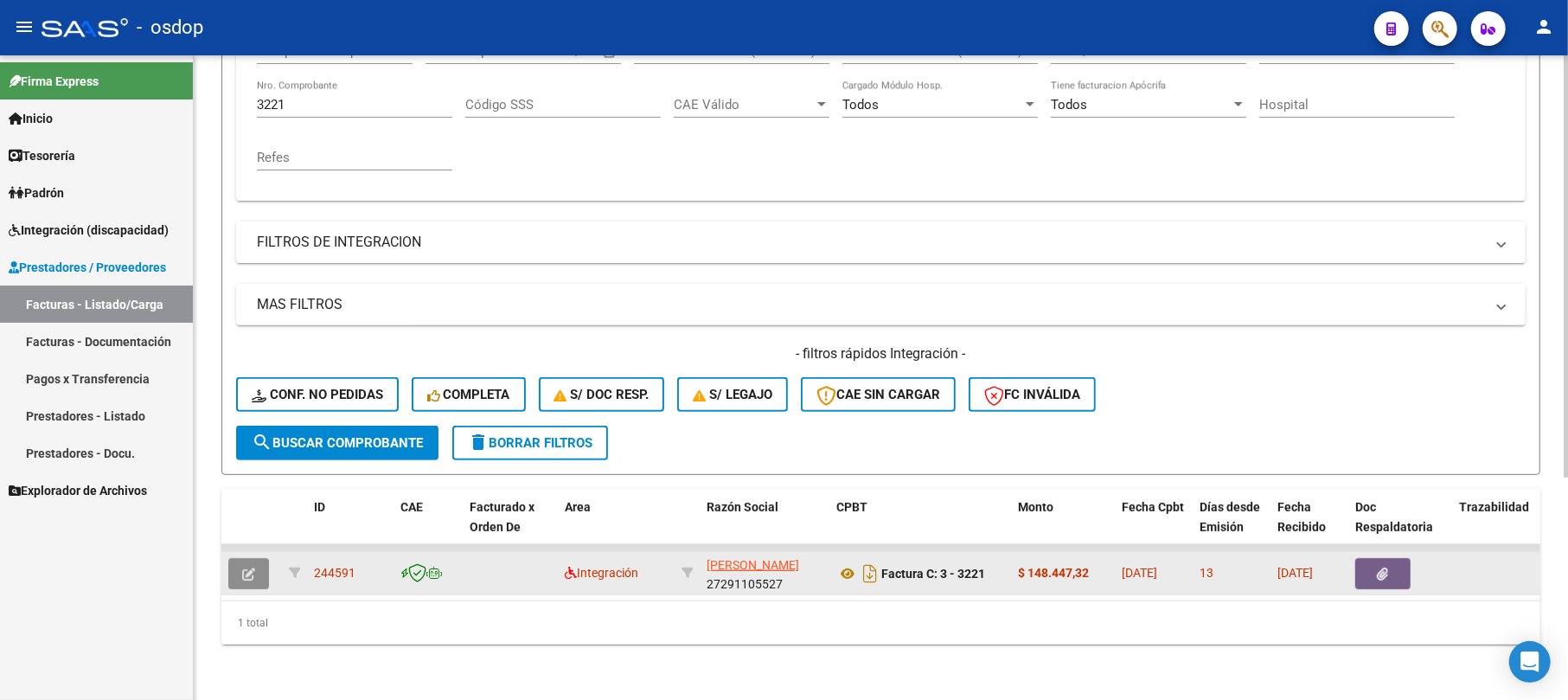
click at [257, 558] on button "button" at bounding box center [249, 574] width 40 height 32
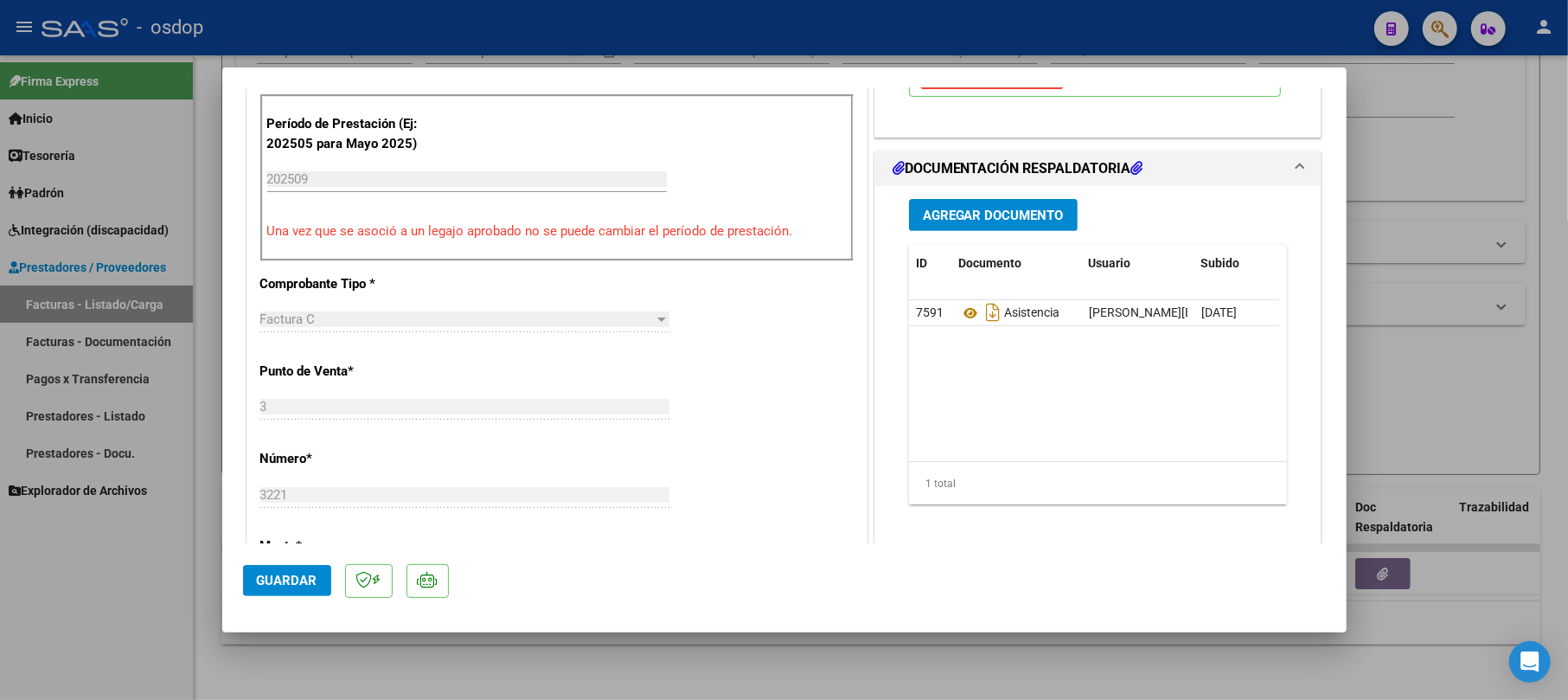
scroll to position [462, 0]
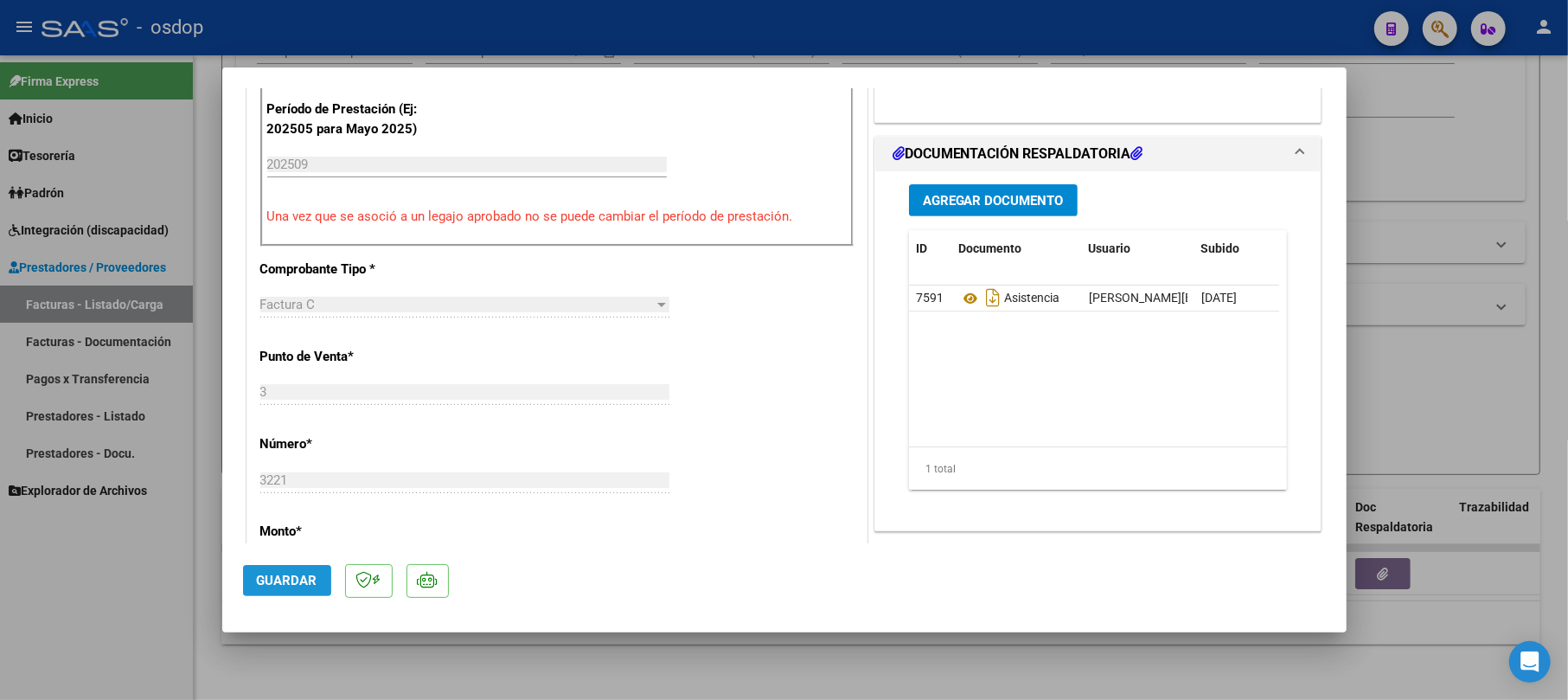
click at [305, 583] on span "Guardar" at bounding box center [286, 581] width 60 height 16
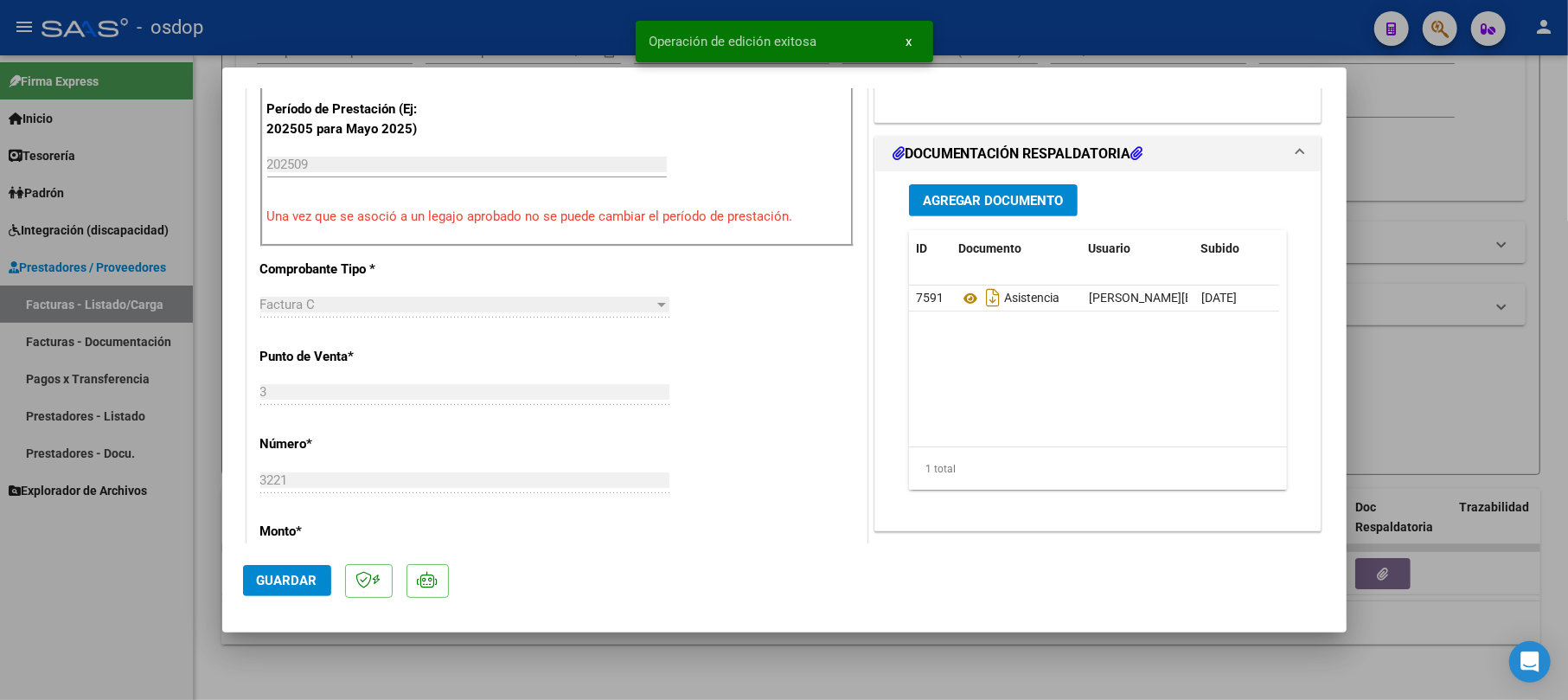
drag, startPoint x: 1447, startPoint y: 123, endPoint x: 1053, endPoint y: 608, distance: 624.9
click at [1447, 126] on div at bounding box center [784, 350] width 1568 height 700
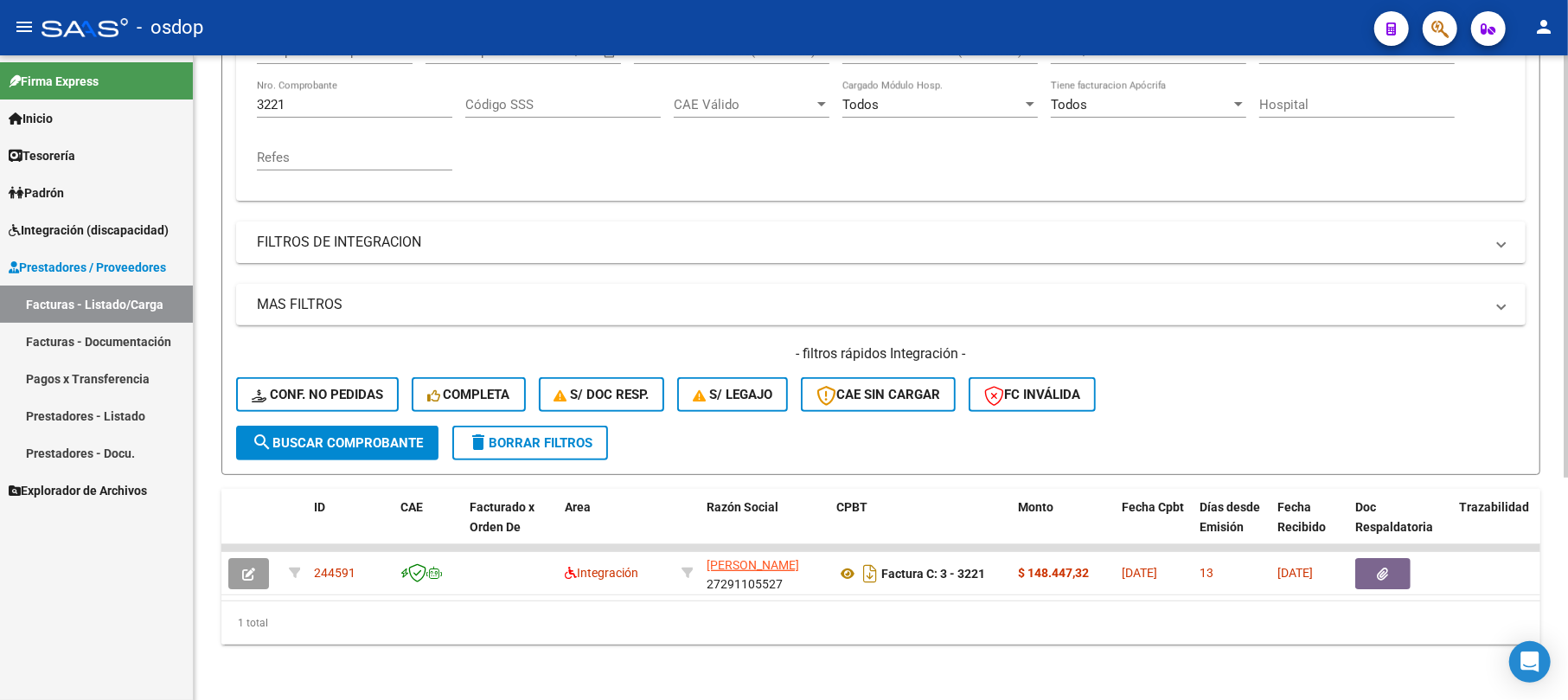
click at [305, 97] on input "3221" at bounding box center [354, 105] width 195 height 16
type input "3"
type input "1238"
click at [266, 432] on mat-icon "search" at bounding box center [263, 442] width 21 height 21
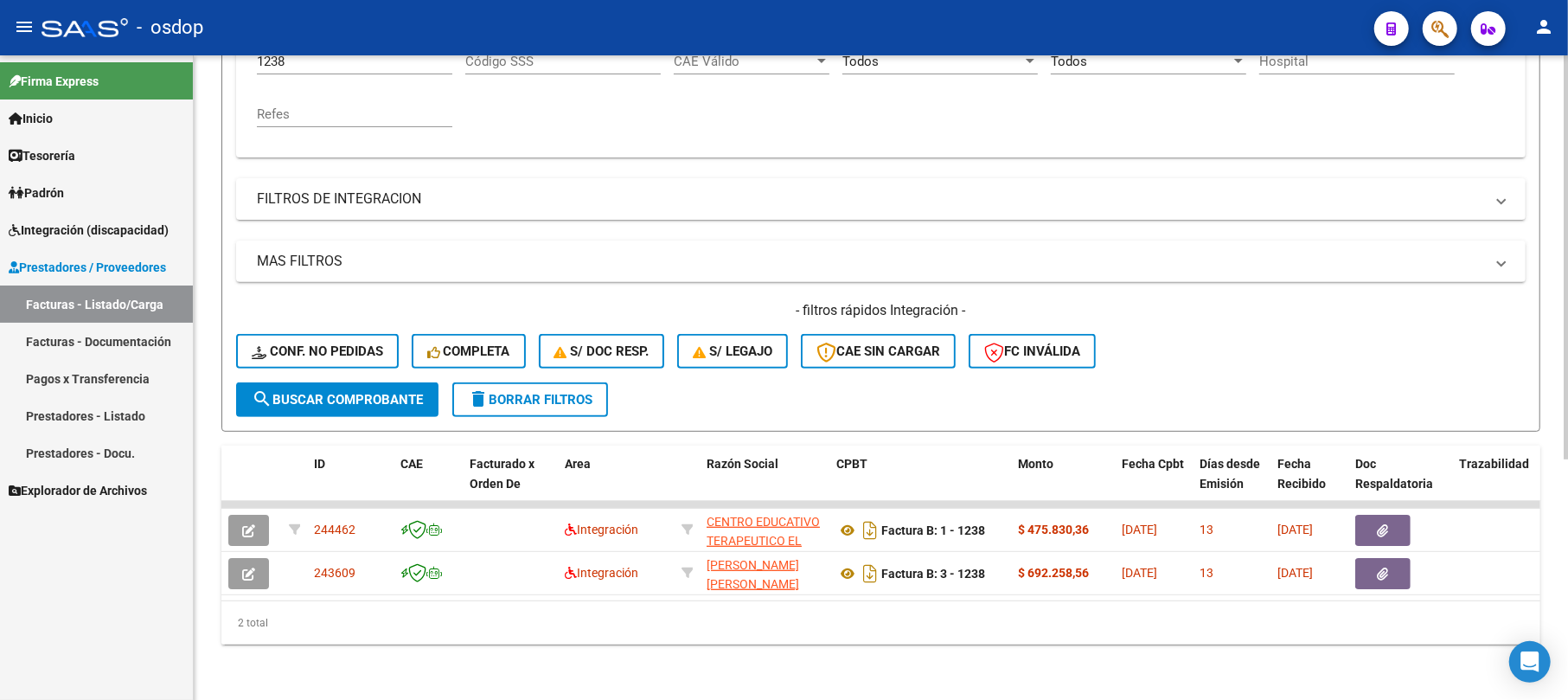
scroll to position [383, 0]
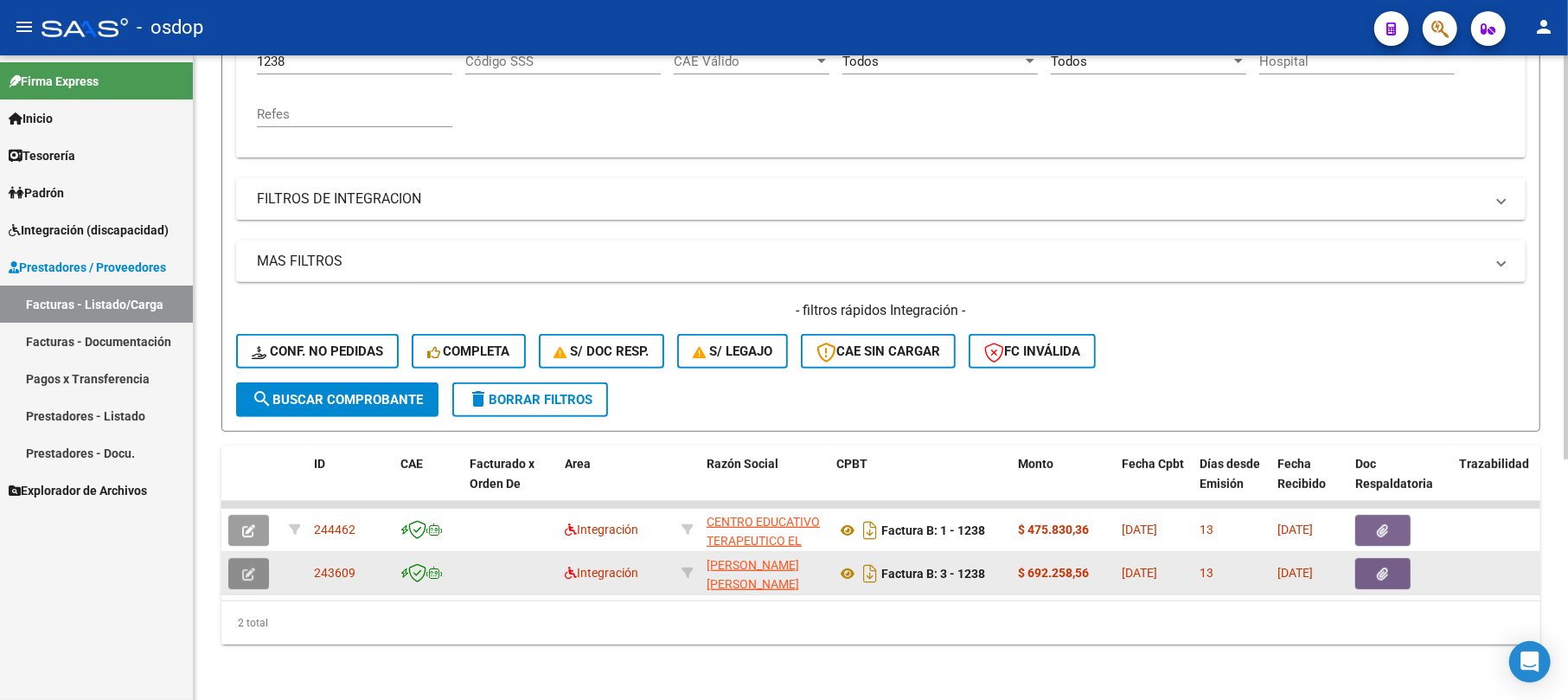
click at [248, 568] on icon "button" at bounding box center [249, 574] width 13 height 13
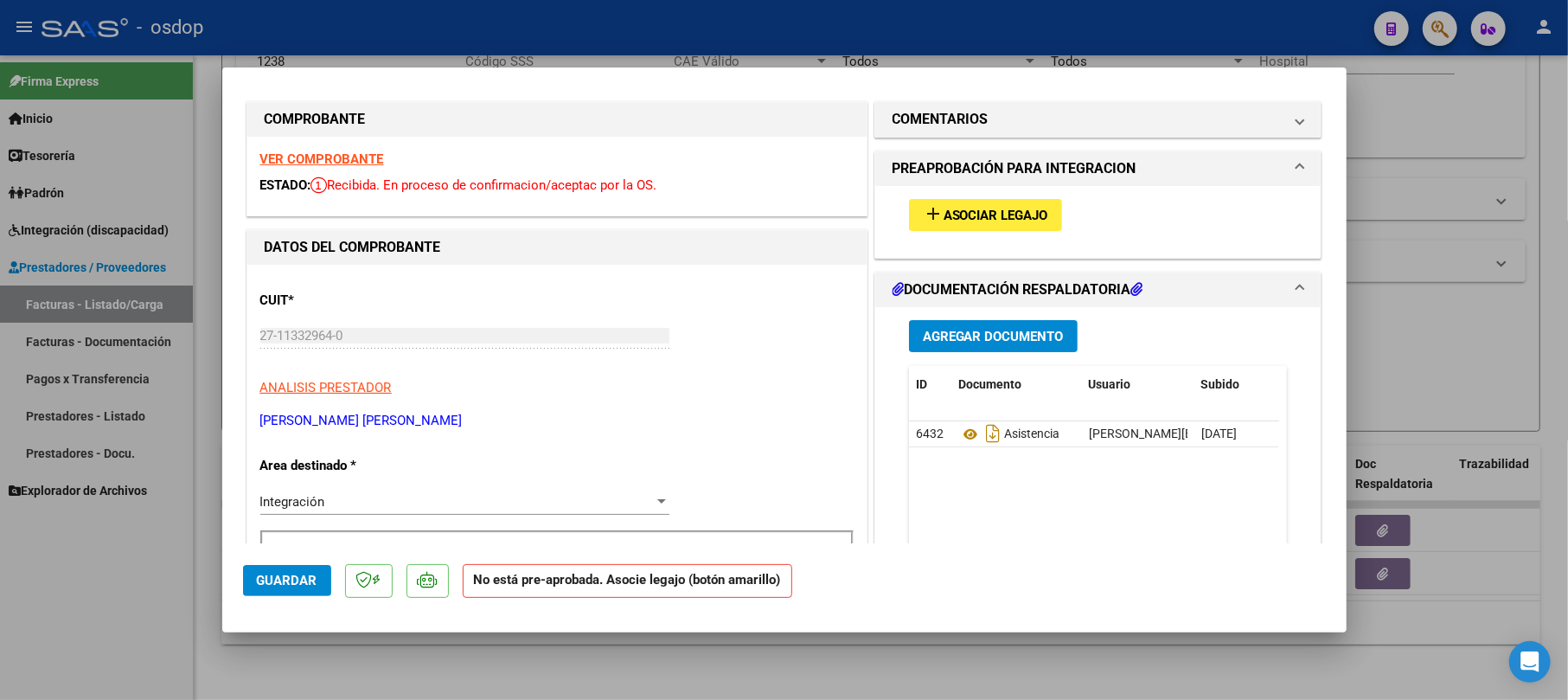
scroll to position [0, 0]
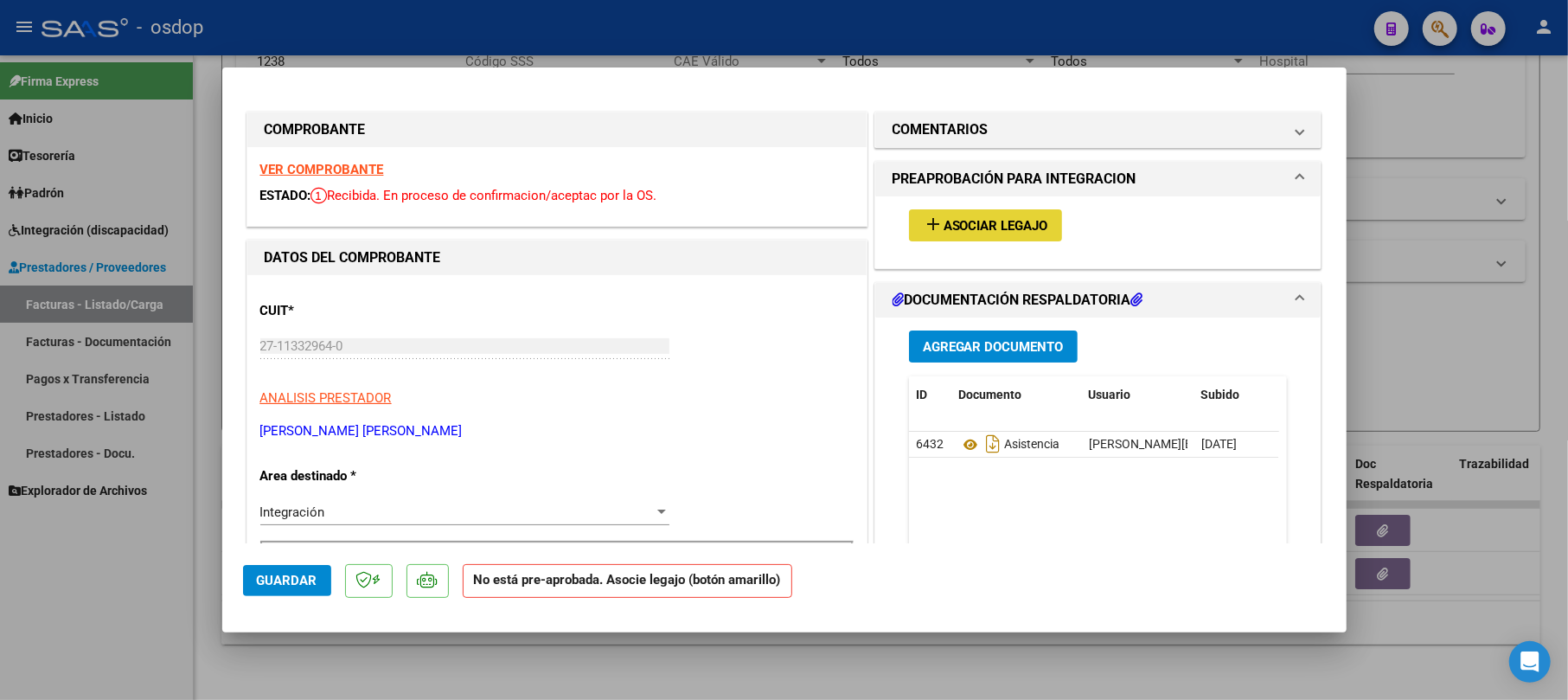
click at [923, 220] on mat-icon "add" at bounding box center [933, 224] width 21 height 21
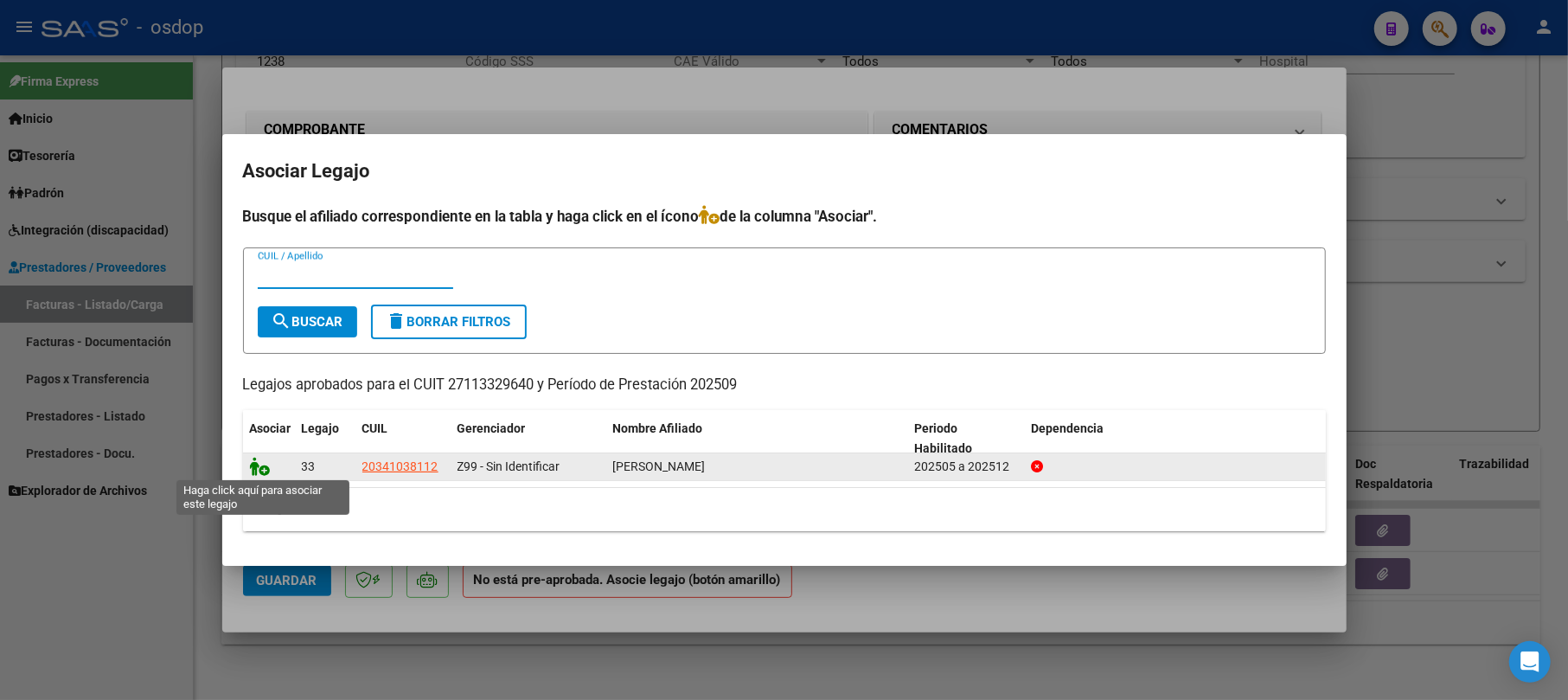
click at [261, 470] on icon at bounding box center [261, 467] width 21 height 19
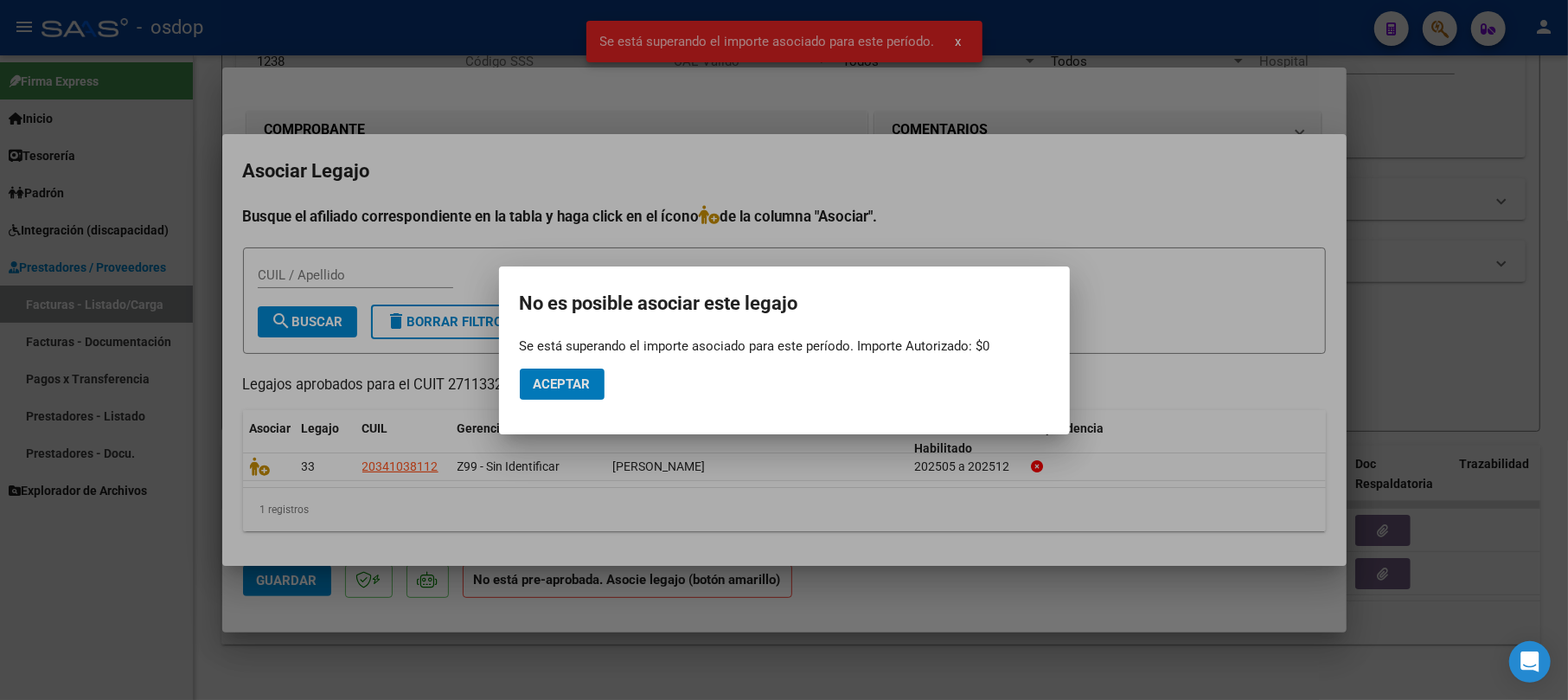
click at [1382, 97] on div at bounding box center [784, 350] width 1568 height 700
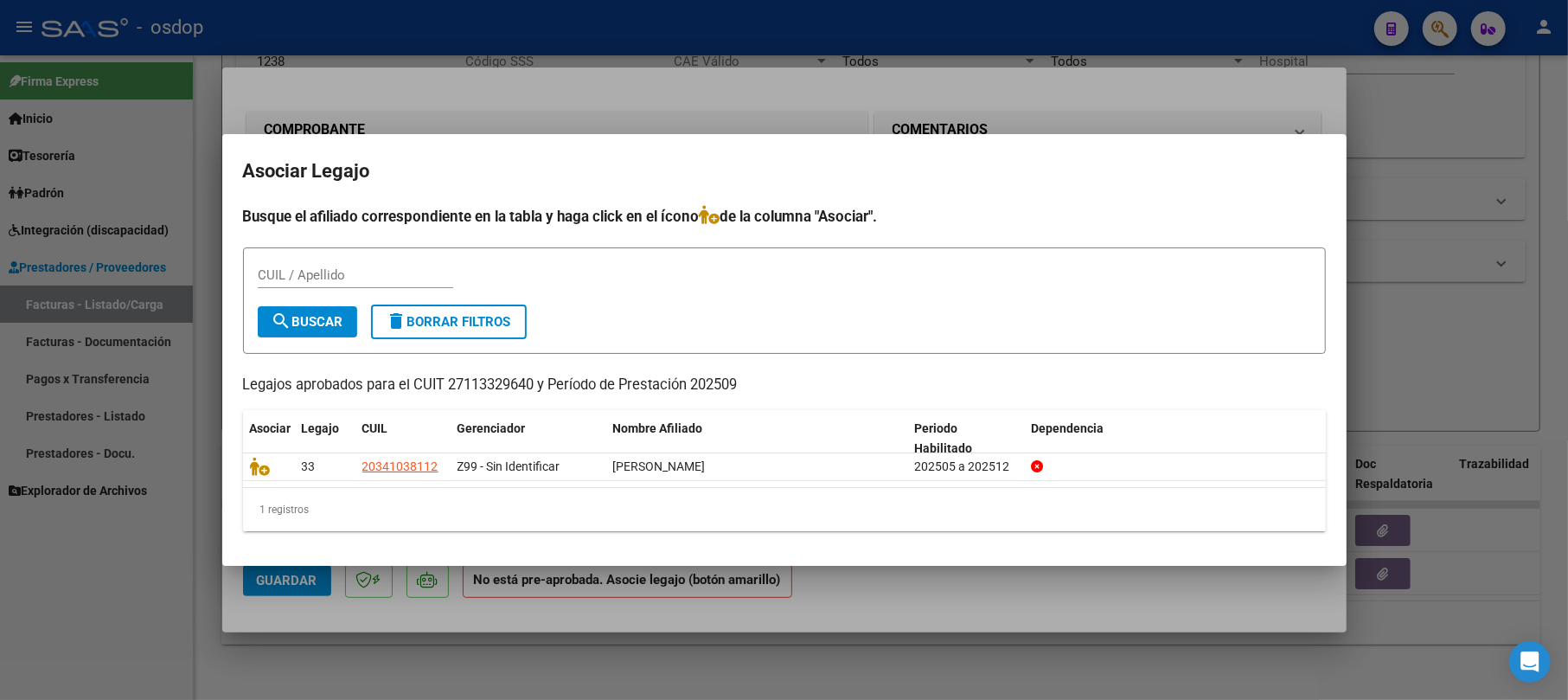
click at [1457, 181] on div at bounding box center [784, 350] width 1568 height 700
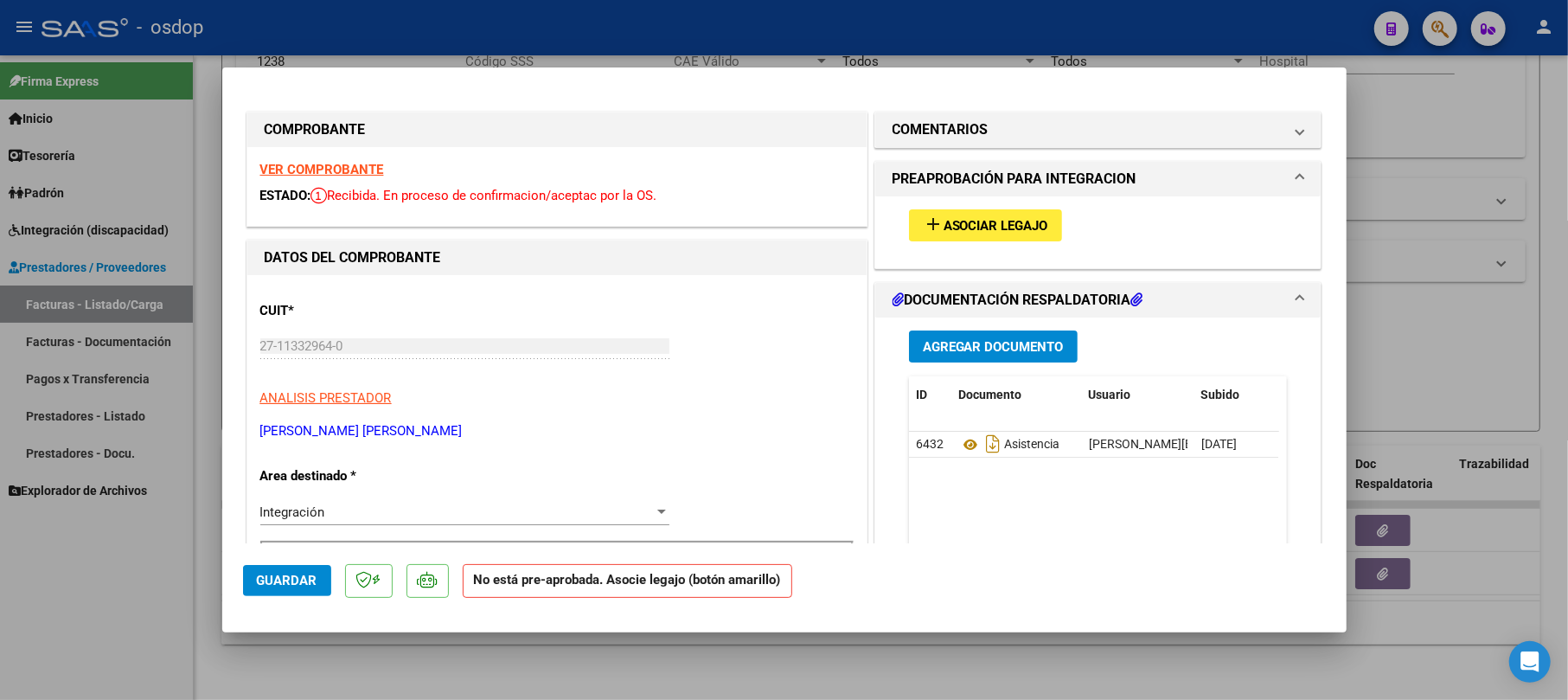
click at [1413, 112] on div at bounding box center [784, 350] width 1568 height 700
type input "$ 0,00"
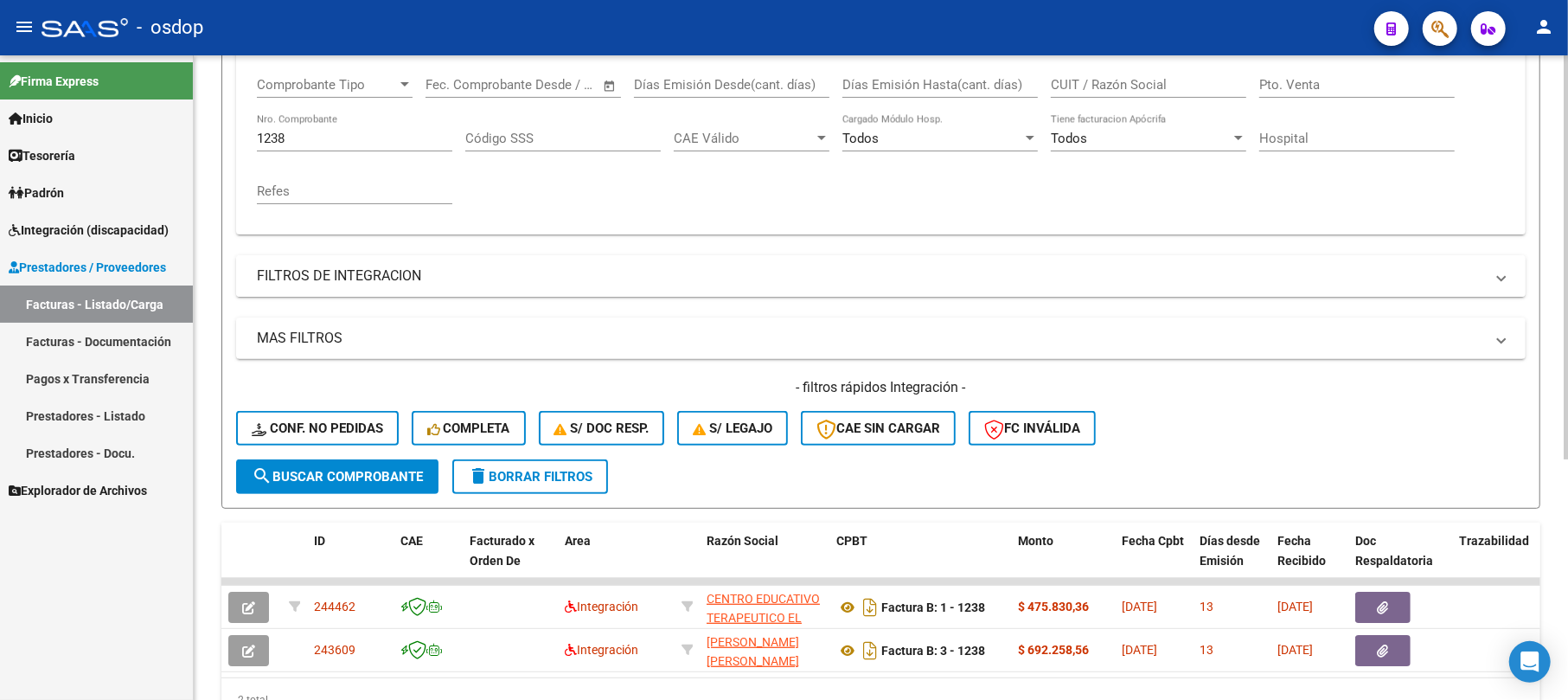
scroll to position [267, 0]
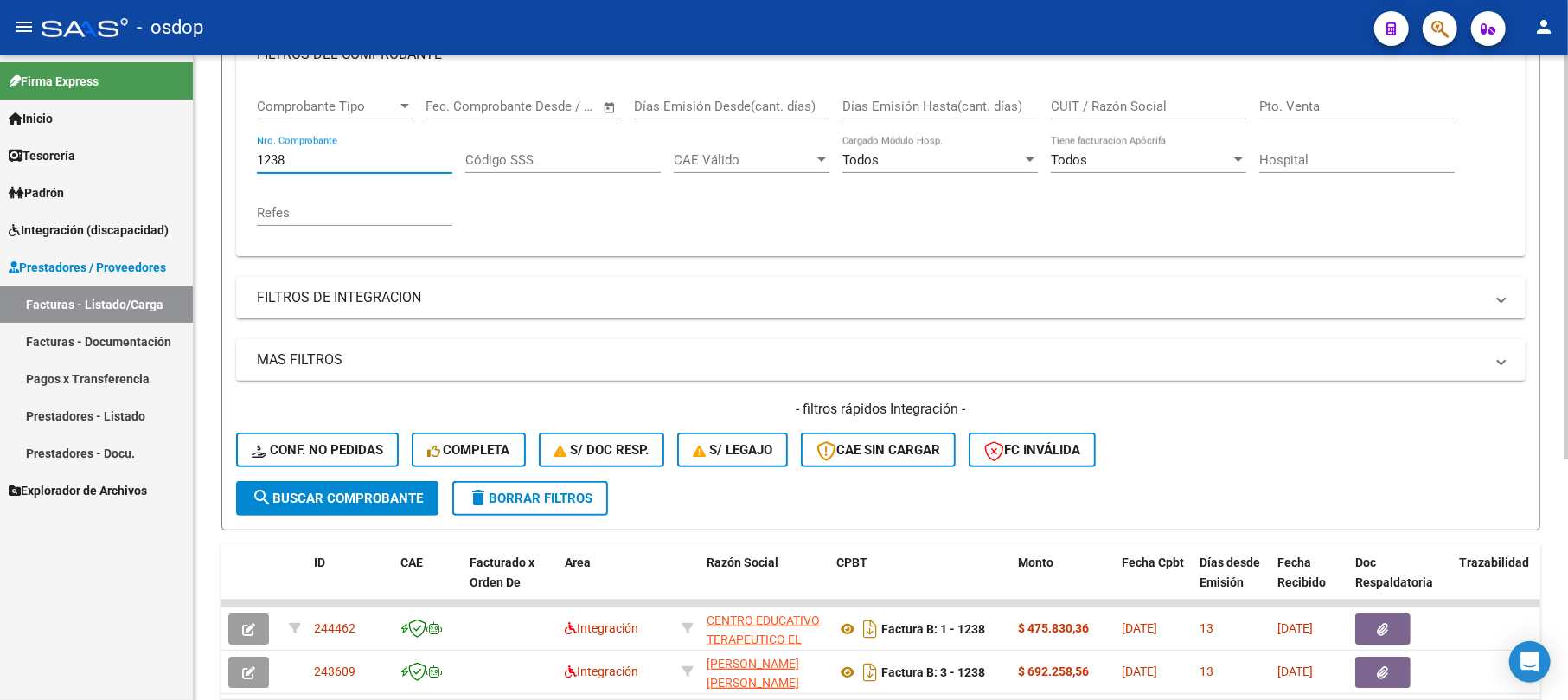
click at [323, 164] on input "1238" at bounding box center [354, 160] width 195 height 16
type input "1"
type input "388"
click at [356, 503] on span "search Buscar Comprobante" at bounding box center [338, 498] width 172 height 16
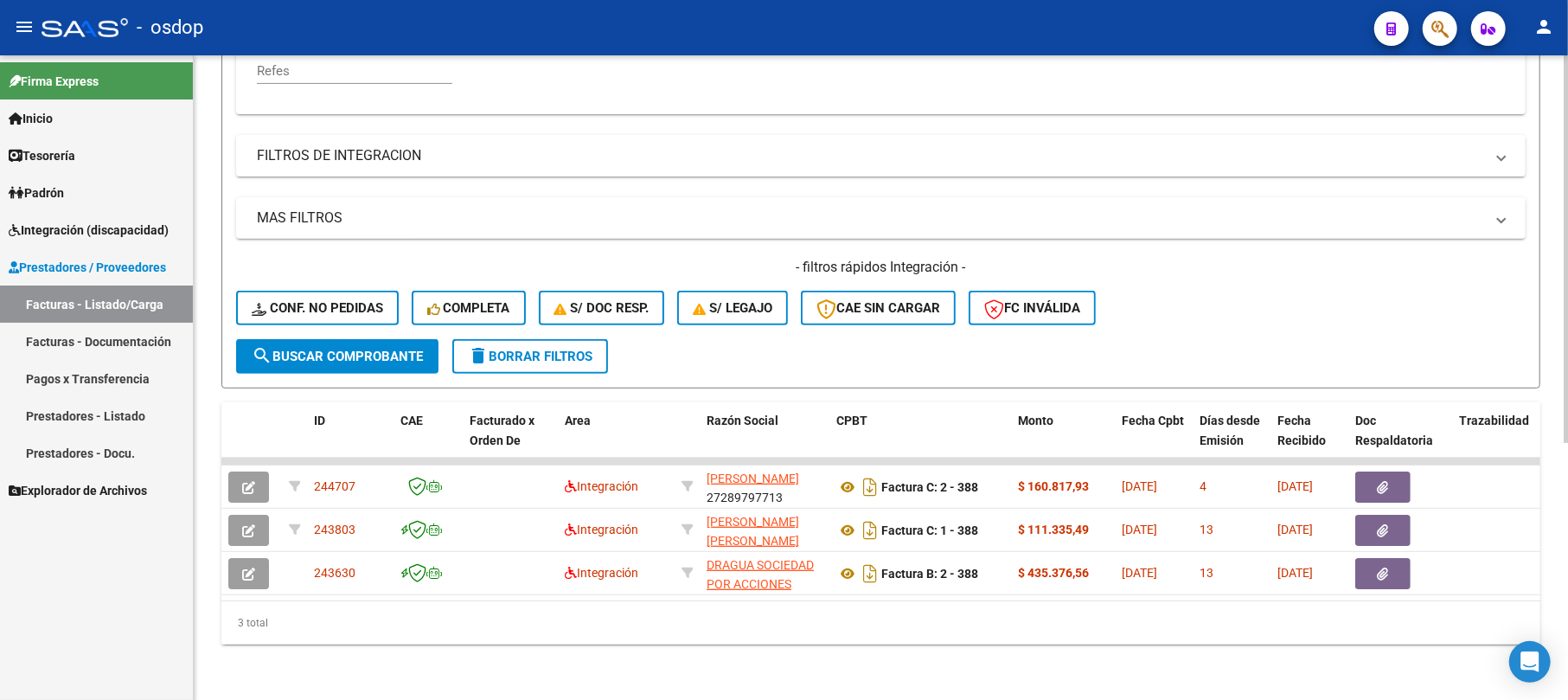
scroll to position [426, 0]
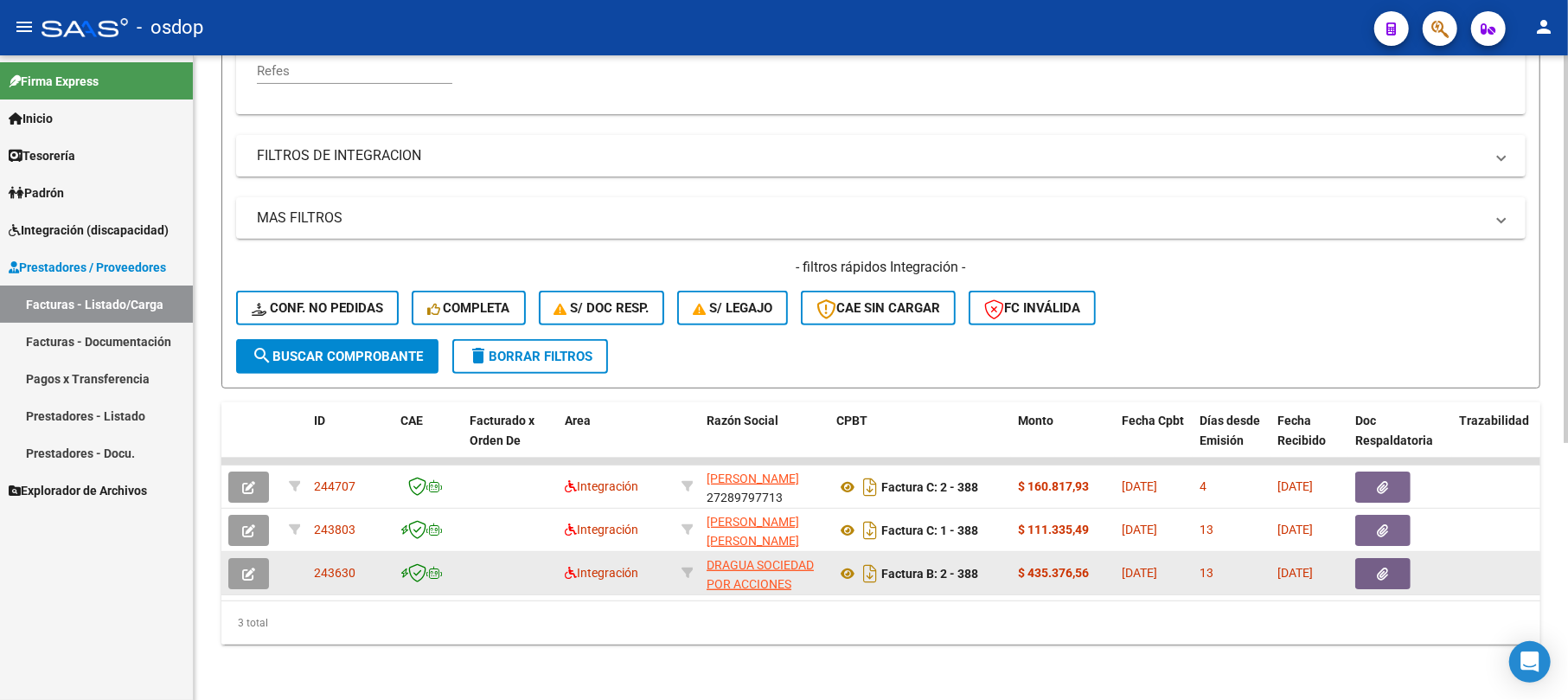
click at [244, 568] on icon "button" at bounding box center [249, 574] width 13 height 13
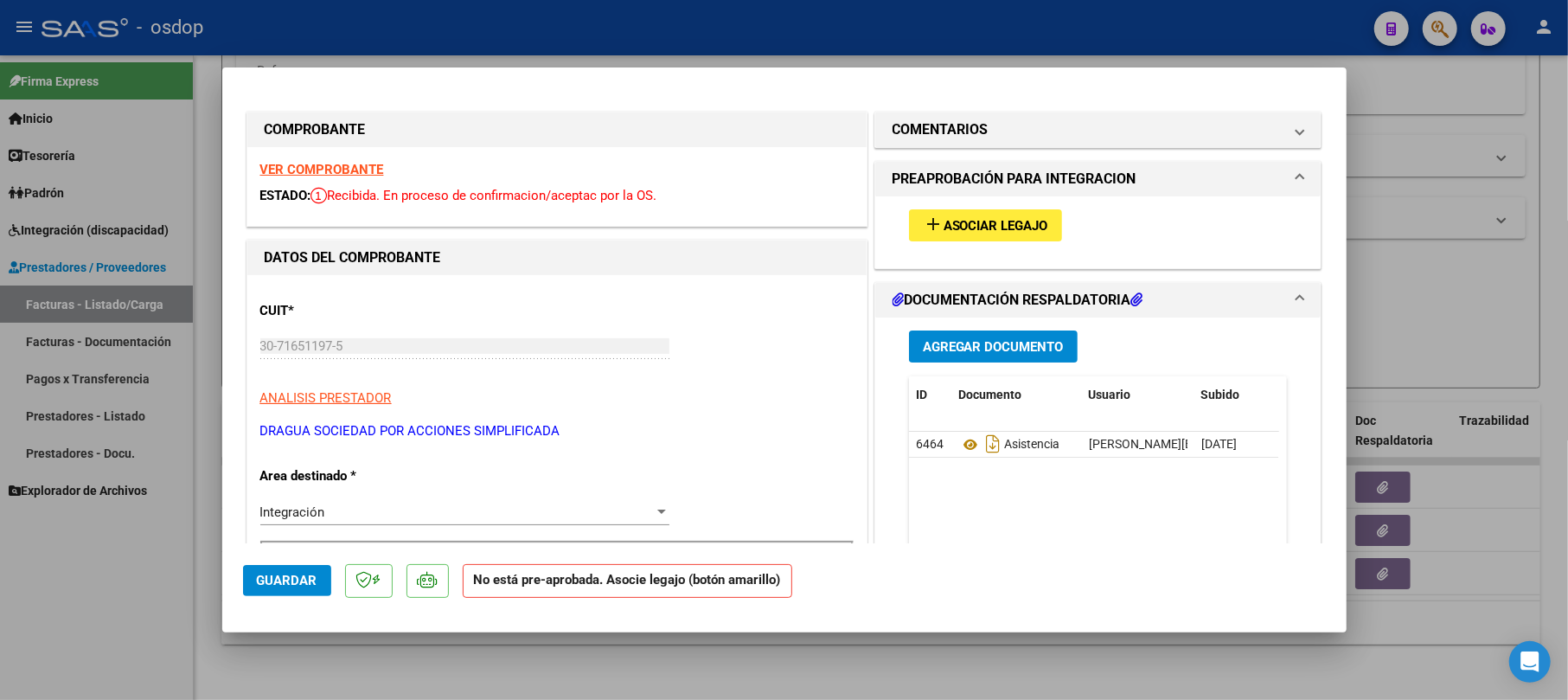
click at [989, 218] on span "Asociar Legajo" at bounding box center [996, 226] width 105 height 16
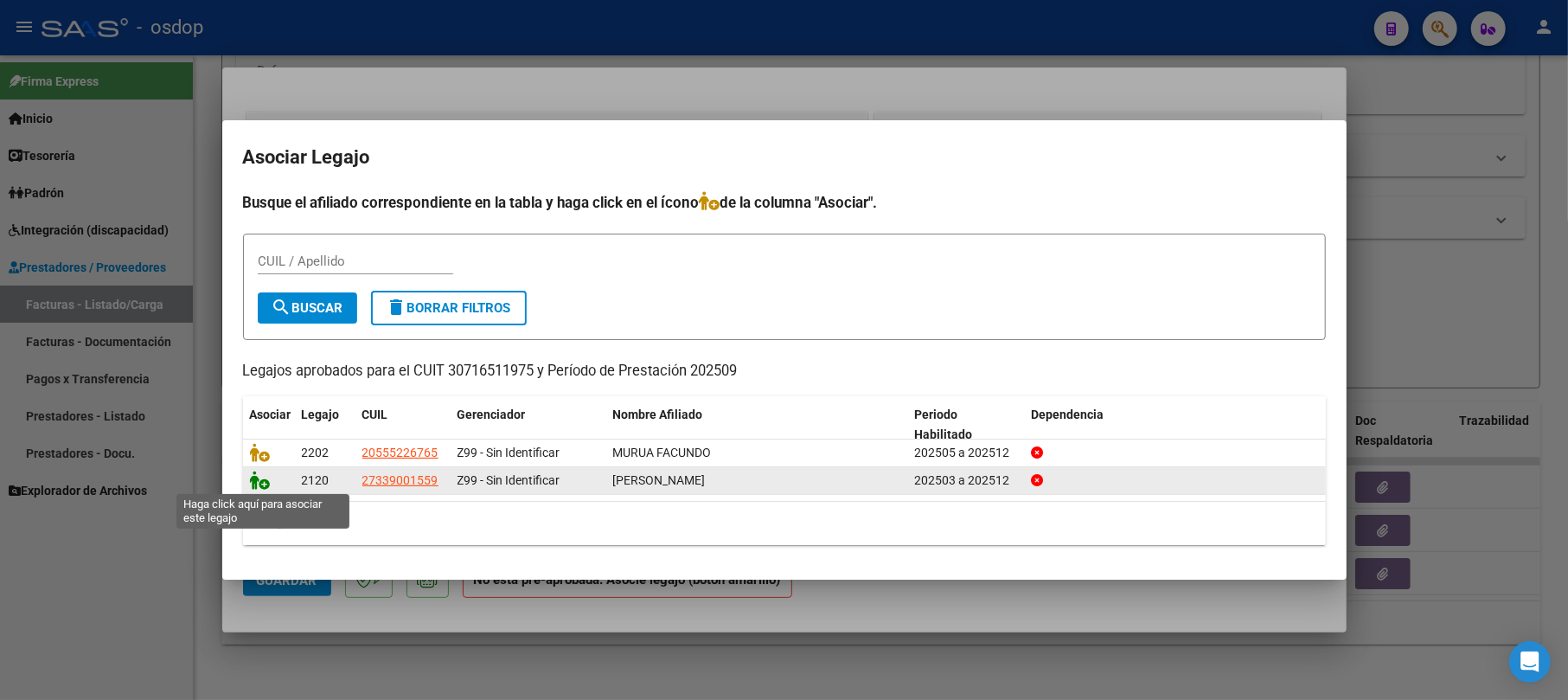
click at [261, 479] on icon at bounding box center [261, 481] width 21 height 19
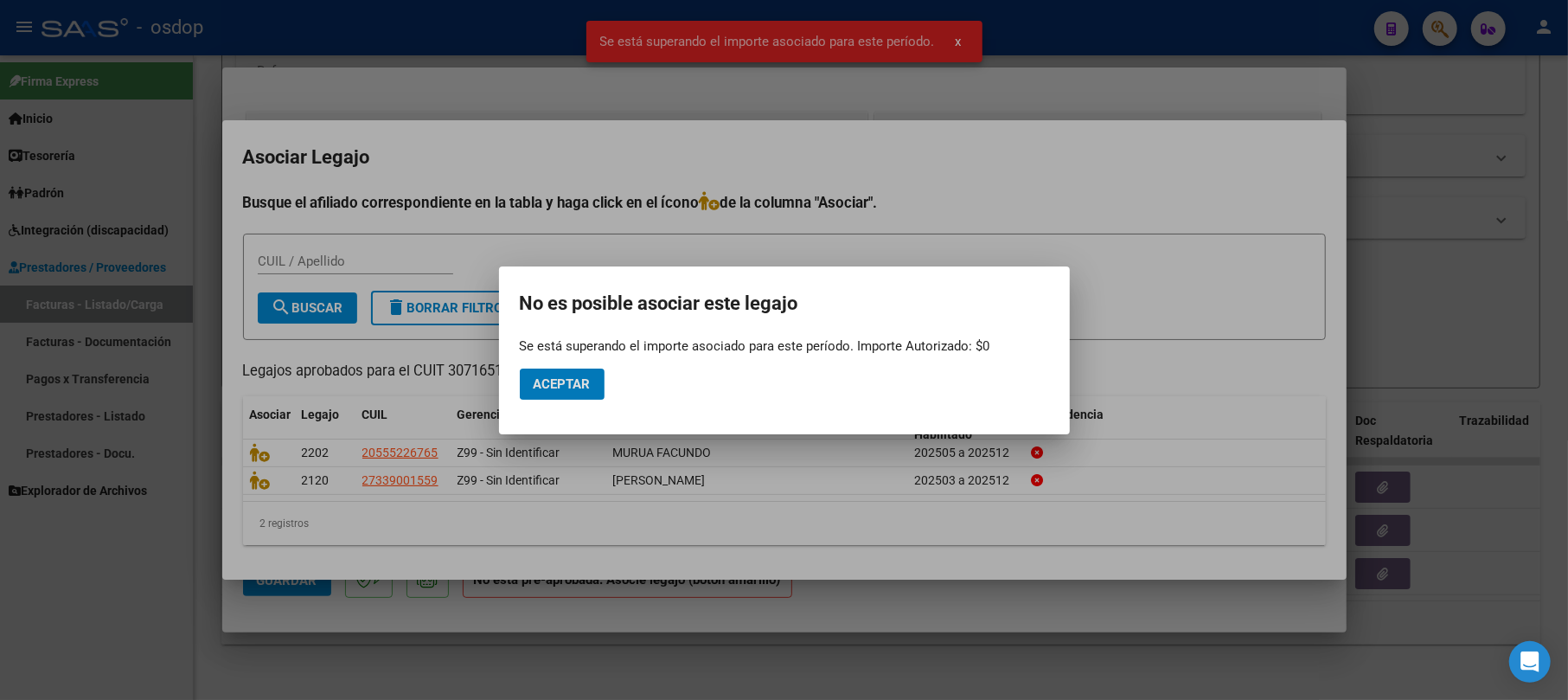
drag, startPoint x: 585, startPoint y: 393, endPoint x: 984, endPoint y: 267, distance: 418.4
click at [586, 393] on button "Aceptar" at bounding box center [562, 385] width 85 height 32
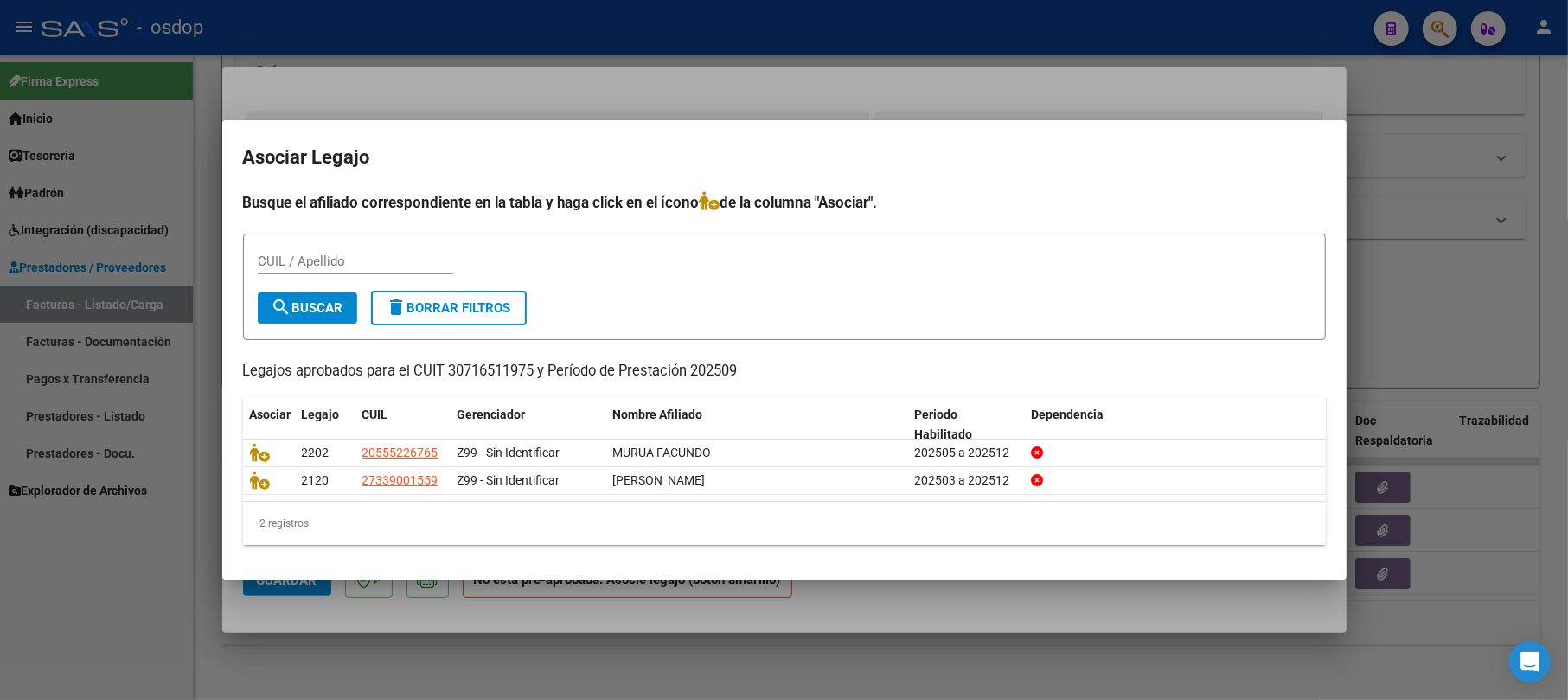
click at [1448, 167] on div at bounding box center [784, 350] width 1568 height 700
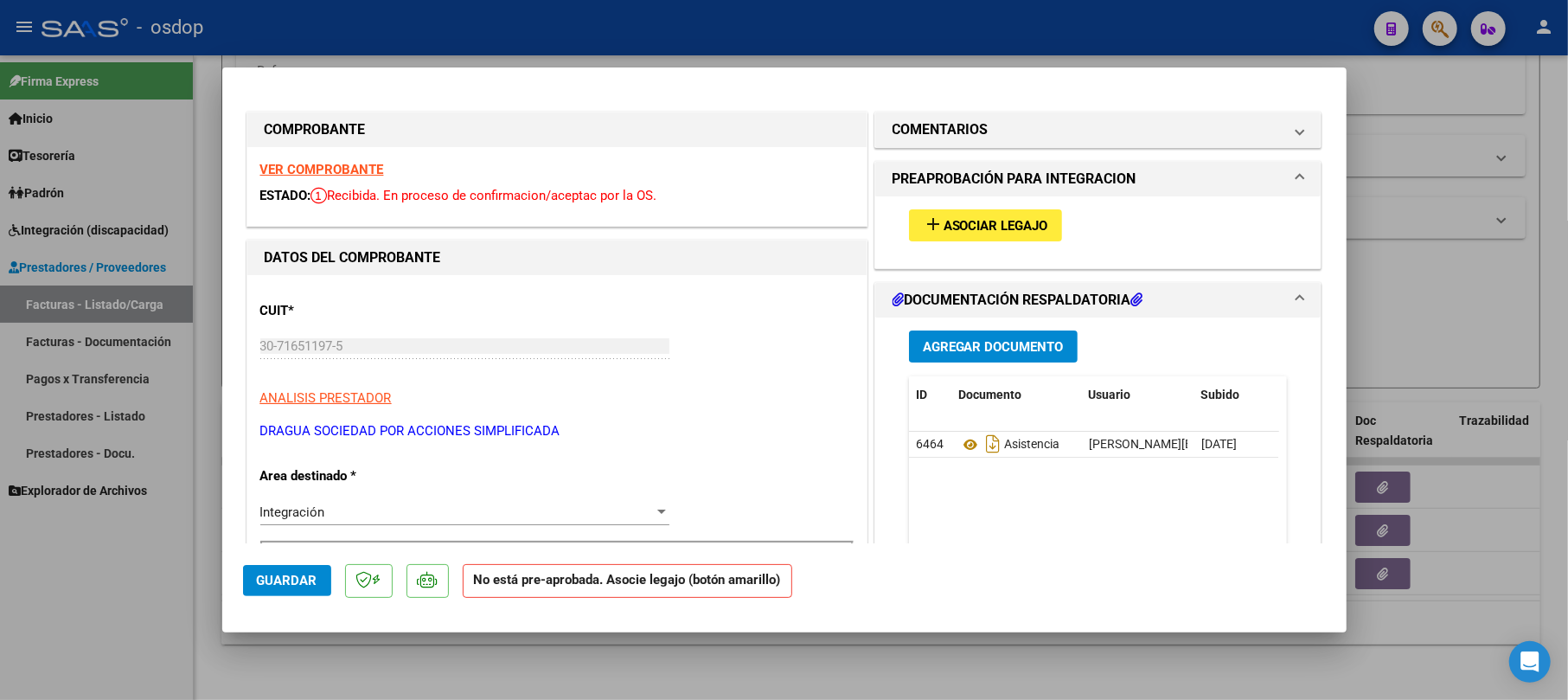
click at [1400, 195] on div at bounding box center [784, 350] width 1568 height 700
type input "$ 0,00"
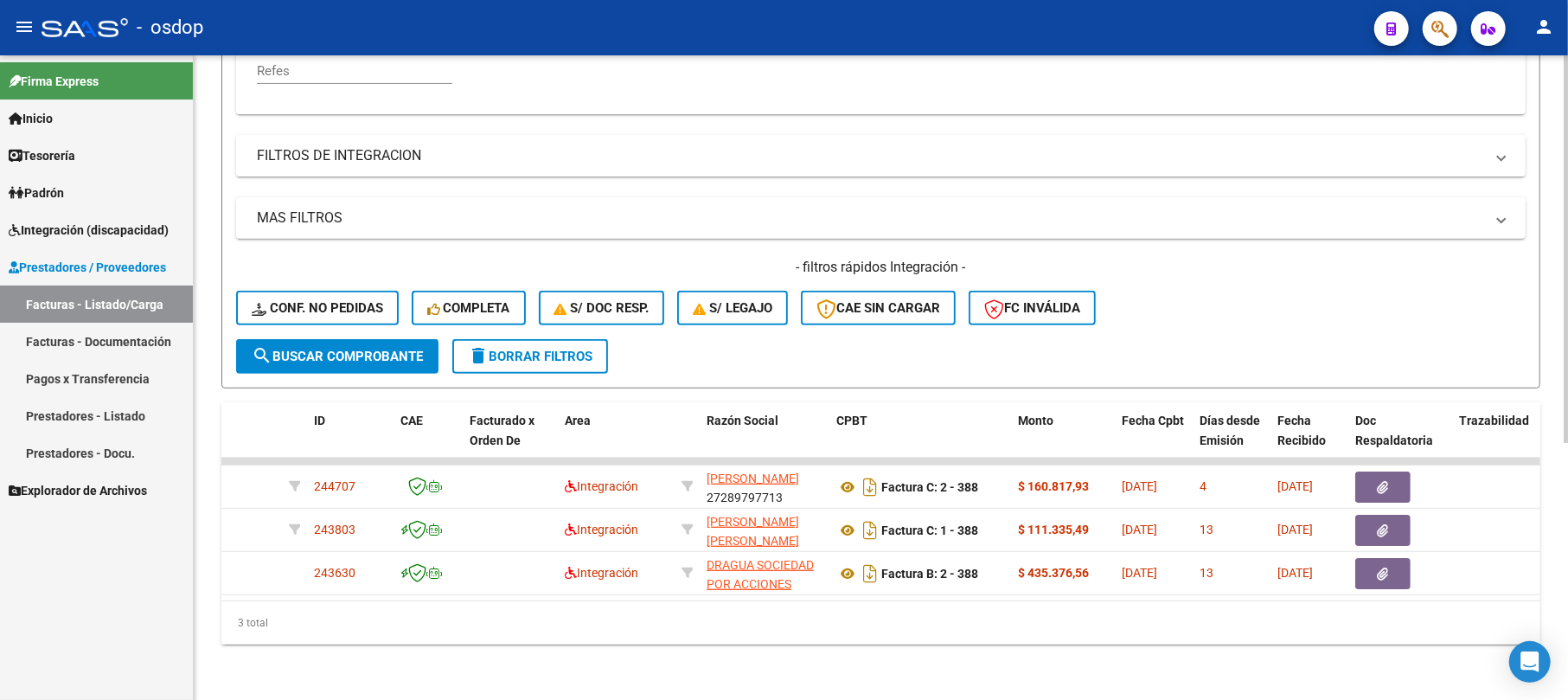
click at [1454, 317] on div "- filtros rápidos Integración - Conf. no pedidas Completa S/ Doc Resp. S/ legaj…" at bounding box center [881, 298] width 1290 height 81
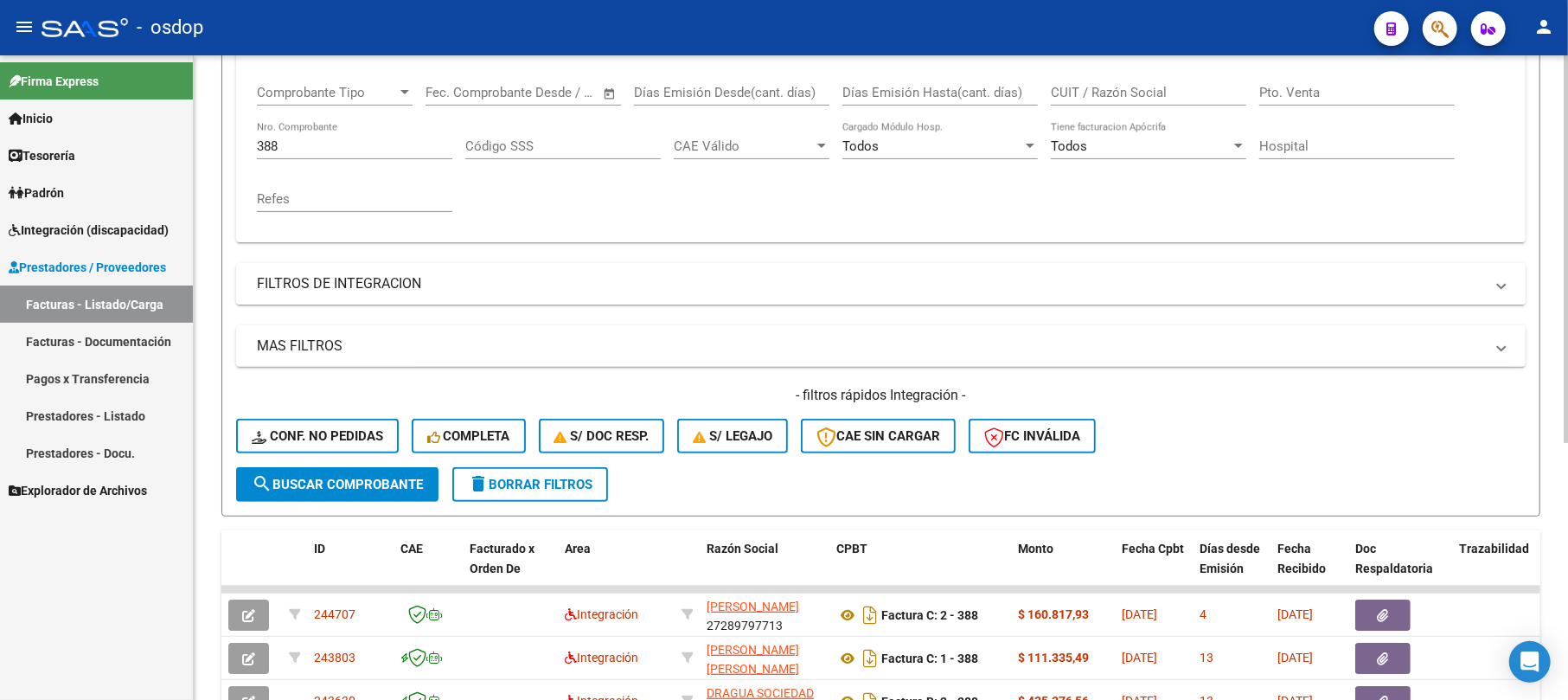
scroll to position [80, 0]
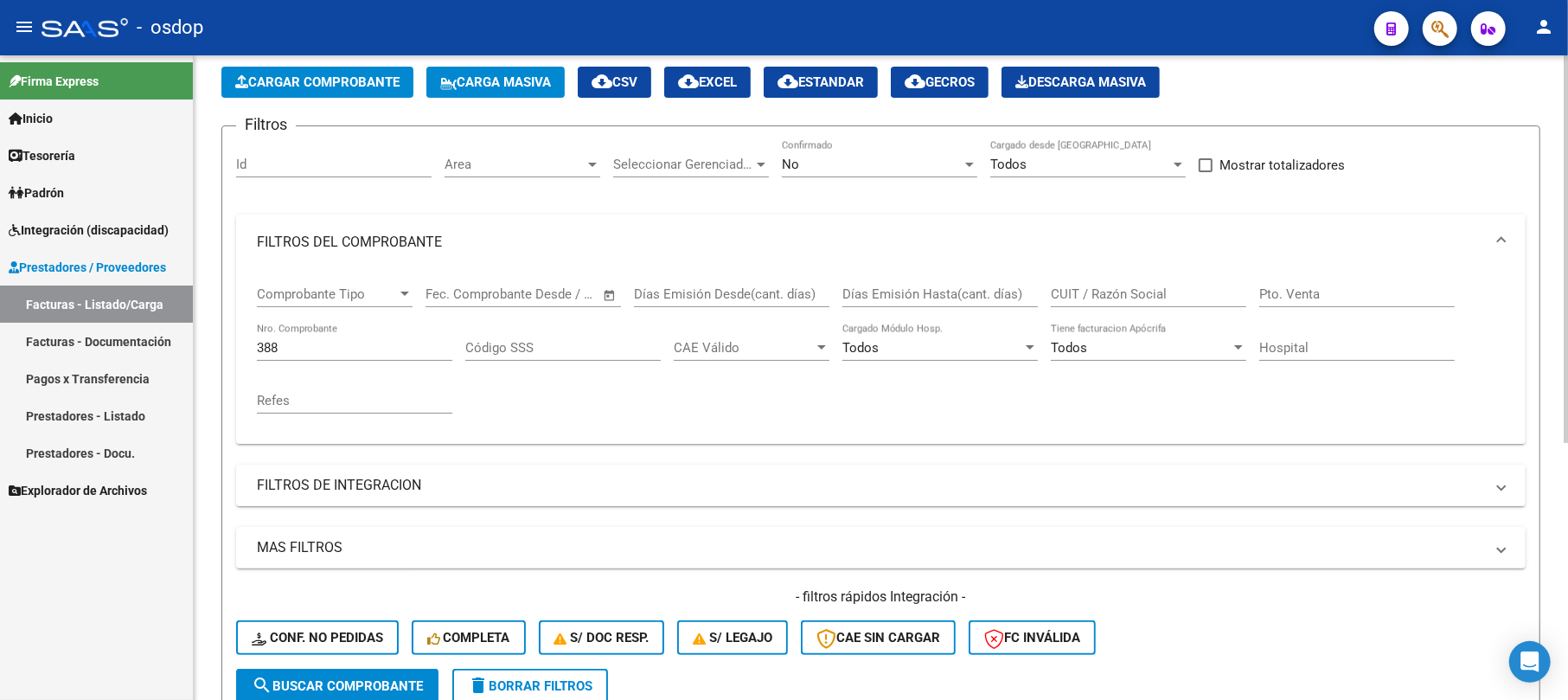
click at [292, 337] on div "388 Nro. Comprobante" at bounding box center [354, 343] width 195 height 37
click at [292, 340] on input "388" at bounding box center [354, 348] width 195 height 16
type input "3"
click at [278, 160] on input "Id" at bounding box center [334, 165] width 195 height 16
click at [327, 353] on input "Nro. Comprobante" at bounding box center [354, 348] width 195 height 16
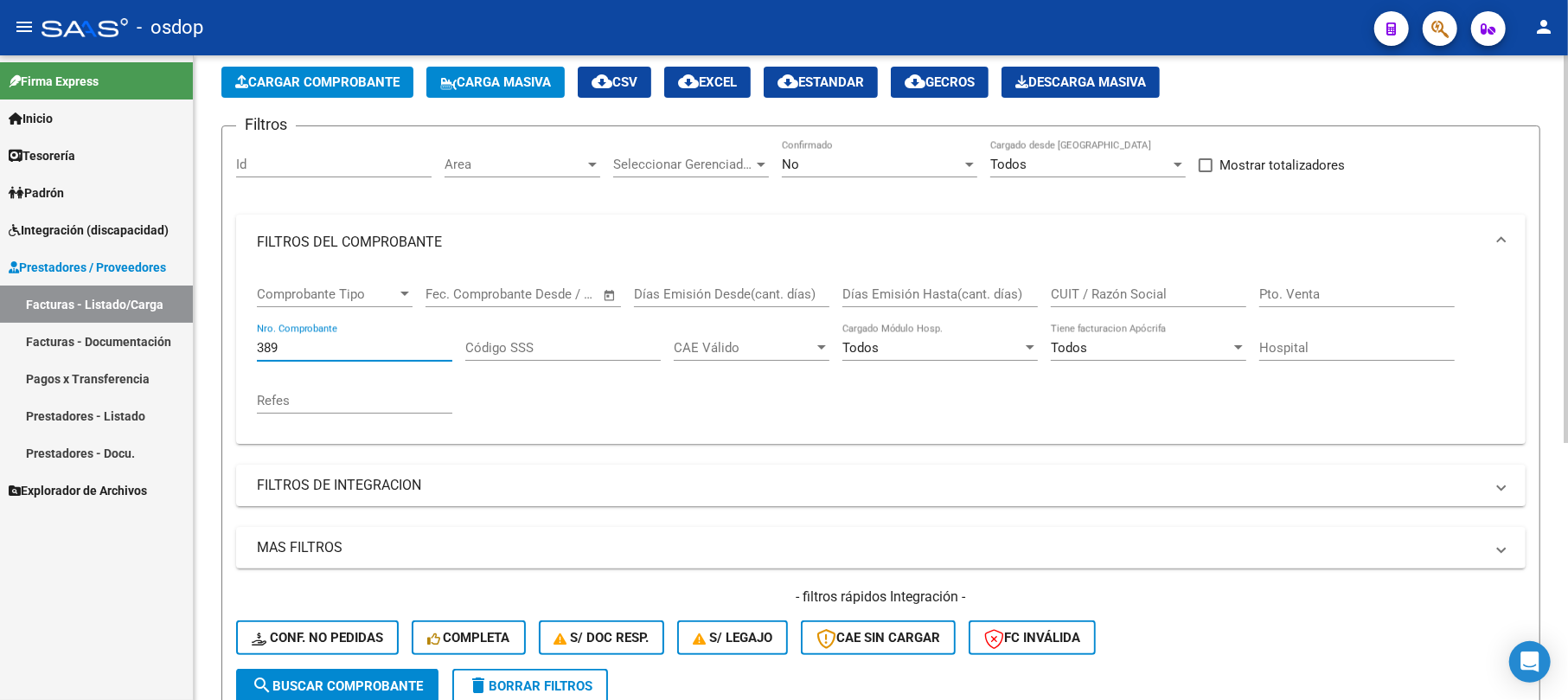
type input "389"
click at [329, 682] on span "search Buscar Comprobante" at bounding box center [338, 687] width 172 height 16
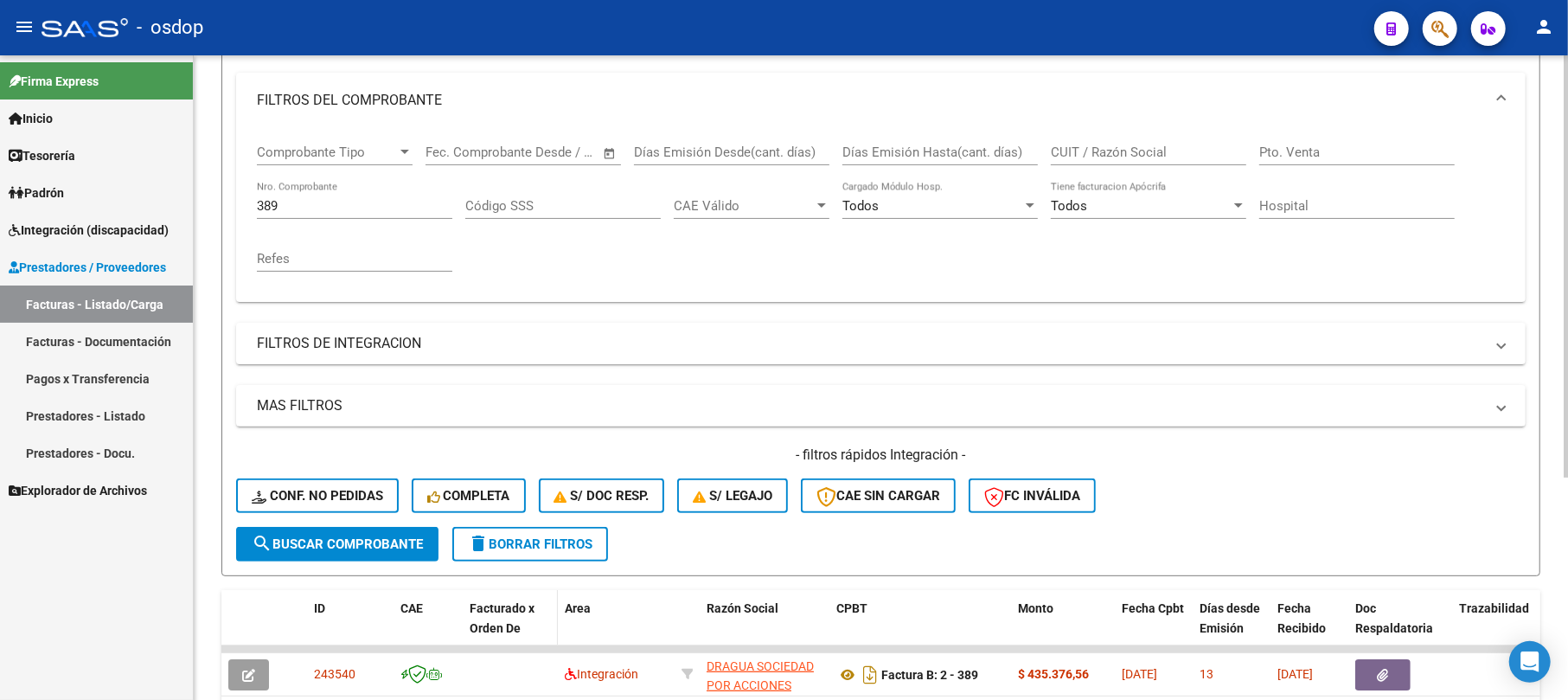
scroll to position [339, 0]
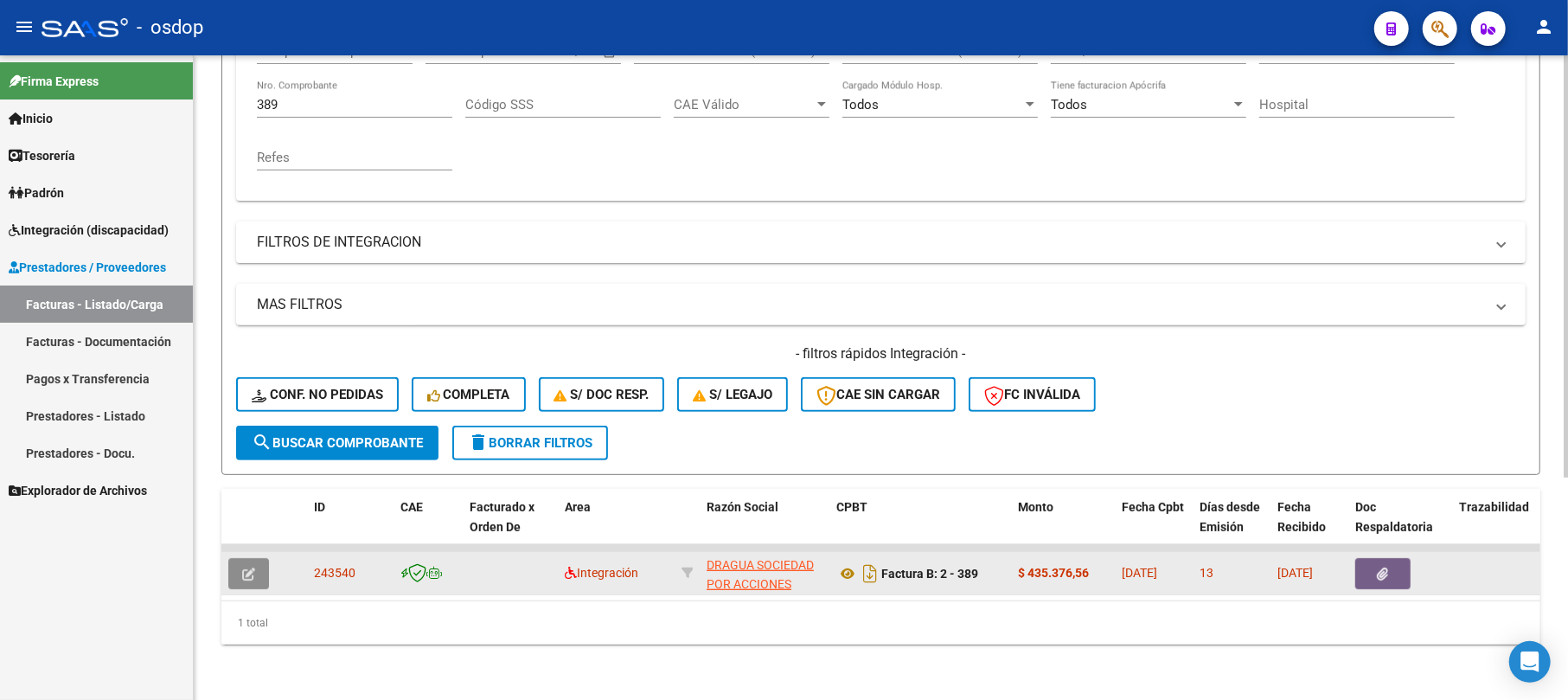
click at [248, 568] on icon "button" at bounding box center [249, 574] width 13 height 13
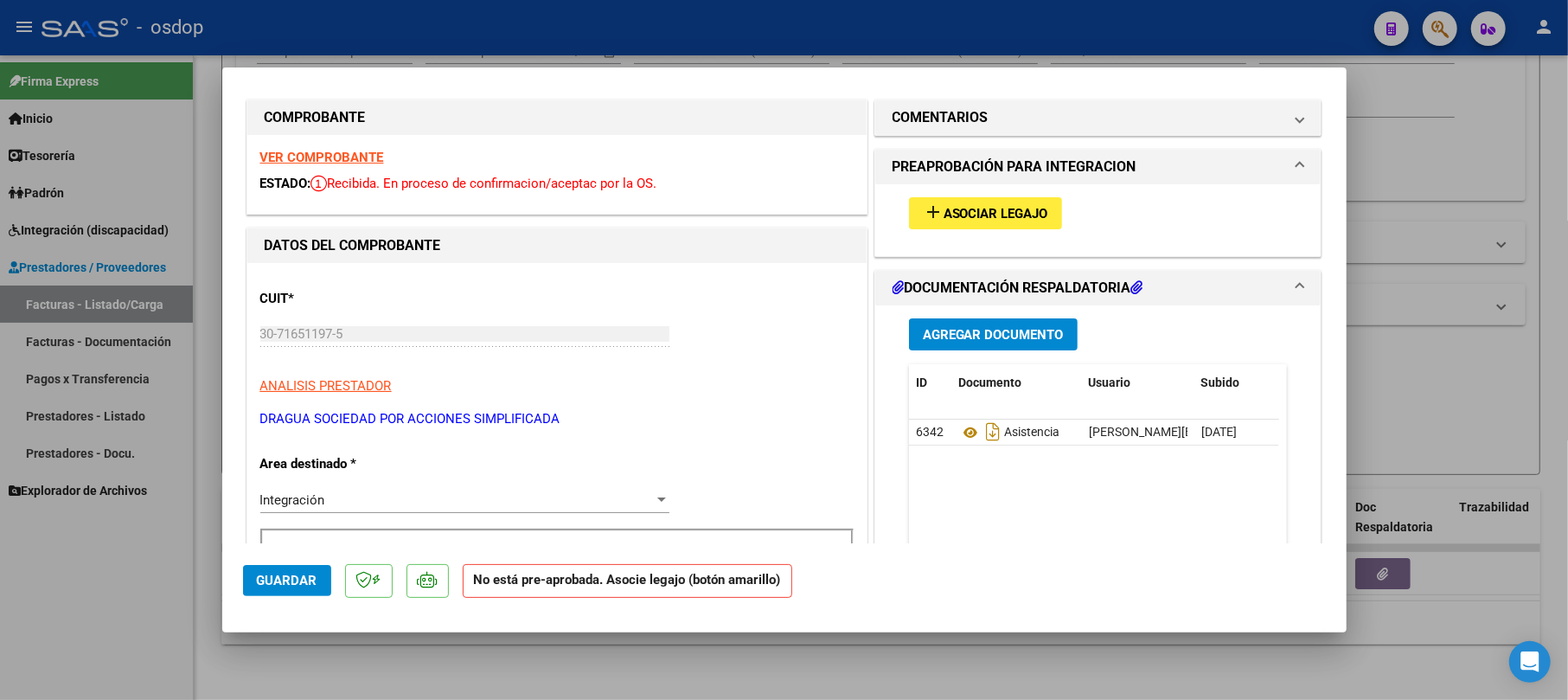
scroll to position [0, 0]
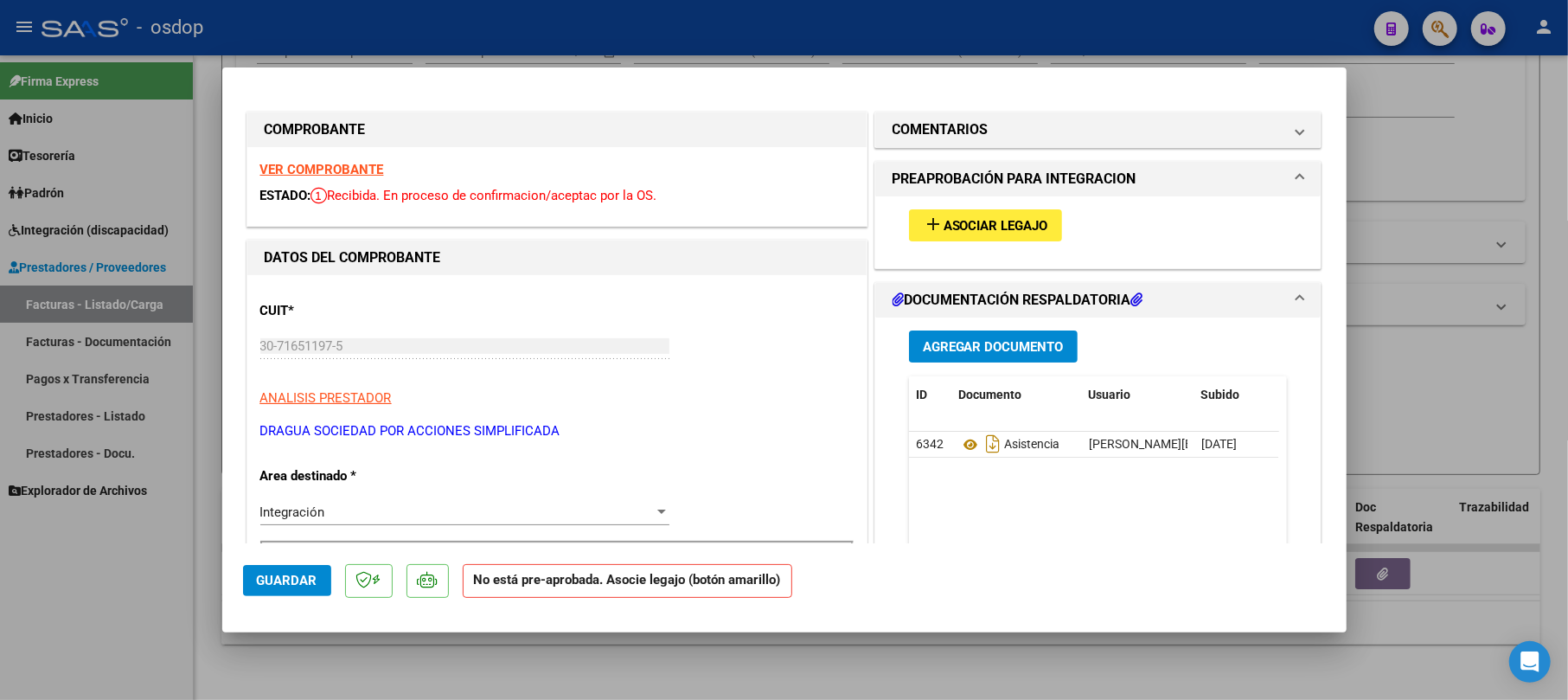
click at [980, 229] on span "Asociar Legajo" at bounding box center [996, 226] width 105 height 16
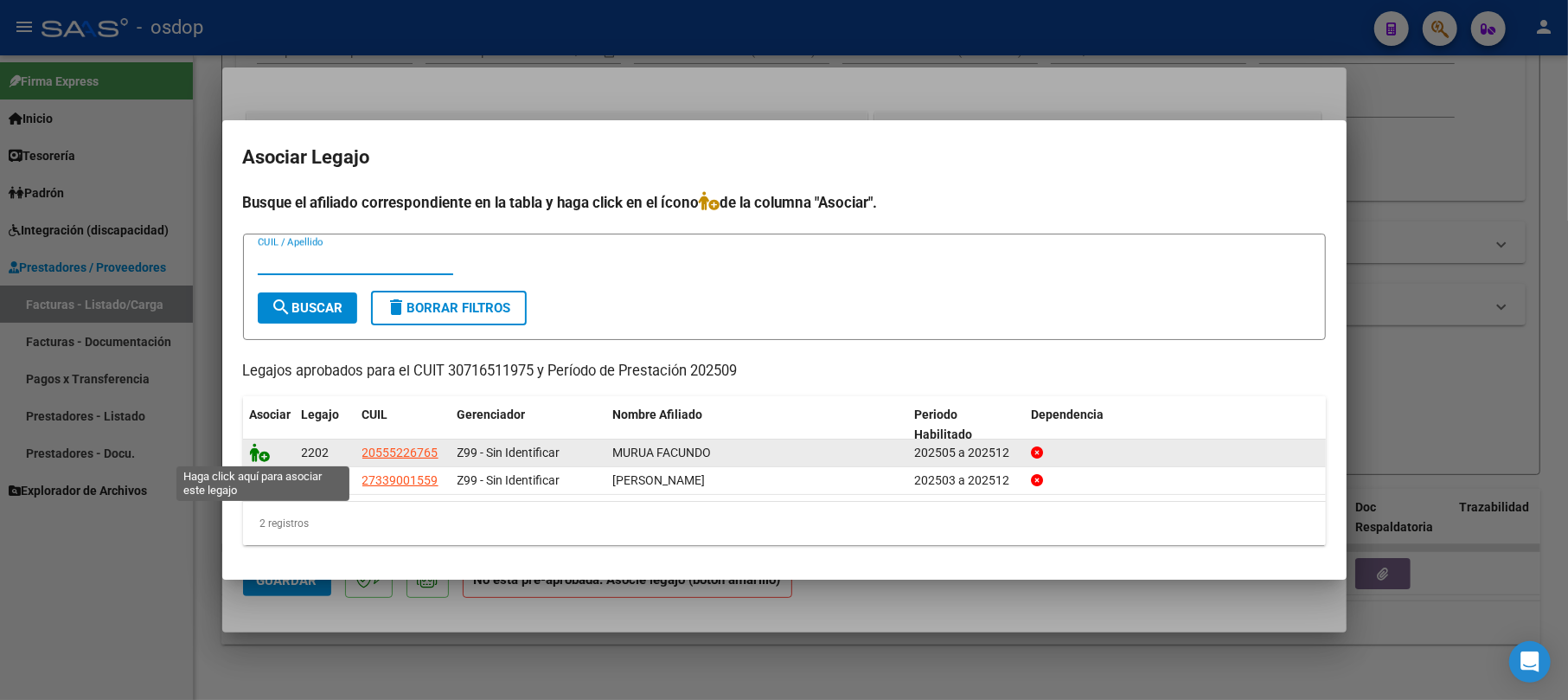
click at [264, 455] on icon at bounding box center [261, 453] width 21 height 19
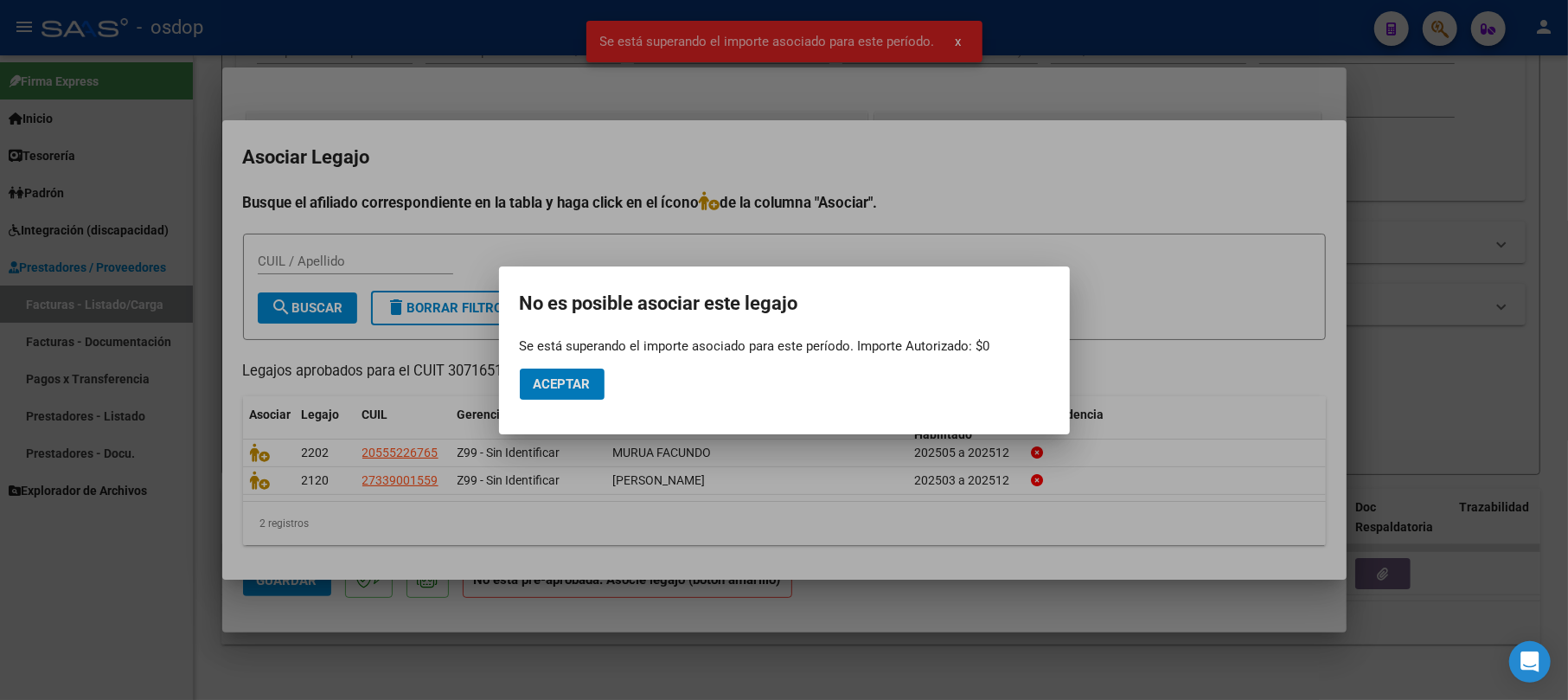
click at [1448, 124] on div at bounding box center [784, 350] width 1568 height 700
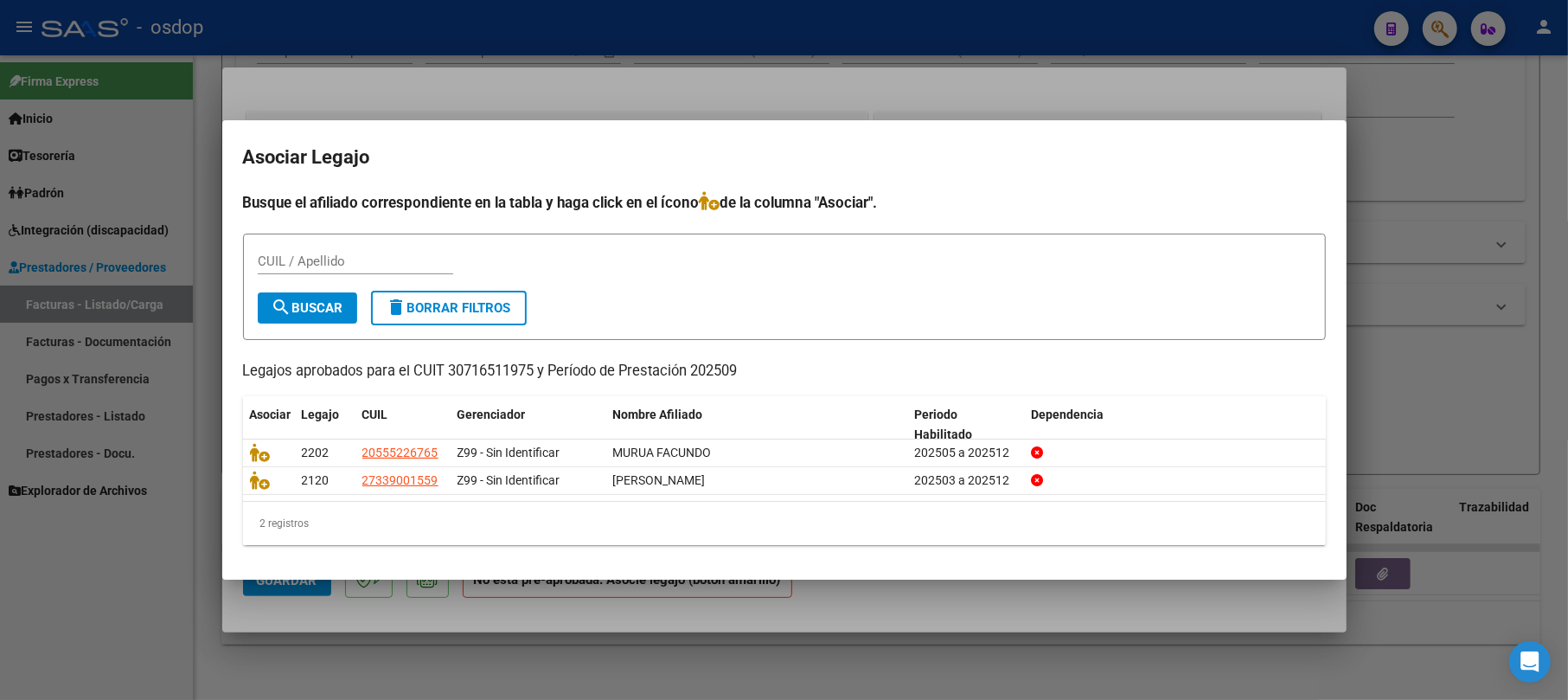
click at [1434, 159] on div at bounding box center [784, 350] width 1568 height 700
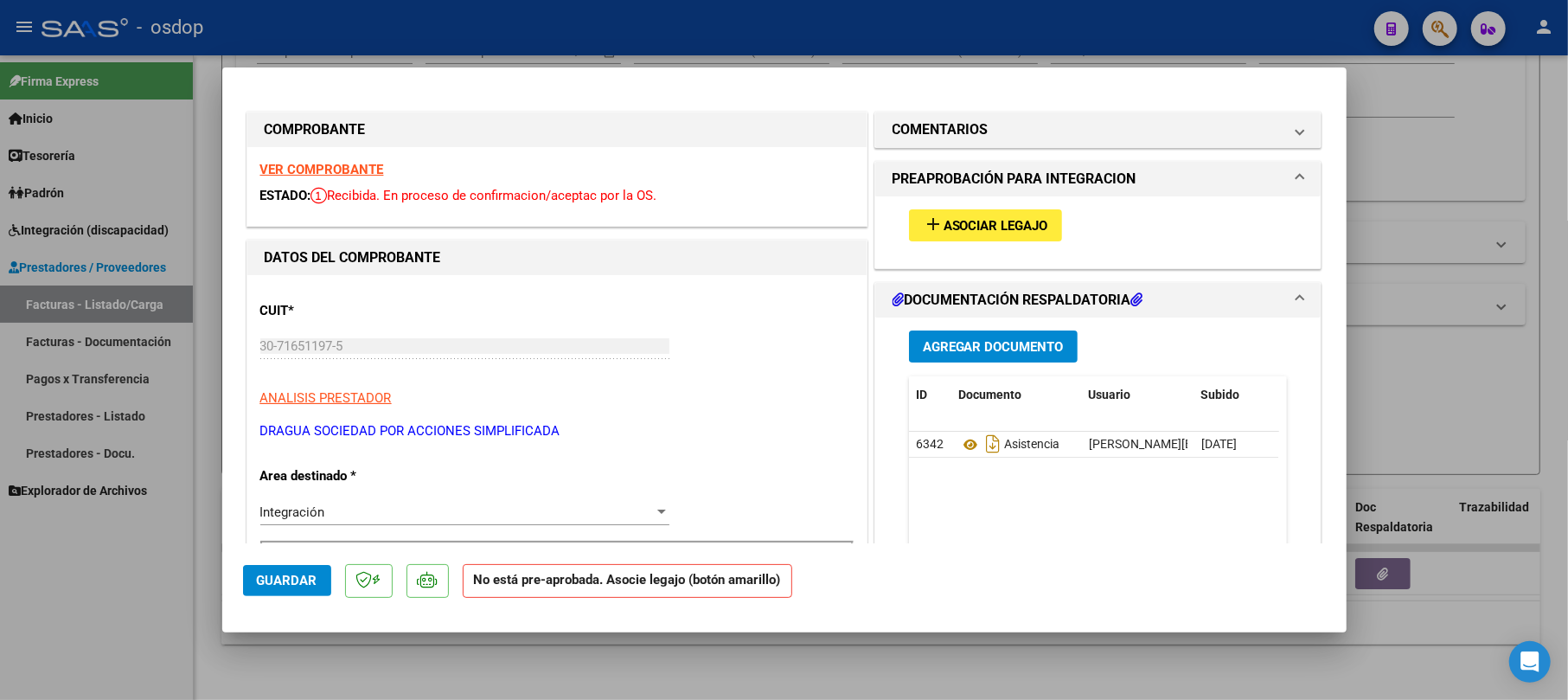
click at [1410, 159] on div at bounding box center [784, 350] width 1568 height 700
type input "$ 0,00"
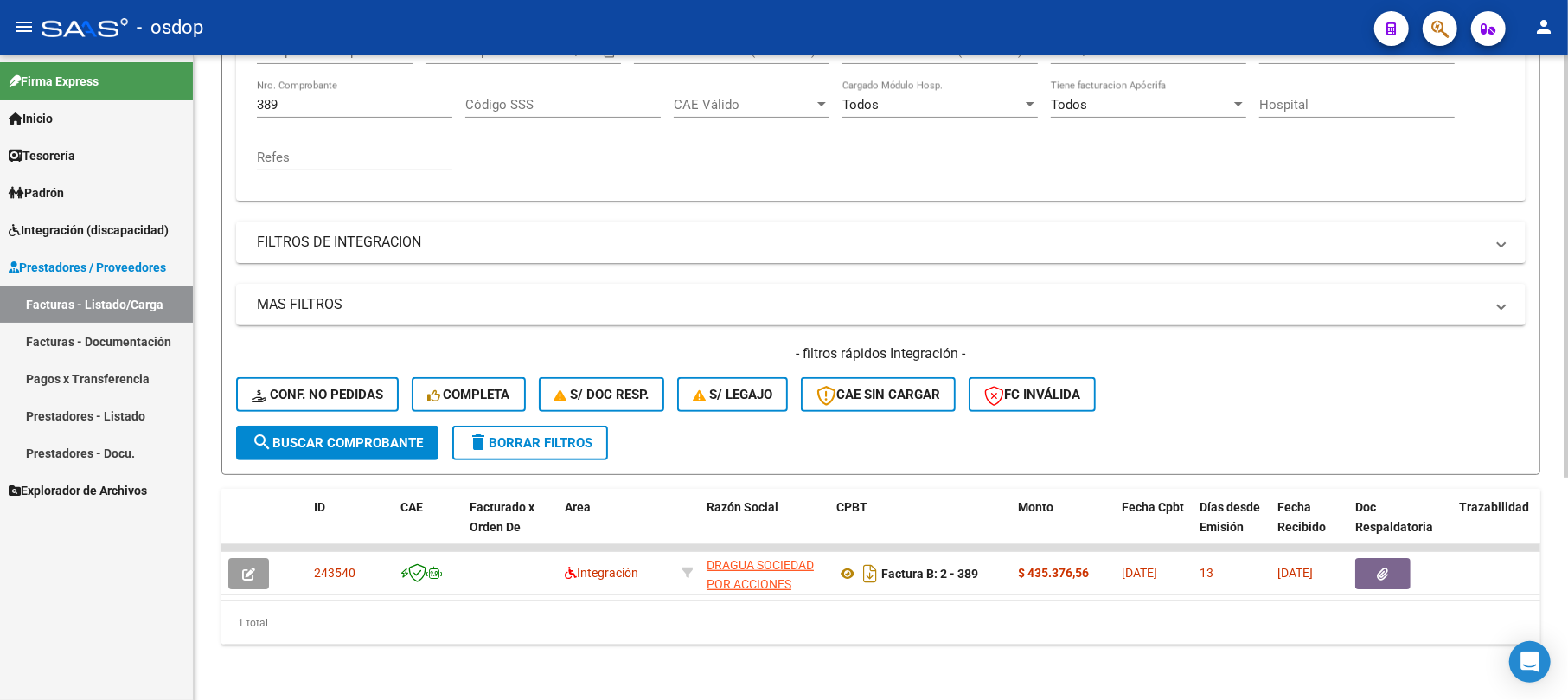
click at [308, 97] on input "389" at bounding box center [354, 105] width 195 height 16
type input "3"
type input "2310"
click at [374, 435] on span "search Buscar Comprobante" at bounding box center [338, 443] width 172 height 16
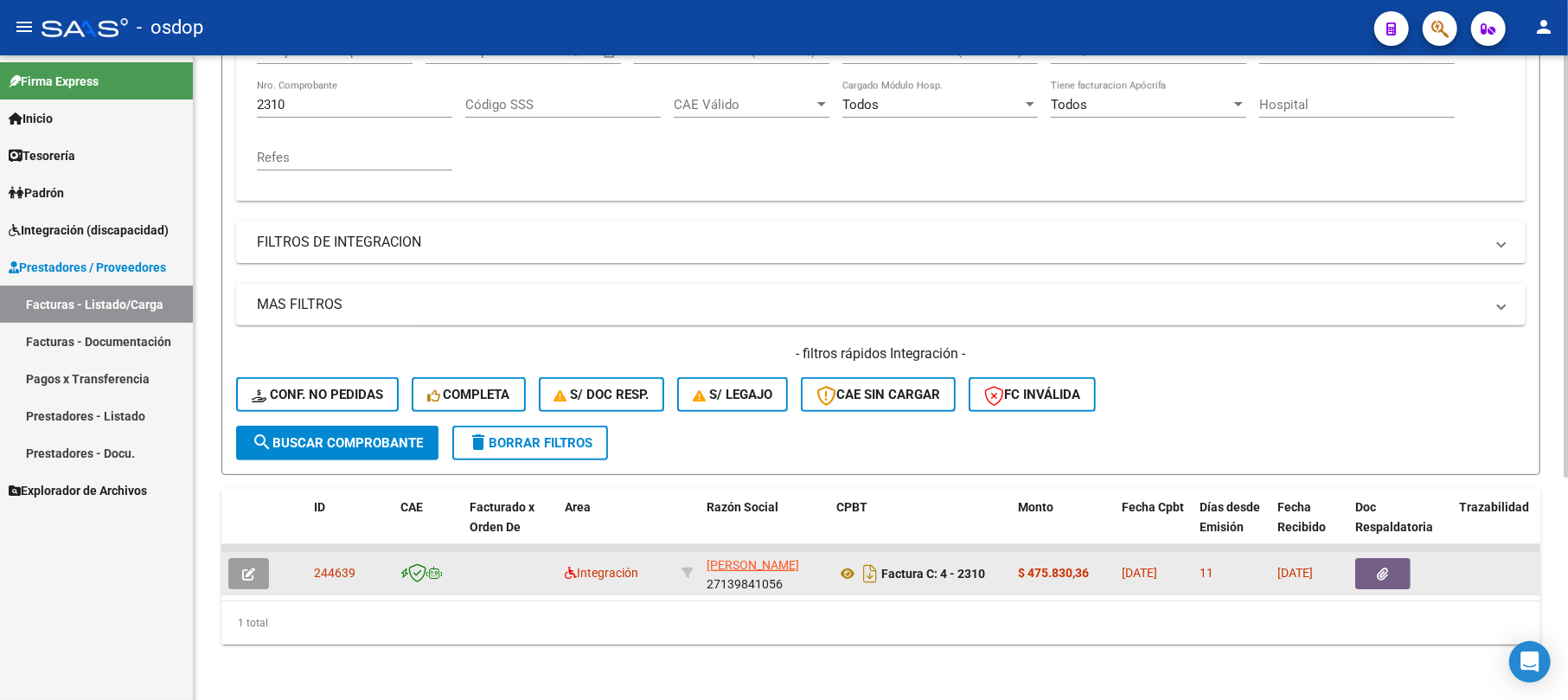
click at [244, 568] on icon "button" at bounding box center [249, 574] width 13 height 13
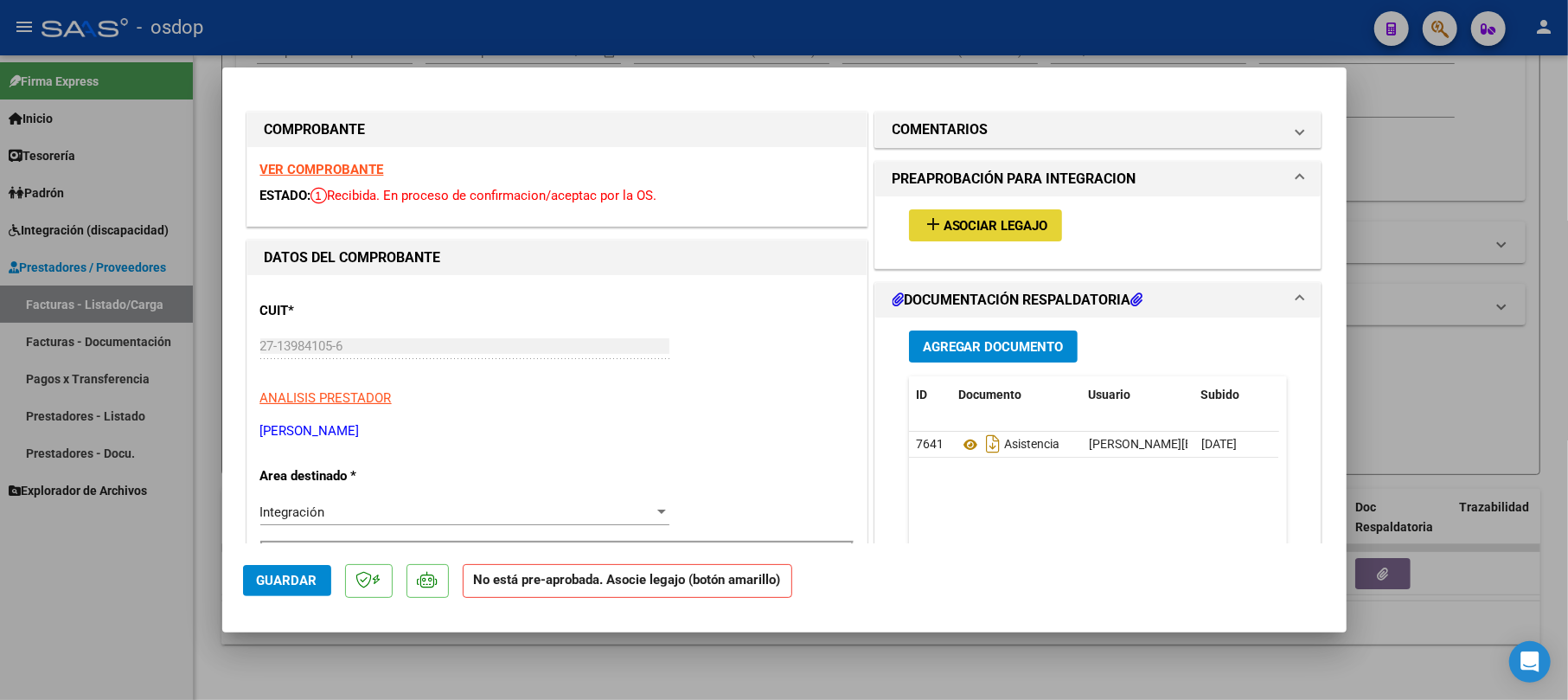
click at [974, 225] on span "Asociar Legajo" at bounding box center [996, 226] width 105 height 16
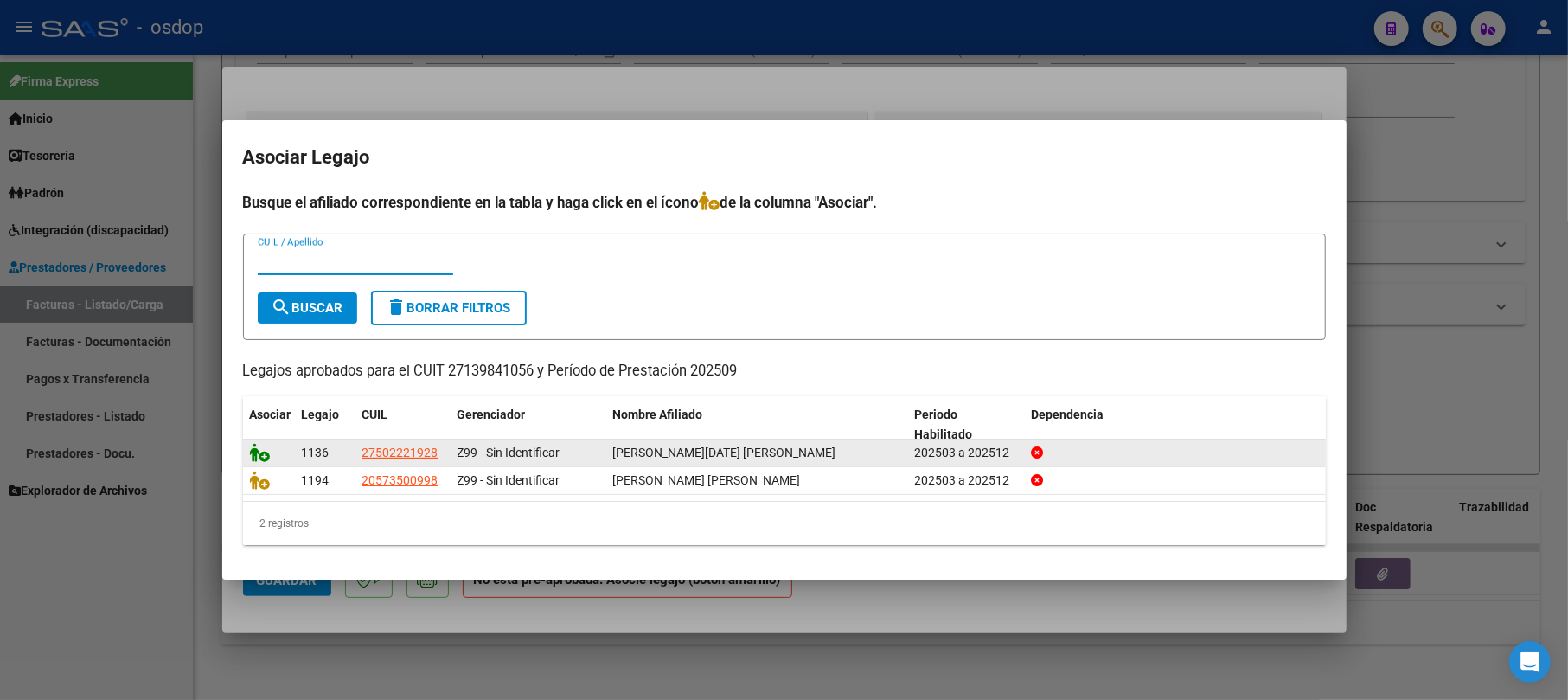
click at [256, 449] on icon at bounding box center [261, 453] width 21 height 19
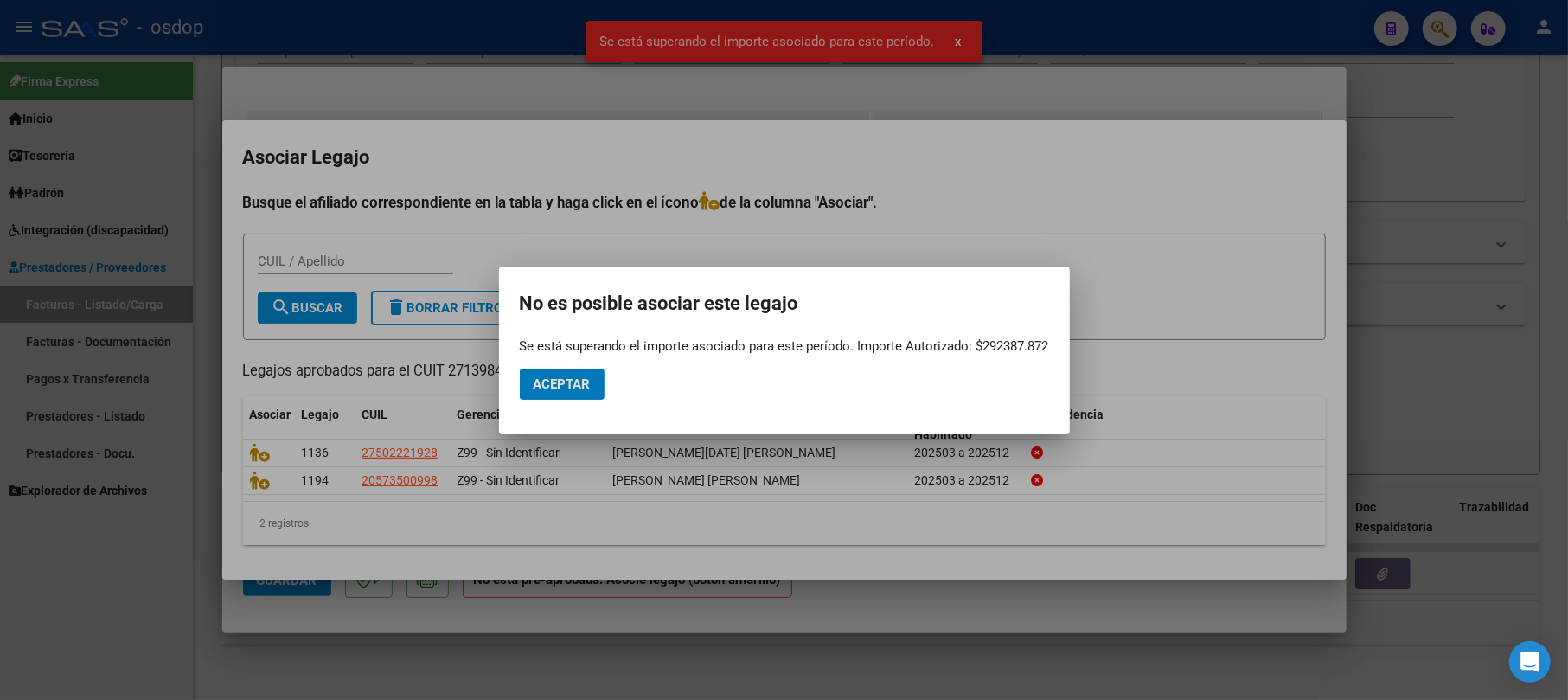
click at [1432, 149] on div at bounding box center [784, 350] width 1568 height 700
